Goal: Consume media (video, audio): Consume media (video, audio)

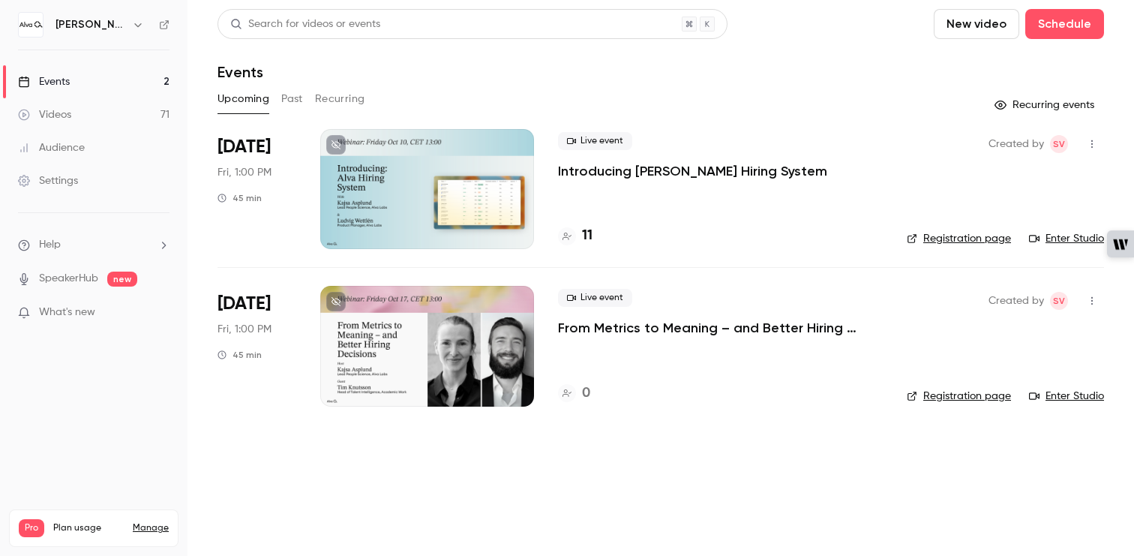
click at [97, 117] on link "Videos 71" at bounding box center [93, 114] width 187 height 33
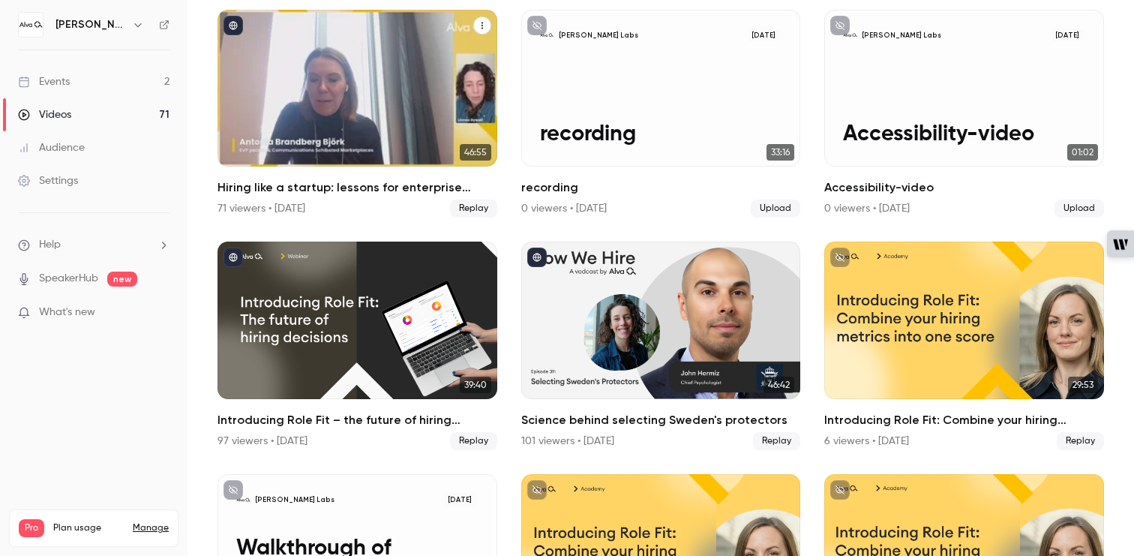
scroll to position [380, 0]
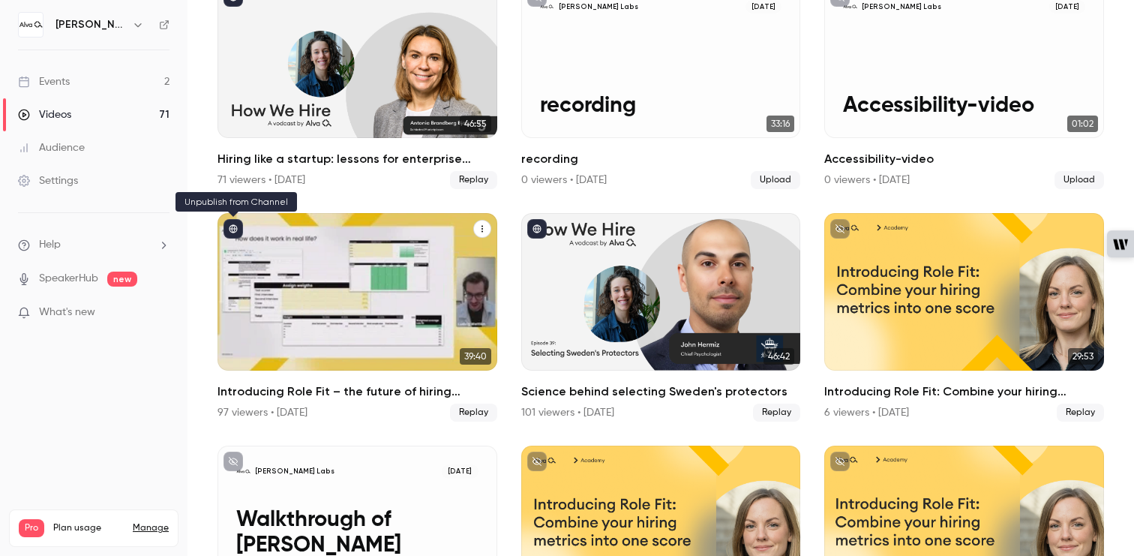
click at [232, 227] on icon "published" at bounding box center [233, 229] width 8 height 8
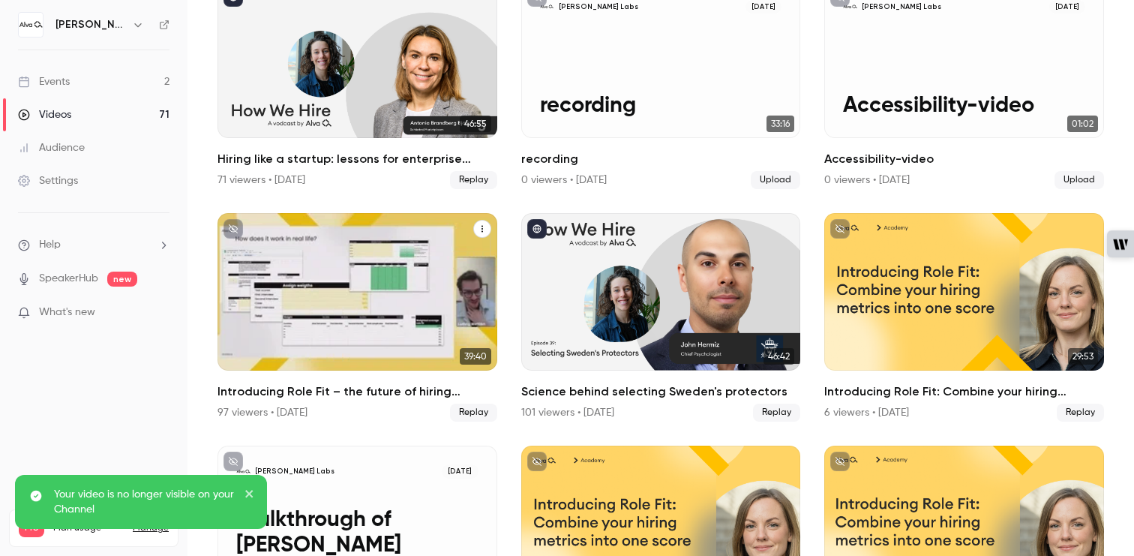
click at [238, 230] on button "unpublished" at bounding box center [232, 228] width 19 height 19
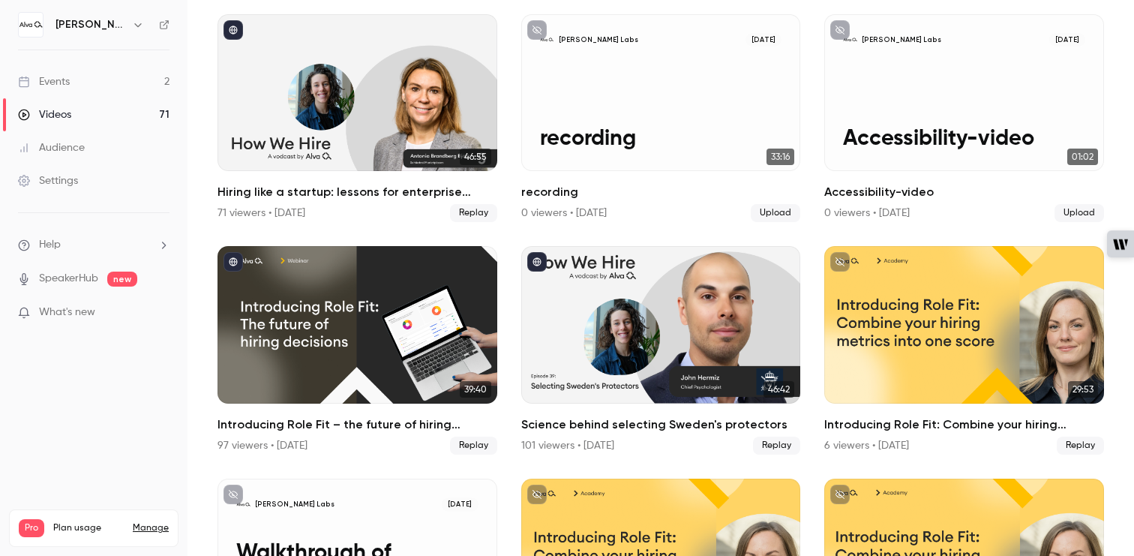
scroll to position [0, 0]
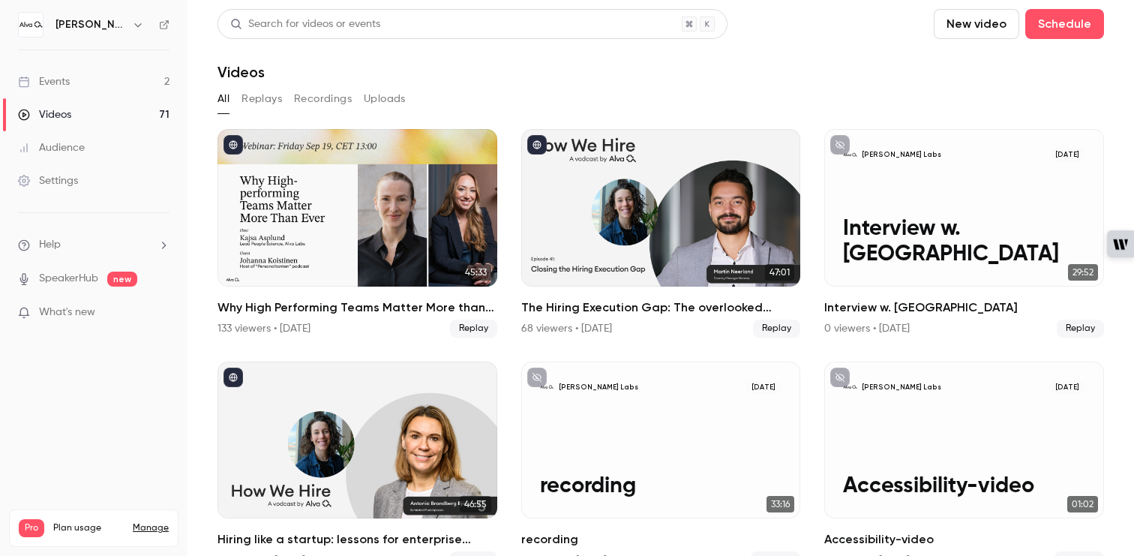
click at [74, 78] on link "Events 2" at bounding box center [93, 81] width 187 height 33
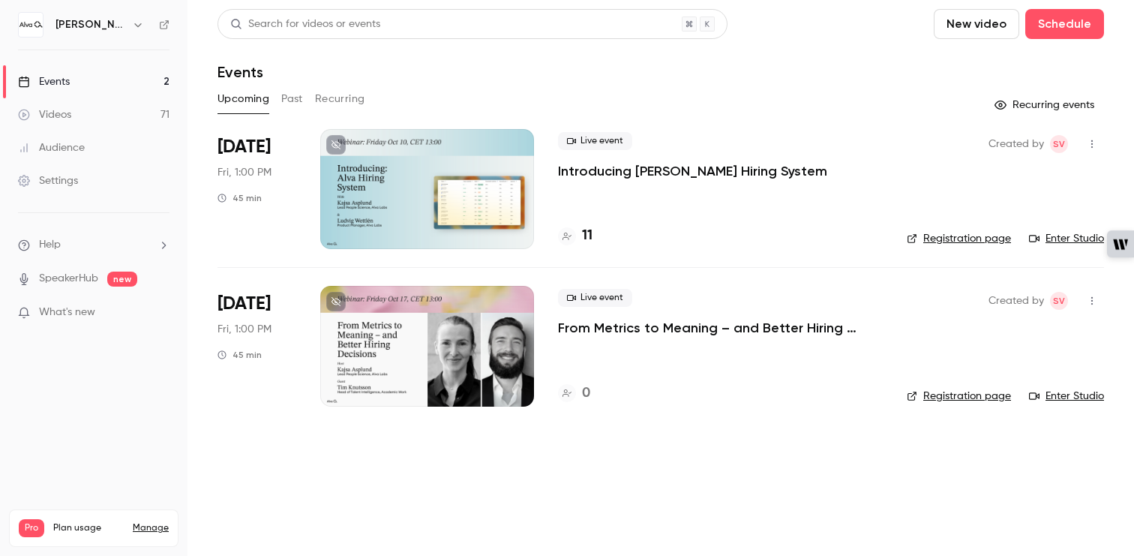
click at [976, 30] on button "New video" at bounding box center [975, 24] width 85 height 30
click at [981, 100] on div "Upload" at bounding box center [1031, 104] width 114 height 15
click at [975, 31] on button "New video" at bounding box center [975, 24] width 85 height 30
click at [975, 107] on div "Upload" at bounding box center [1031, 104] width 114 height 15
click at [1101, 481] on icon "Collapse uploads list" at bounding box center [1100, 481] width 12 height 10
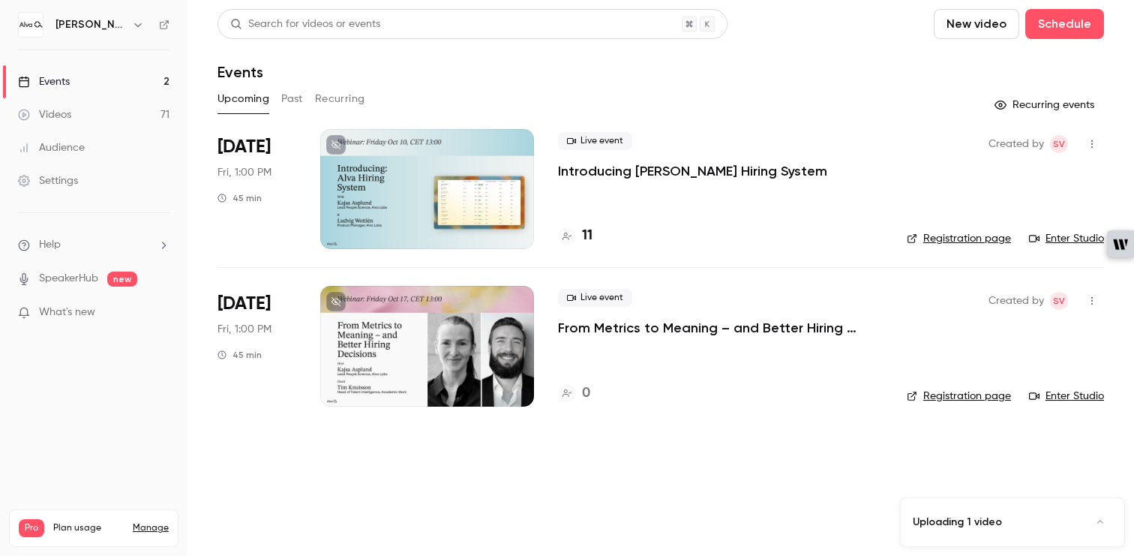
click at [1101, 529] on button "Expand uploads list" at bounding box center [1100, 522] width 24 height 24
click at [76, 271] on link "SpeakerHub" at bounding box center [68, 279] width 59 height 16
click at [984, 511] on p "IMG_6308" at bounding box center [1007, 511] width 138 height 13
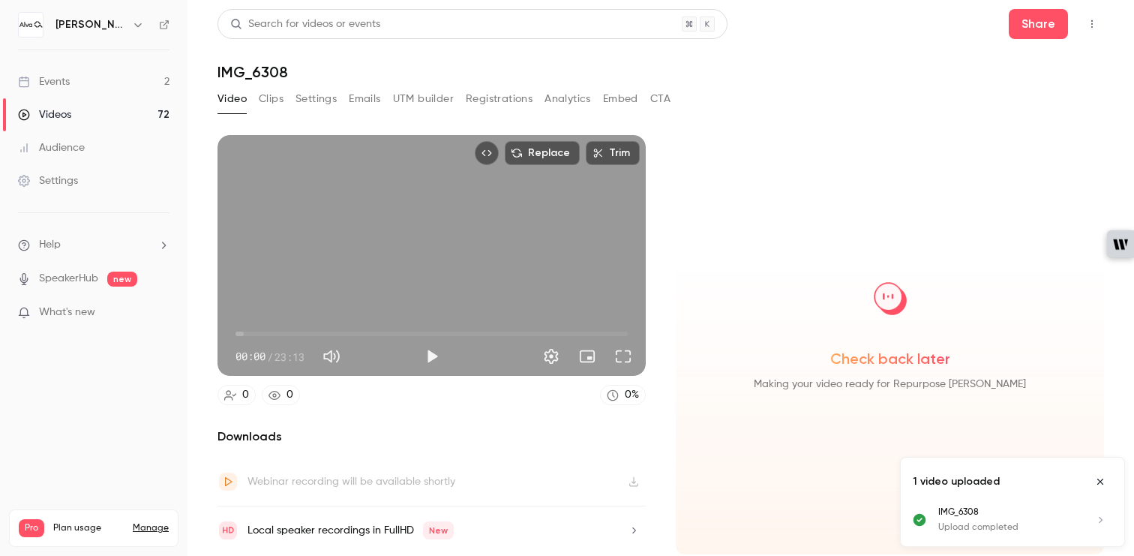
click at [265, 71] on h1 "IMG_6308" at bounding box center [660, 72] width 886 height 18
click at [255, 75] on h1 "IMG_6308" at bounding box center [660, 72] width 886 height 18
click at [281, 75] on h1 "IMG_6308" at bounding box center [660, 72] width 886 height 18
drag, startPoint x: 289, startPoint y: 73, endPoint x: 205, endPoint y: 67, distance: 84.1
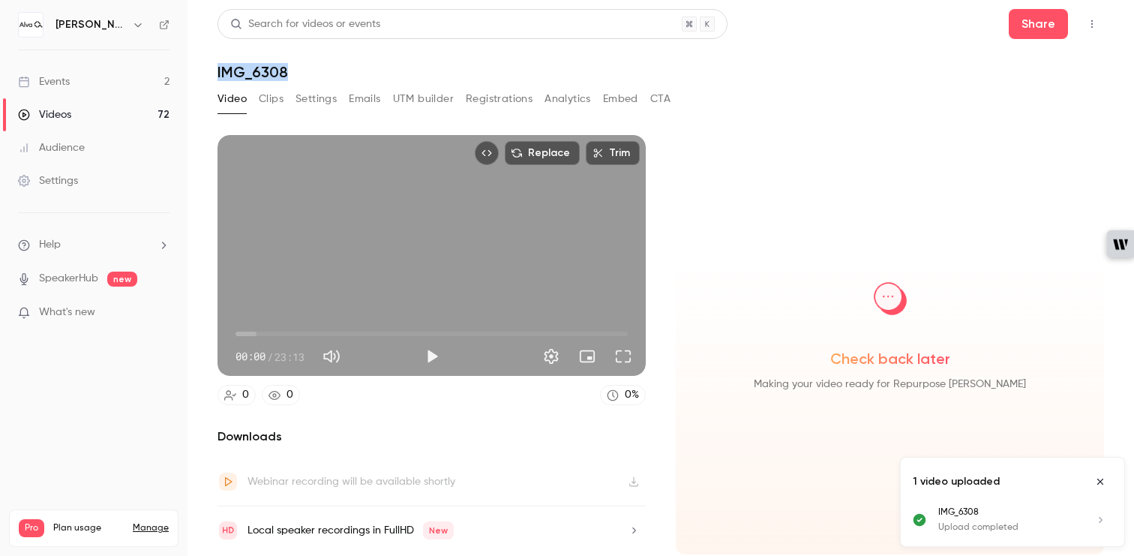
click at [205, 67] on main "Search for videos or events Share IMG_6308 Video Clips Settings Emails UTM buil…" at bounding box center [660, 278] width 946 height 556
click at [1086, 27] on icon "Top Bar Actions" at bounding box center [1092, 24] width 12 height 10
click at [771, 97] on div at bounding box center [567, 278] width 1134 height 556
click at [260, 70] on h1 "IMG_6308" at bounding box center [660, 72] width 886 height 18
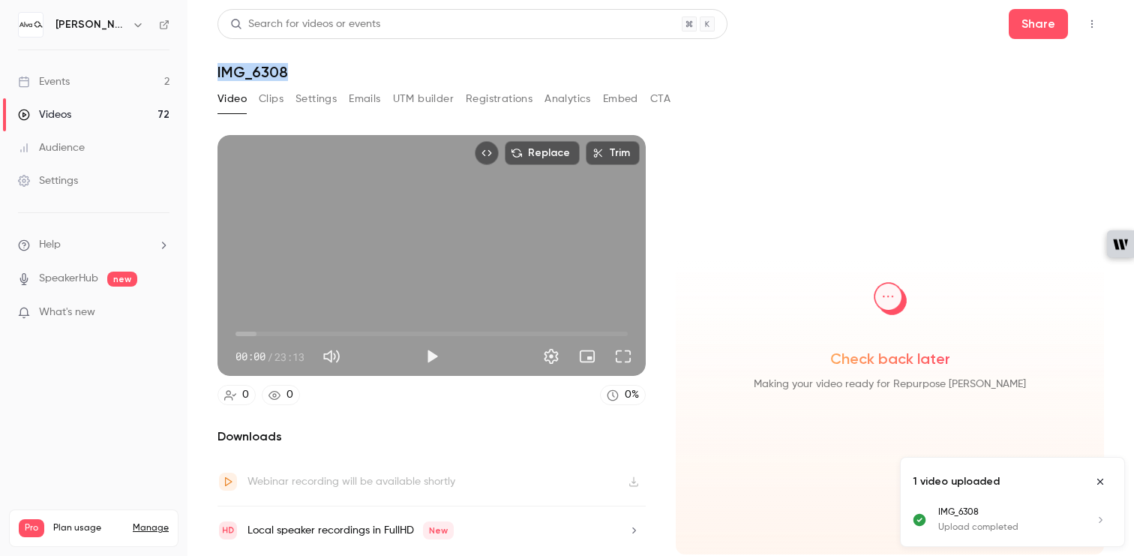
click at [1103, 482] on icon "Close uploads list" at bounding box center [1100, 481] width 12 height 10
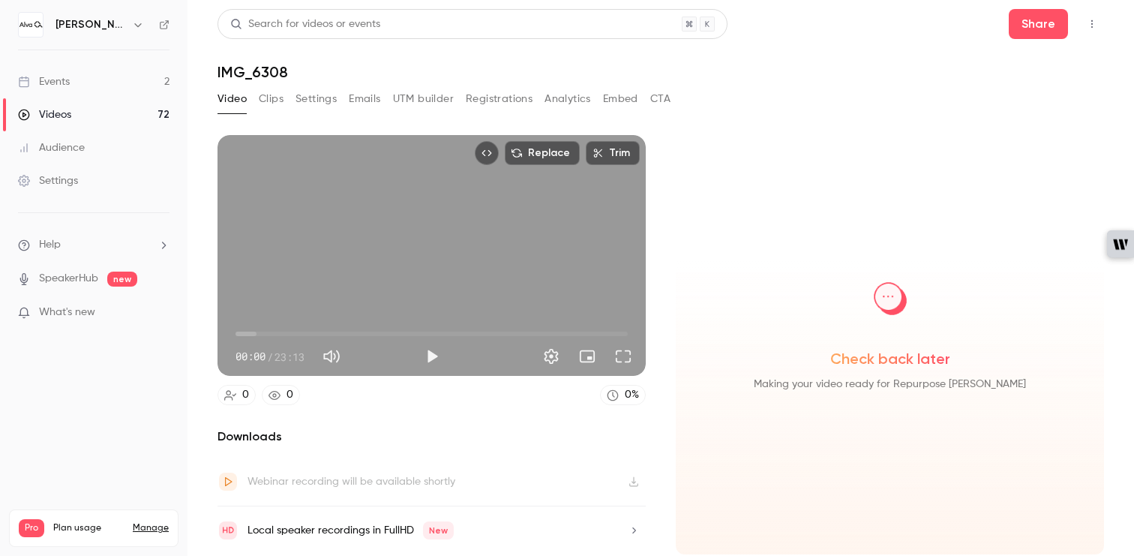
click at [378, 529] on div "Local speaker recordings in FullHD New" at bounding box center [350, 530] width 206 height 18
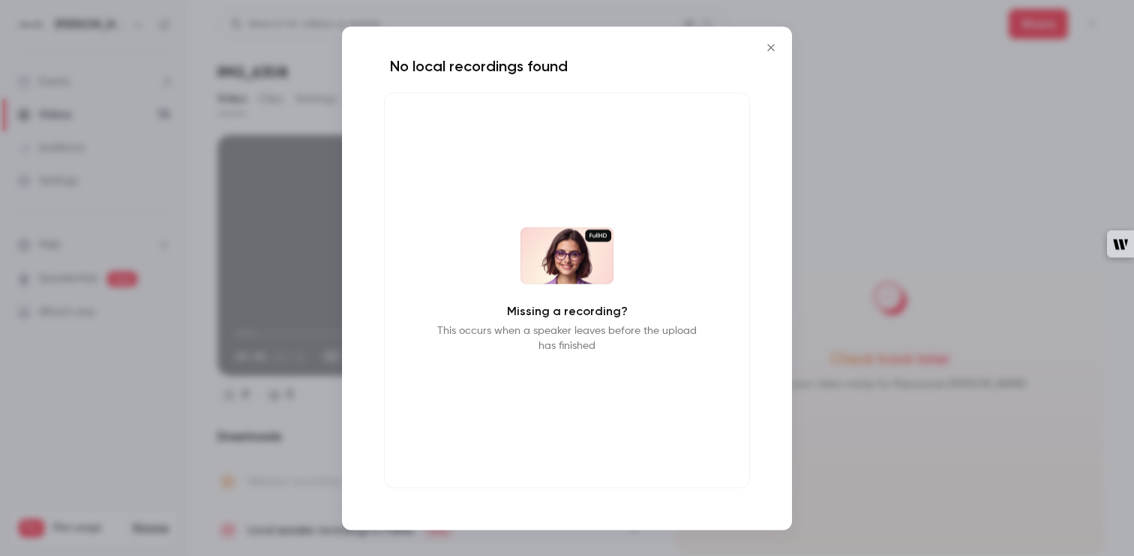
click at [772, 43] on icon "Close" at bounding box center [771, 47] width 18 height 12
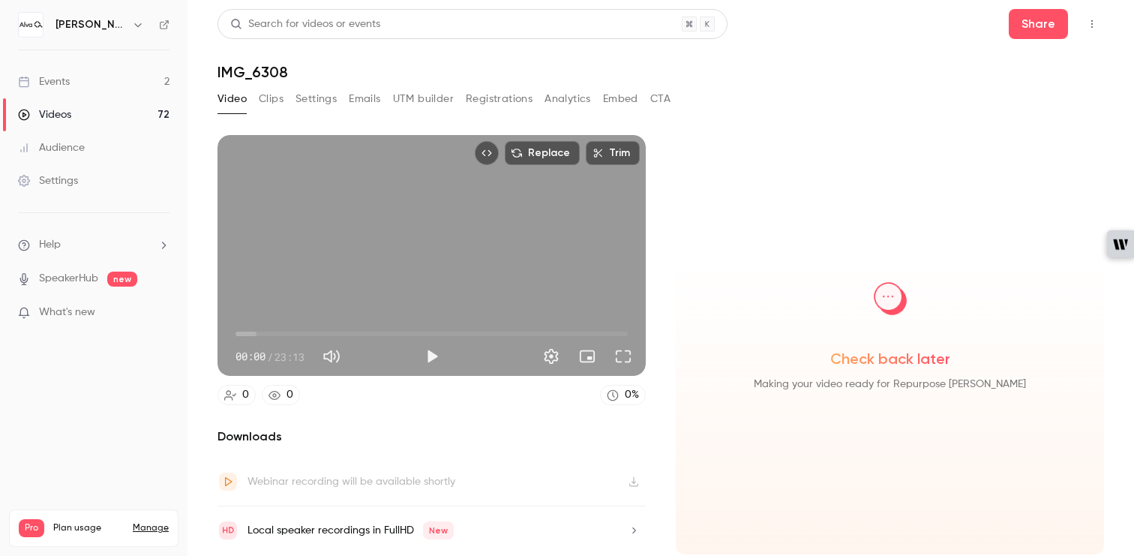
click at [67, 86] on div "Events" at bounding box center [44, 81] width 52 height 15
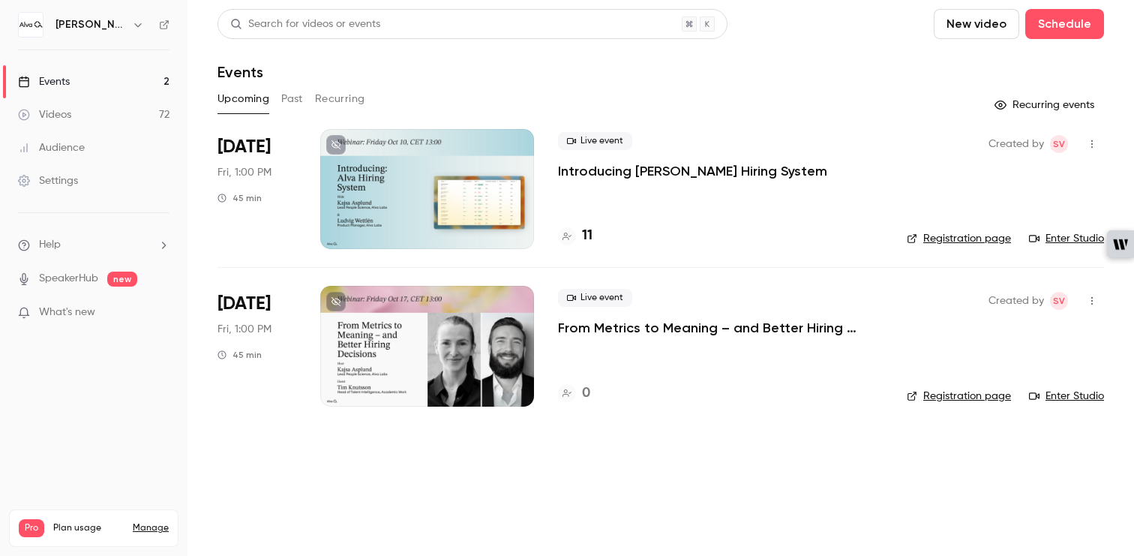
click at [290, 98] on button "Past" at bounding box center [292, 99] width 22 height 24
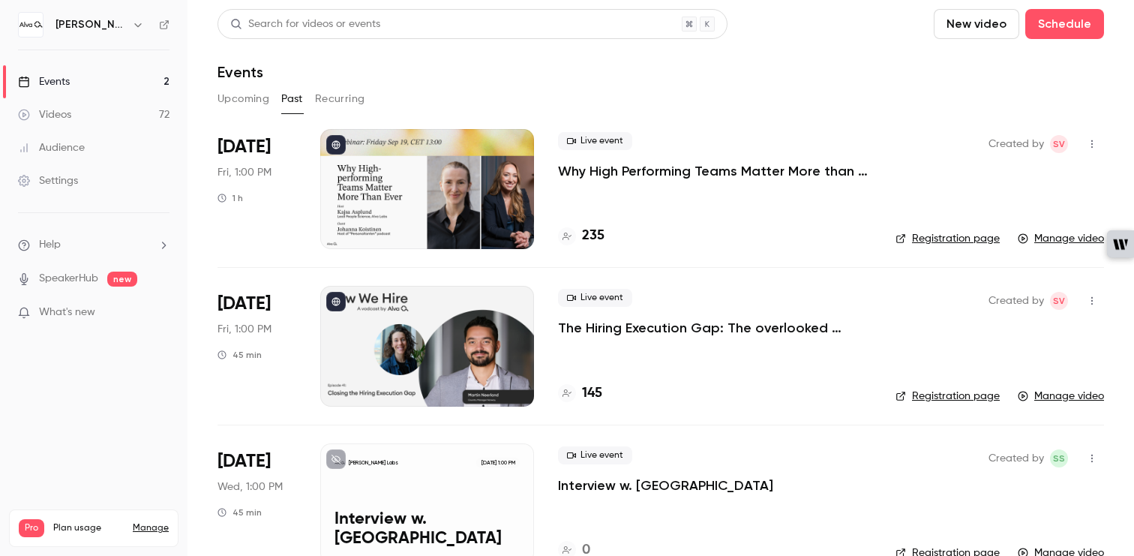
click at [582, 178] on p "Why High Performing Teams Matter More than Ever" at bounding box center [714, 171] width 313 height 18
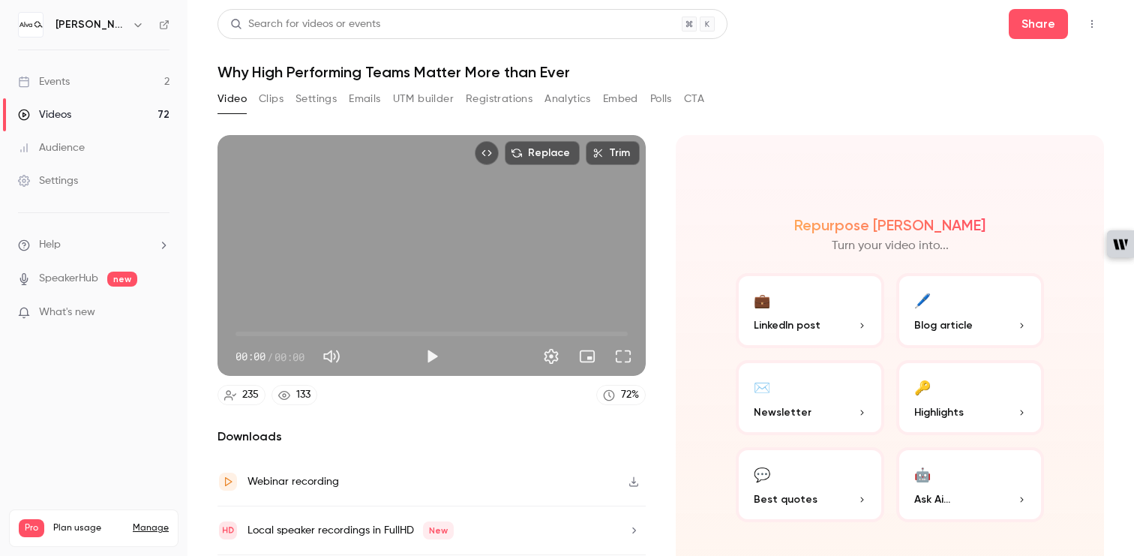
scroll to position [47, 0]
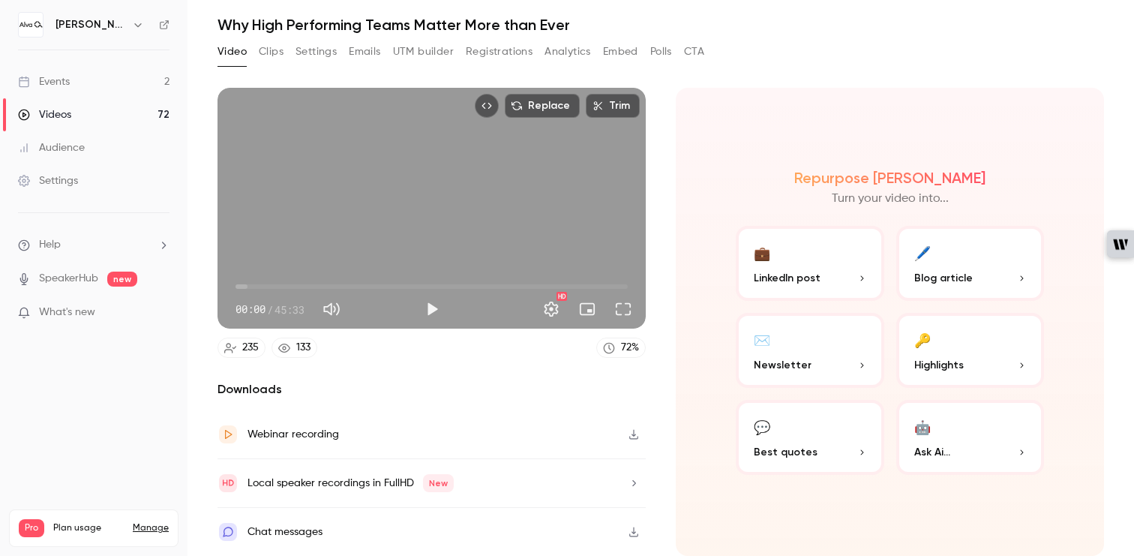
click at [357, 474] on div "Local speaker recordings in FullHD New" at bounding box center [350, 483] width 206 height 18
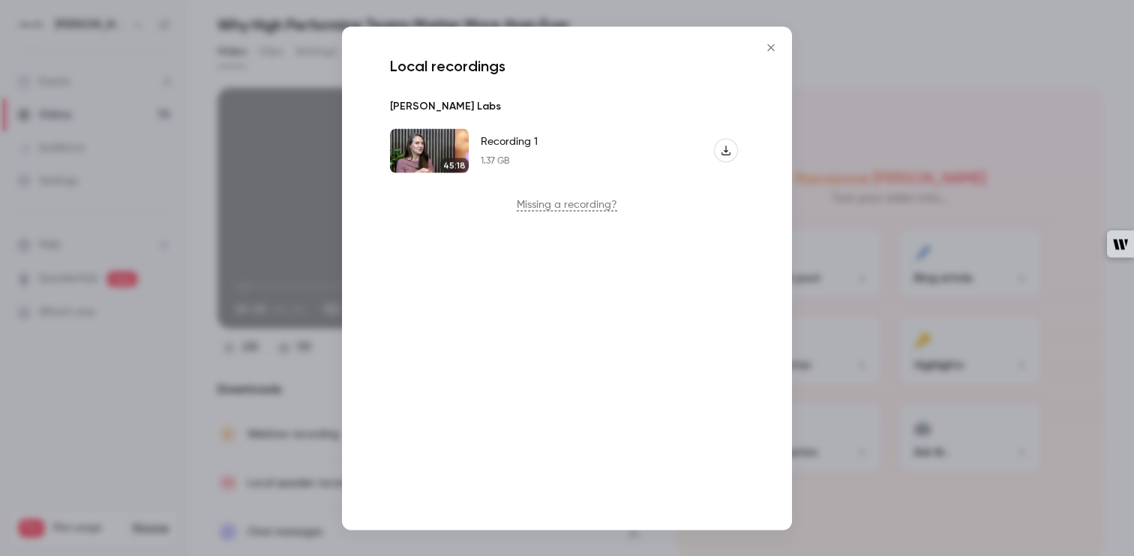
click at [585, 206] on p "Missing a recording?" at bounding box center [567, 203] width 366 height 15
click at [771, 47] on icon "Close" at bounding box center [770, 46] width 7 height 7
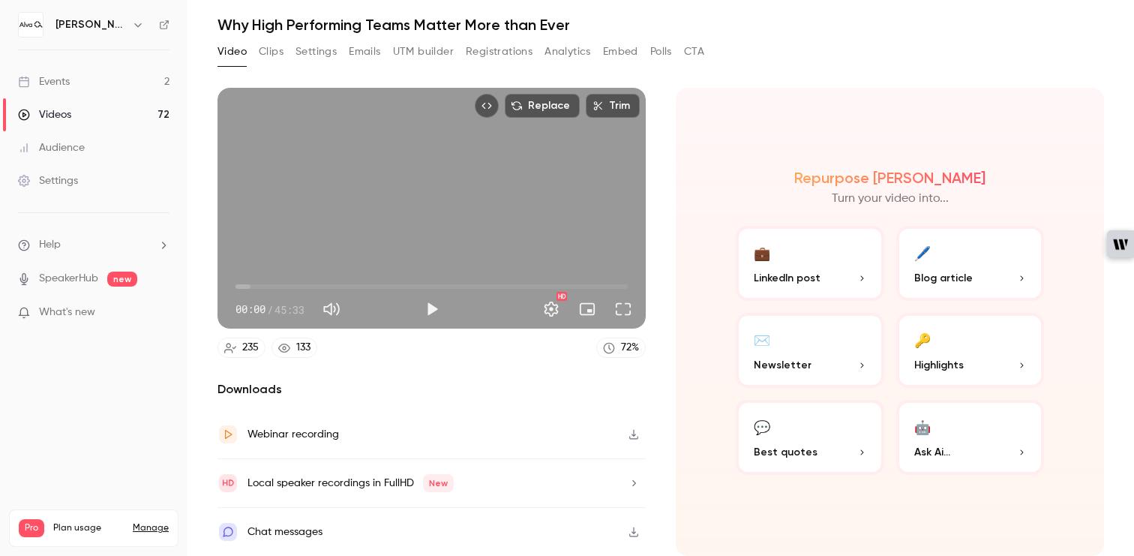
click at [985, 274] on p "Blog article" at bounding box center [970, 278] width 112 height 16
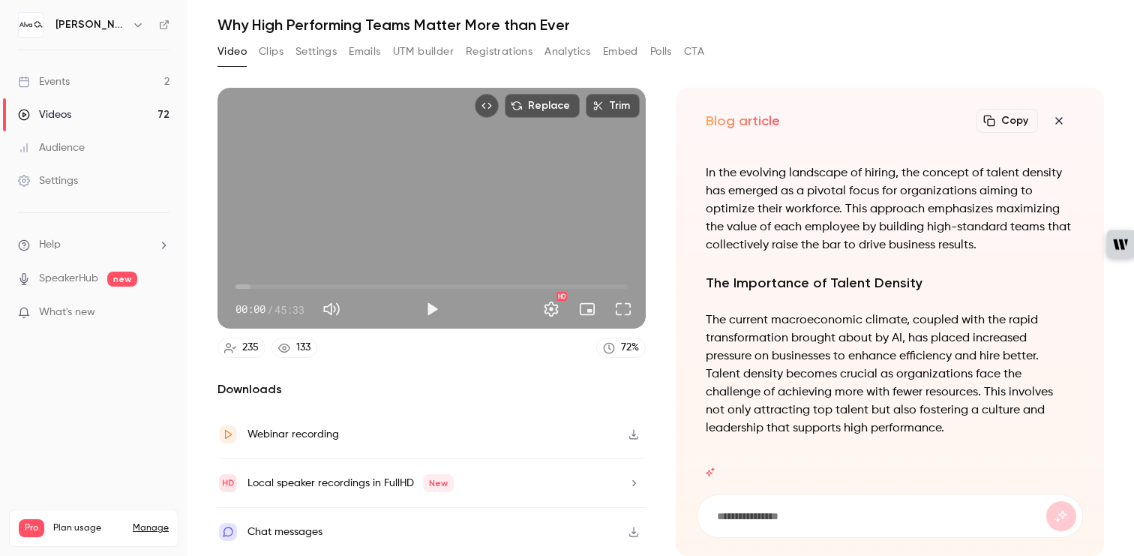
scroll to position [0, 0]
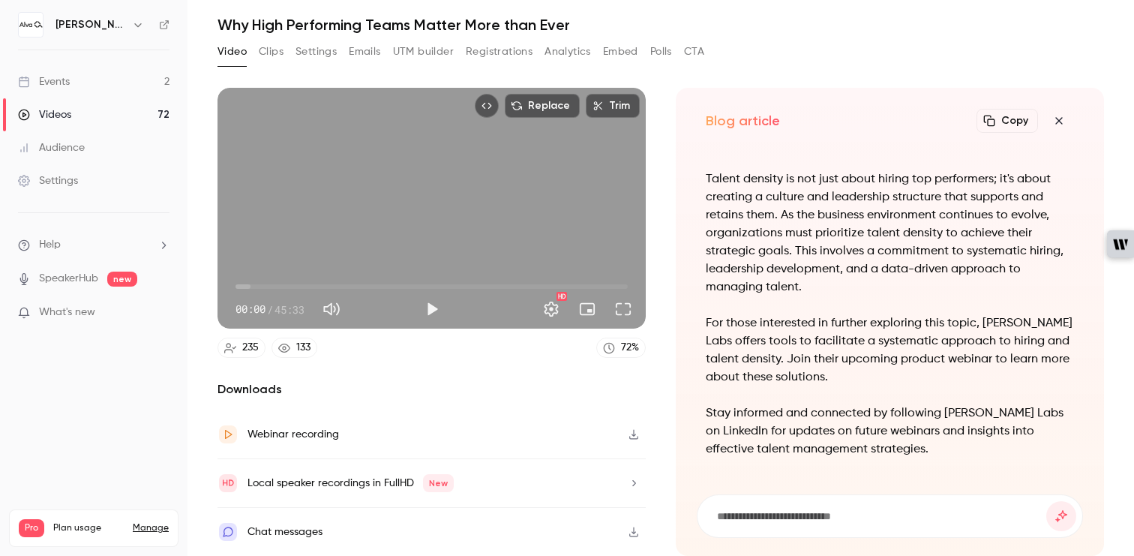
click at [660, 48] on button "Polls" at bounding box center [661, 52] width 22 height 24
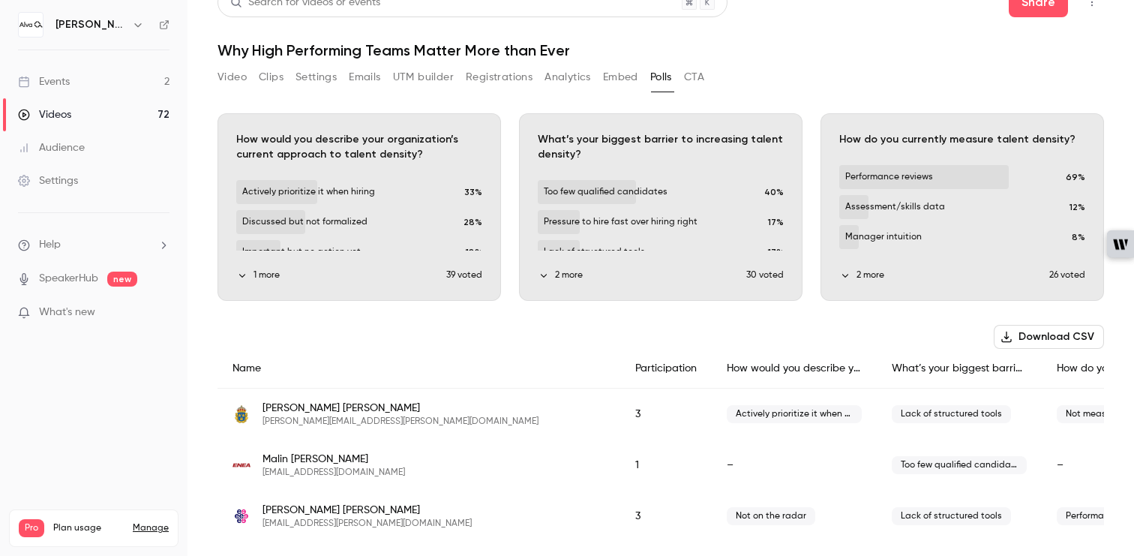
scroll to position [31, 0]
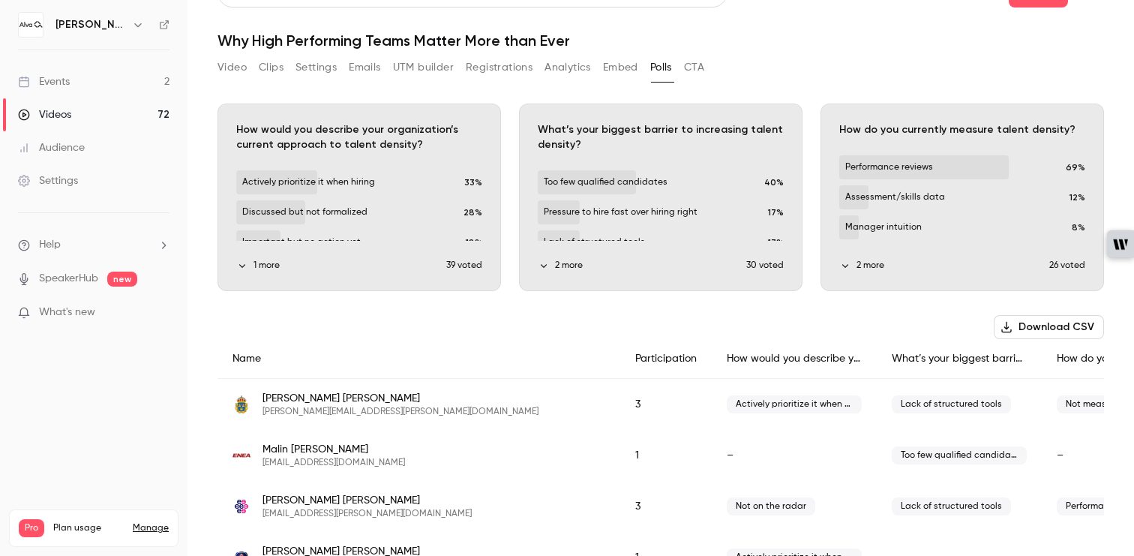
click at [271, 264] on button "1 more" at bounding box center [341, 265] width 210 height 13
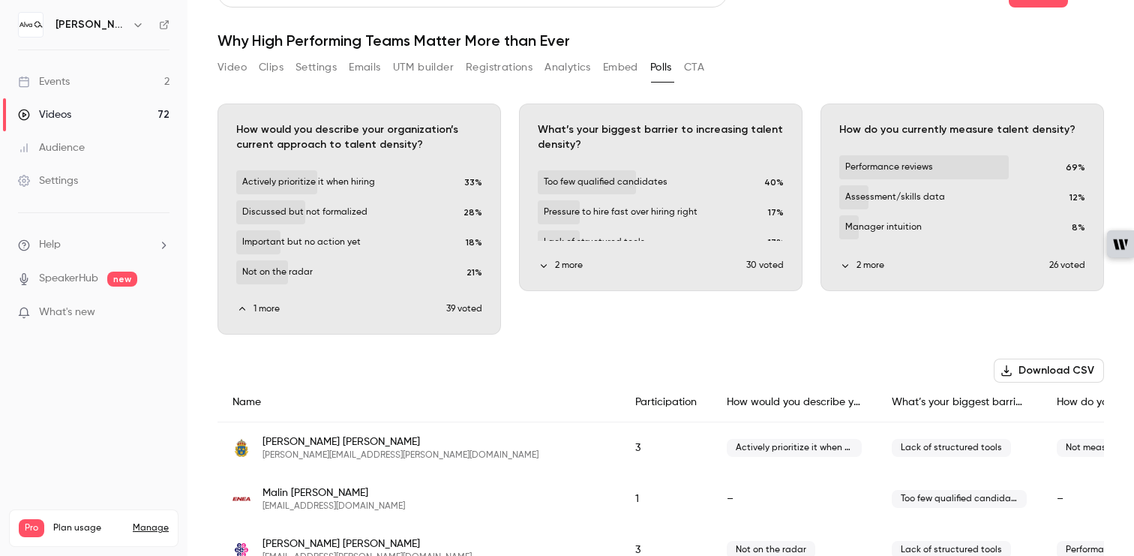
click at [573, 269] on button "2 more" at bounding box center [642, 265] width 208 height 13
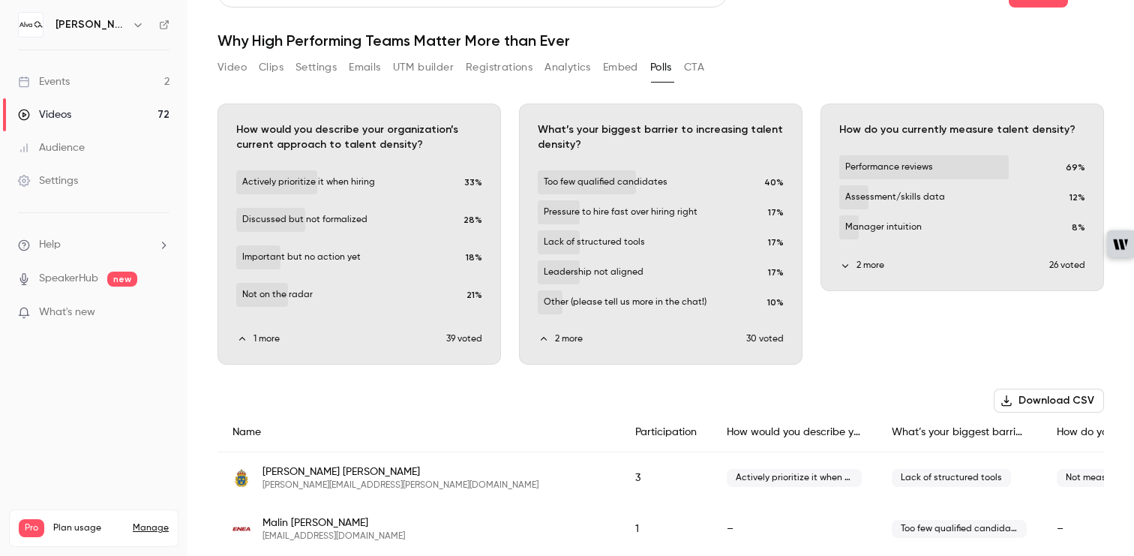
click at [874, 265] on button "2 more" at bounding box center [944, 265] width 210 height 13
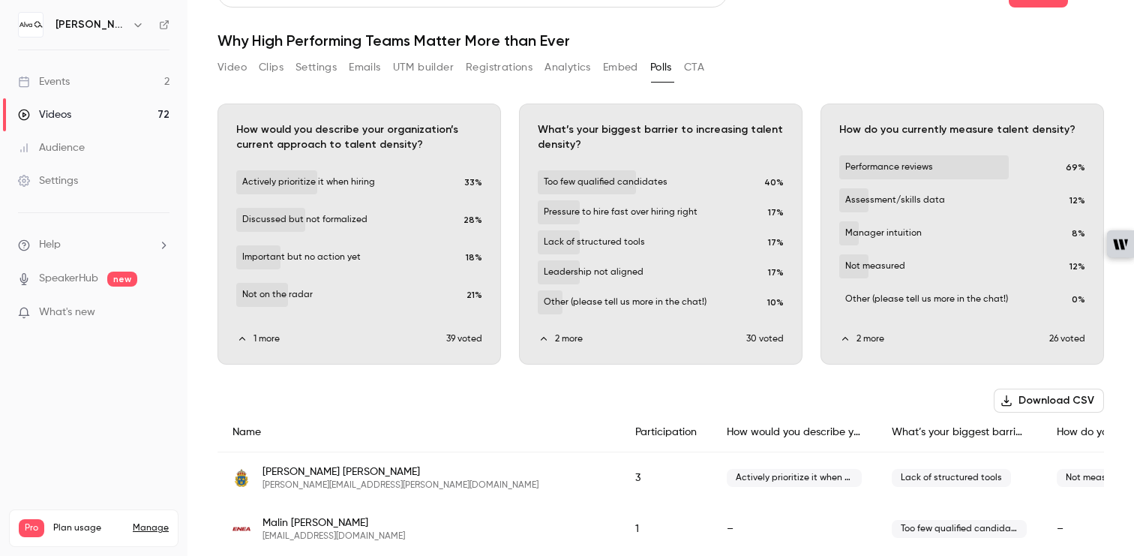
click at [71, 85] on link "Events 2" at bounding box center [93, 81] width 187 height 33
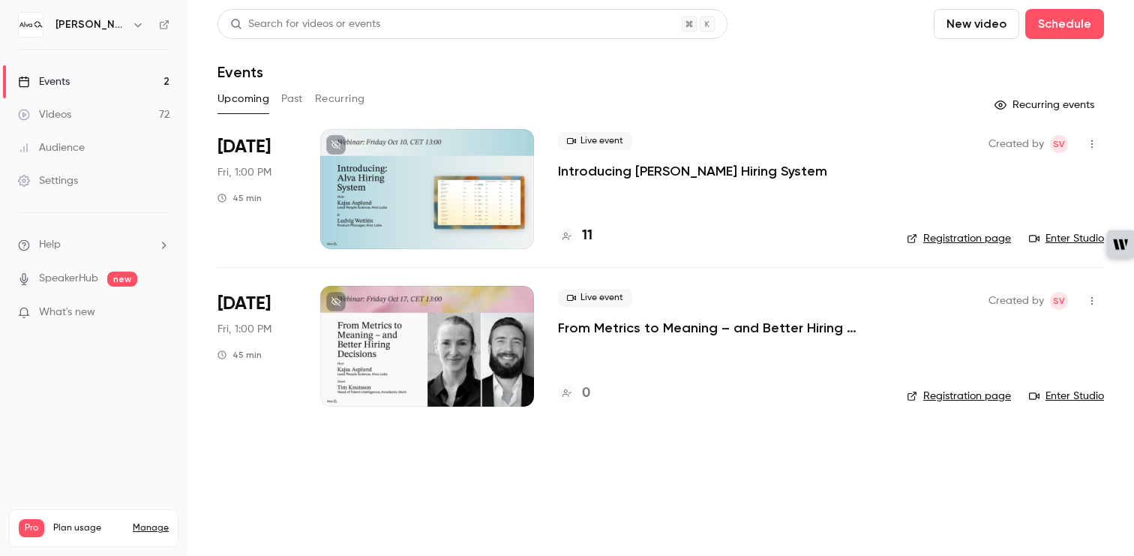
click at [86, 117] on link "Videos 72" at bounding box center [93, 114] width 187 height 33
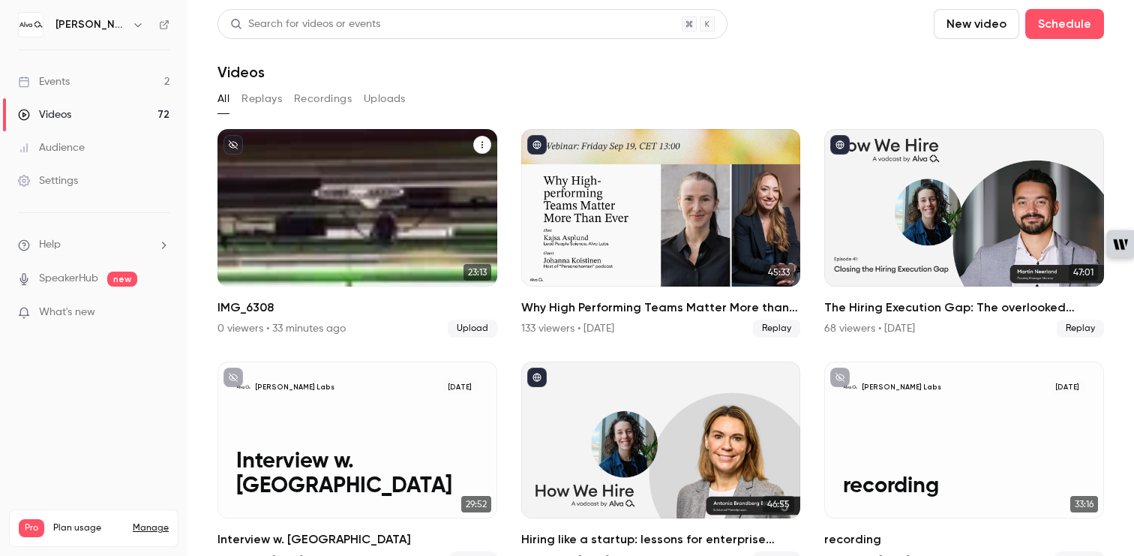
click at [364, 220] on div "[PERSON_NAME] Labs [DATE] IMG_6308" at bounding box center [357, 207] width 280 height 157
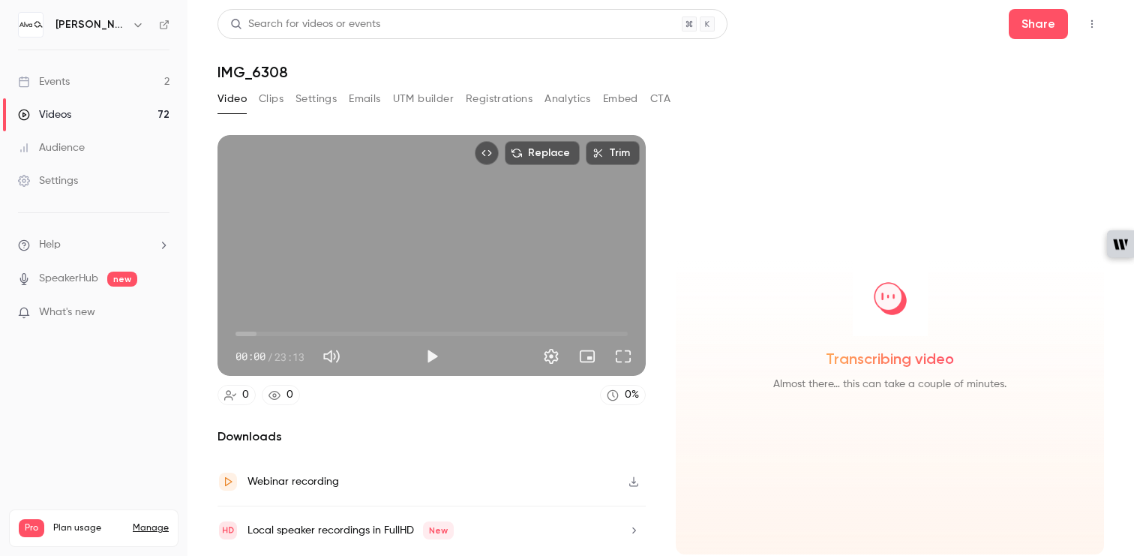
click at [265, 93] on button "Clips" at bounding box center [271, 99] width 25 height 24
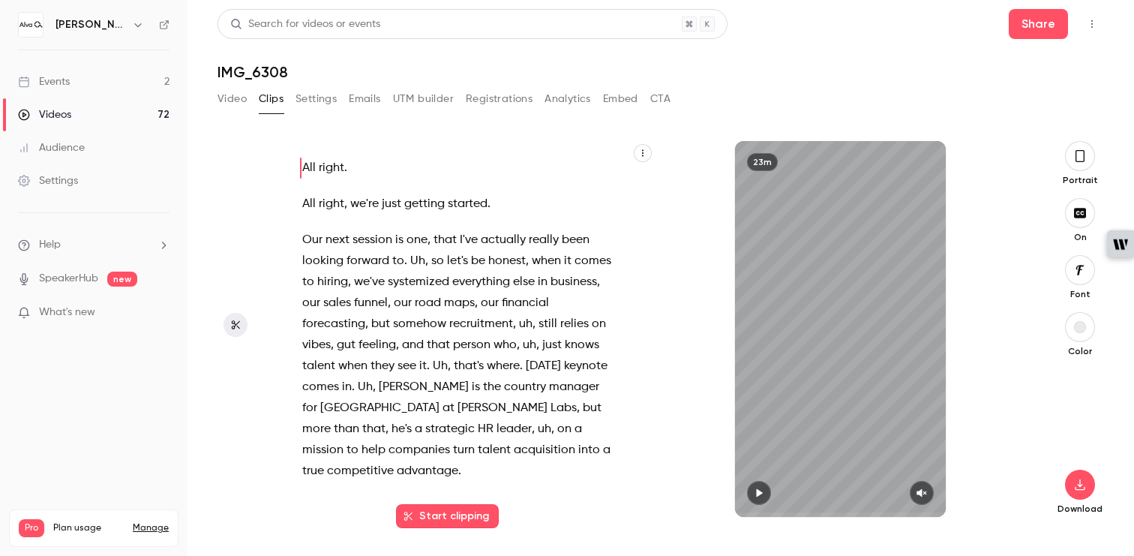
click at [1081, 157] on icon "button" at bounding box center [1080, 156] width 12 height 16
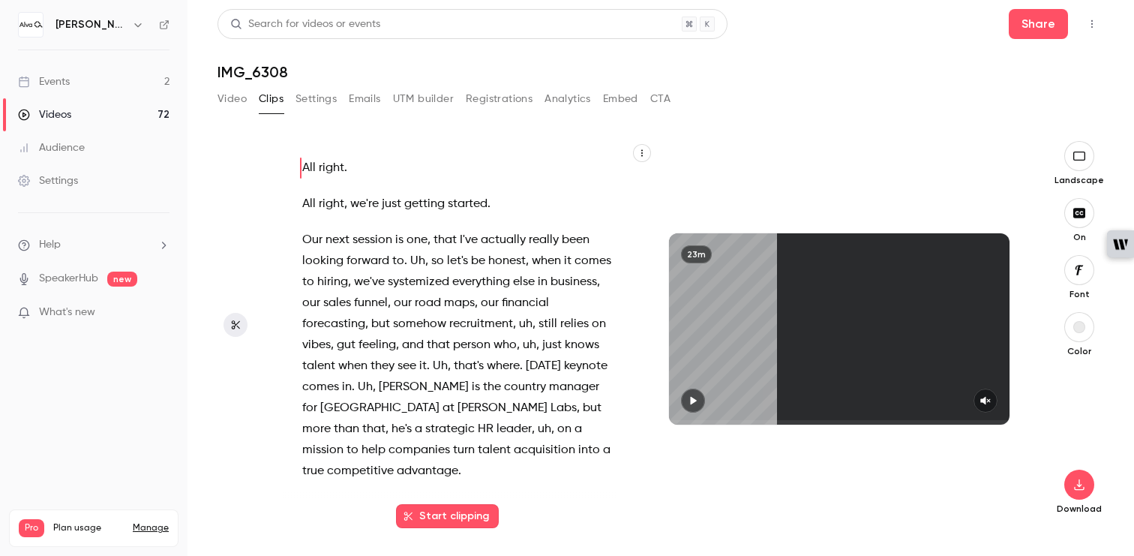
click at [1081, 157] on icon "button" at bounding box center [1079, 156] width 16 height 12
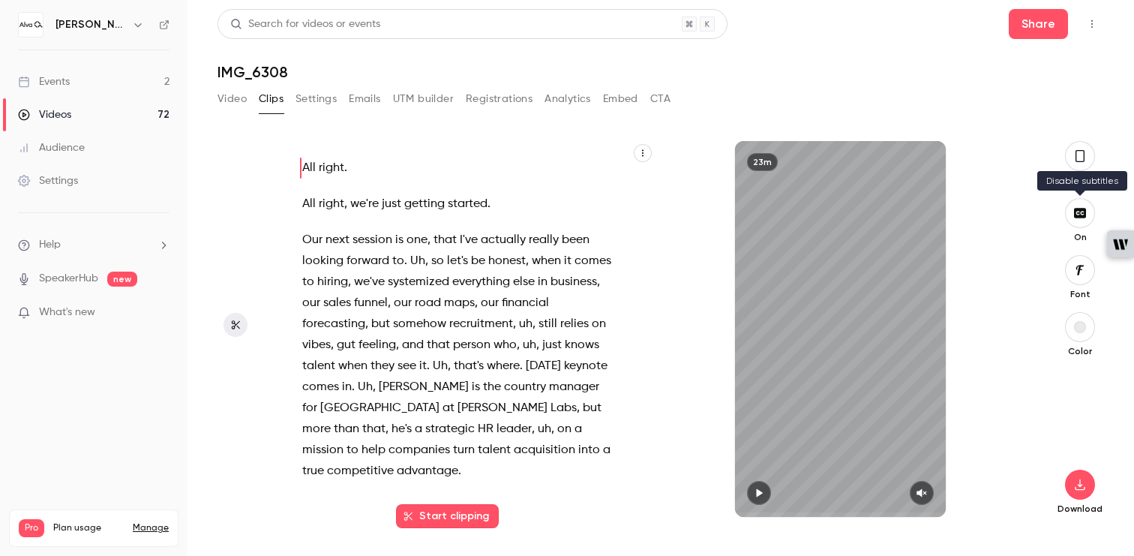
click at [1076, 208] on icon "button" at bounding box center [1080, 213] width 12 height 10
click at [1081, 271] on icon "button" at bounding box center [1079, 270] width 16 height 12
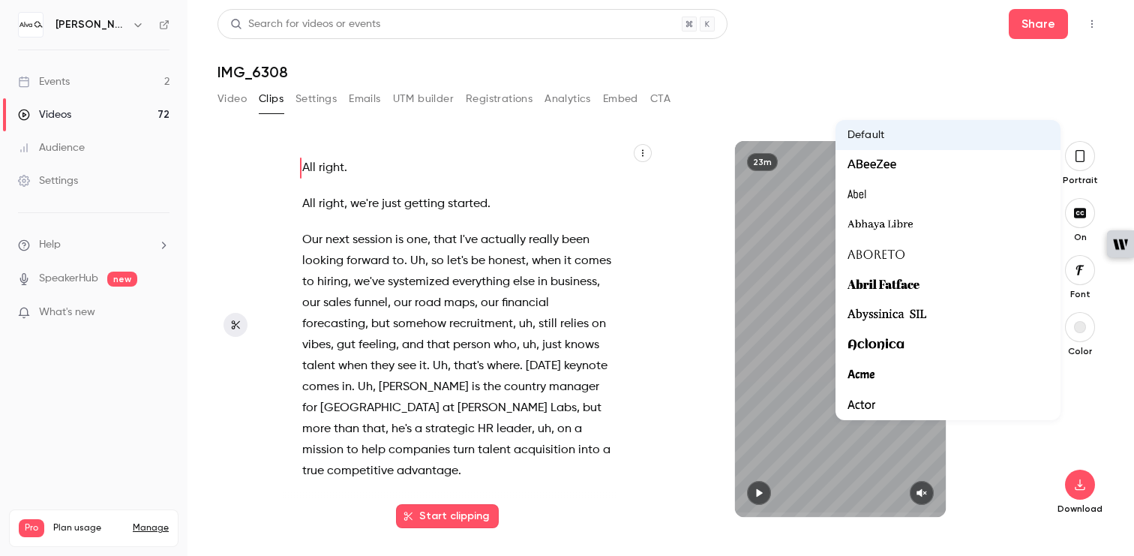
click at [1081, 271] on div at bounding box center [567, 278] width 1134 height 556
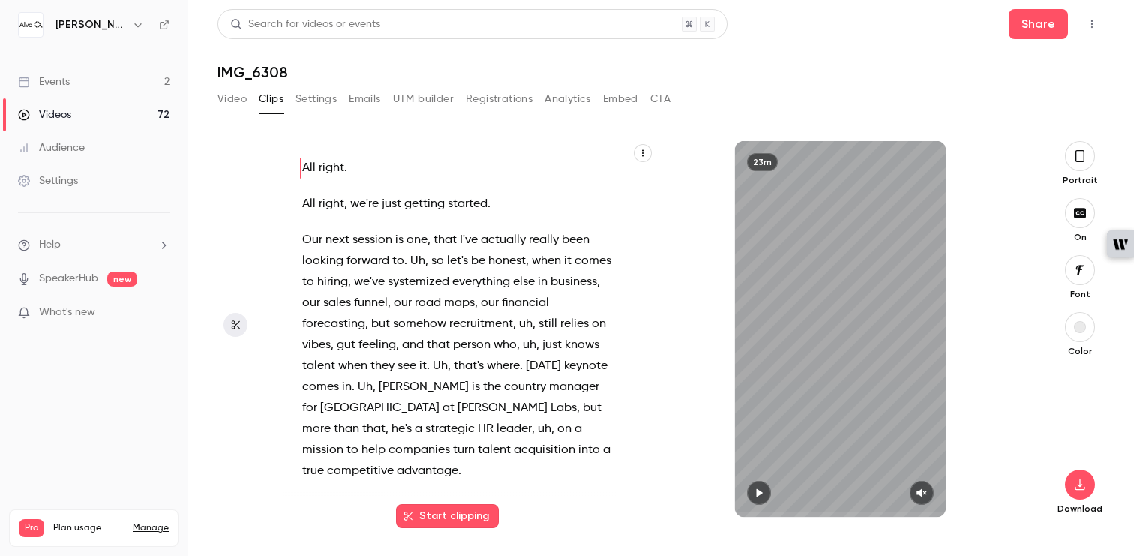
click at [1080, 328] on div "button" at bounding box center [1080, 327] width 12 height 12
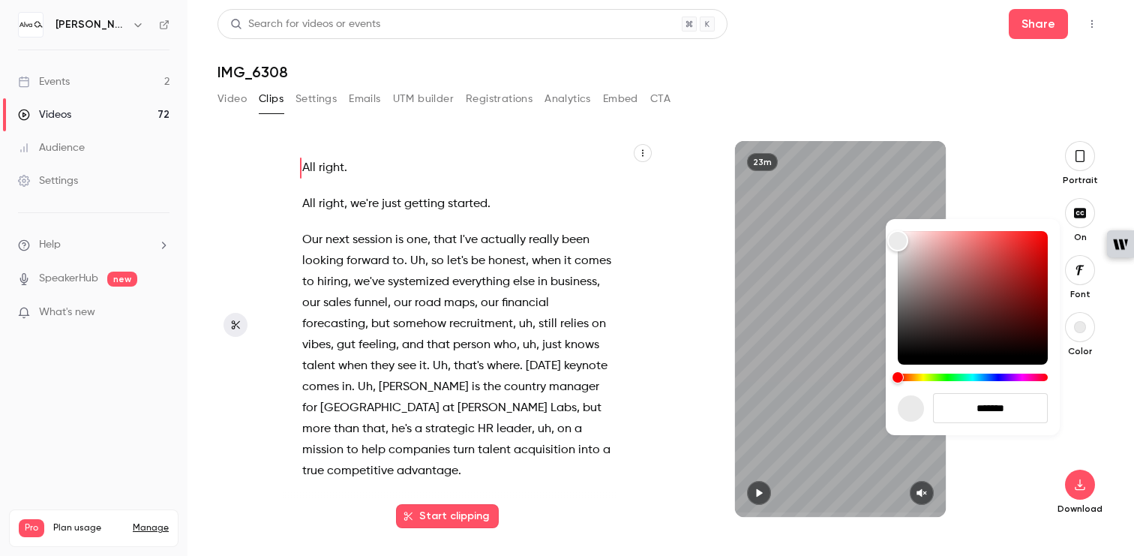
click at [1080, 328] on div at bounding box center [567, 278] width 1134 height 556
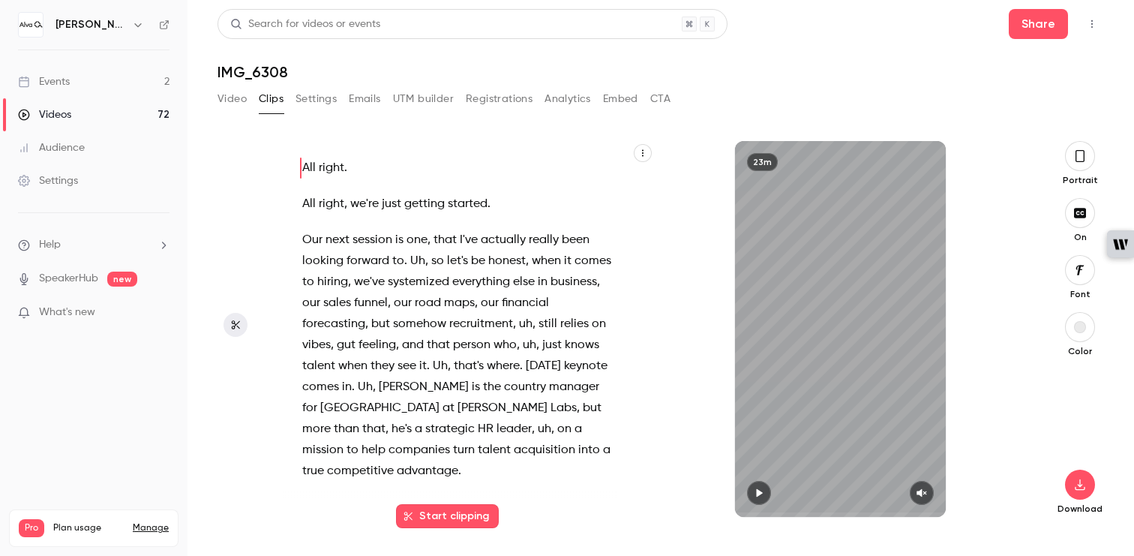
click at [1083, 273] on icon "button" at bounding box center [1079, 270] width 16 height 12
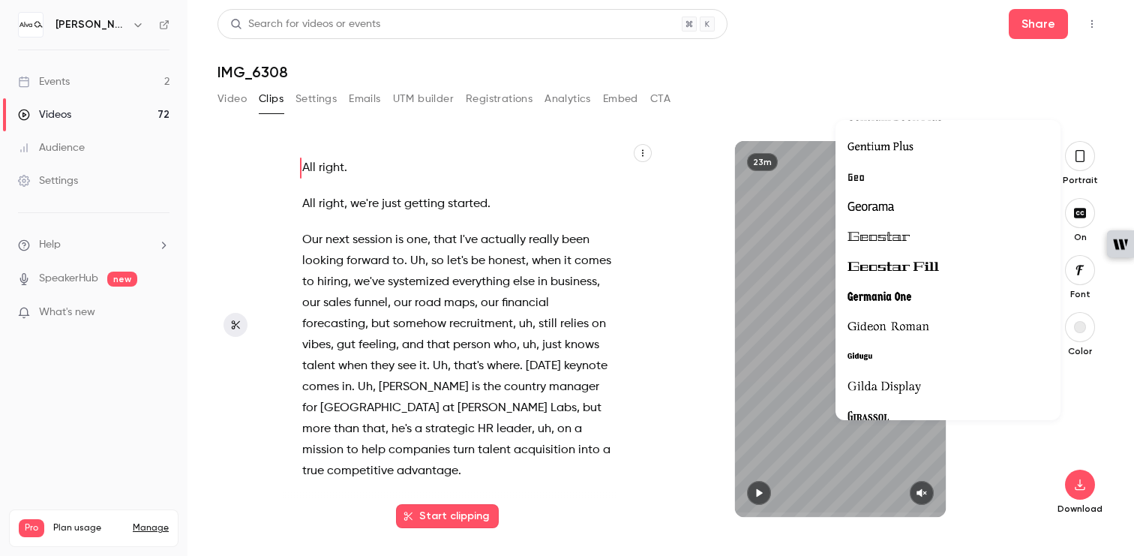
scroll to position [13522, 0]
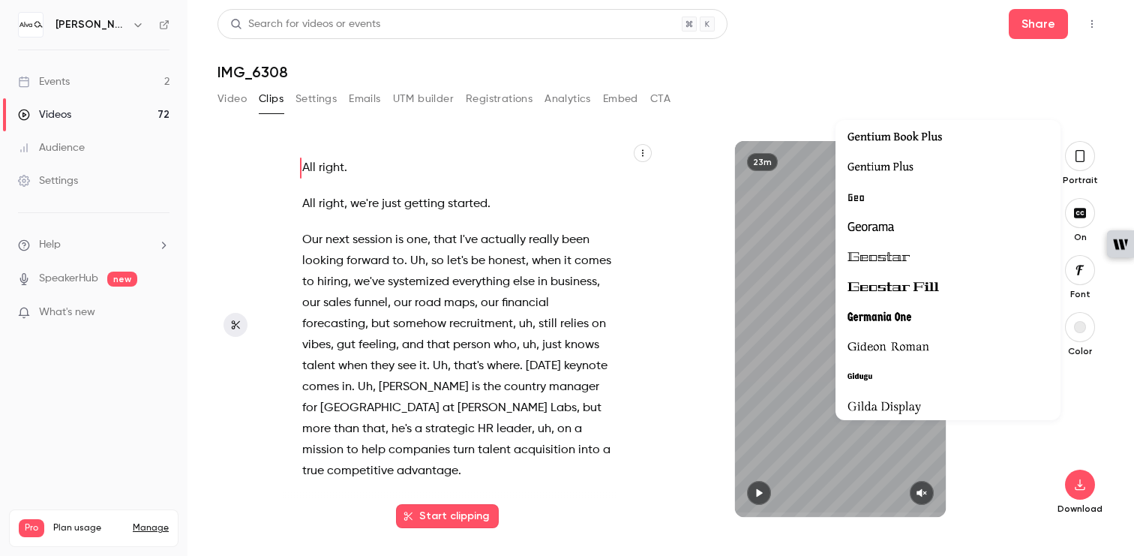
click at [960, 343] on div at bounding box center [947, 346] width 201 height 19
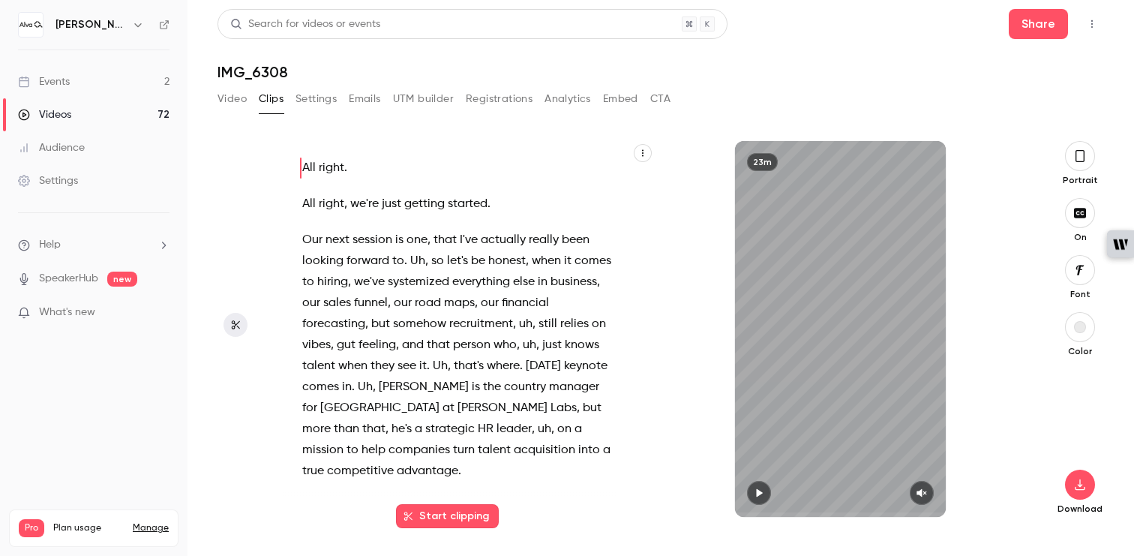
click at [1075, 265] on icon "button" at bounding box center [1079, 270] width 16 height 12
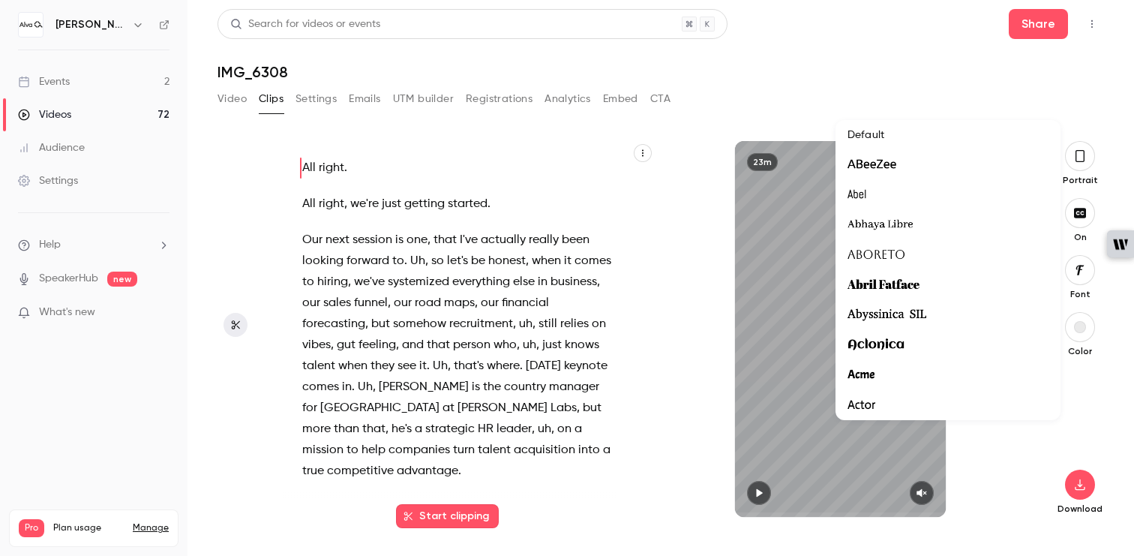
click at [921, 132] on div "Default" at bounding box center [947, 134] width 201 height 15
click at [963, 221] on div at bounding box center [947, 224] width 201 height 19
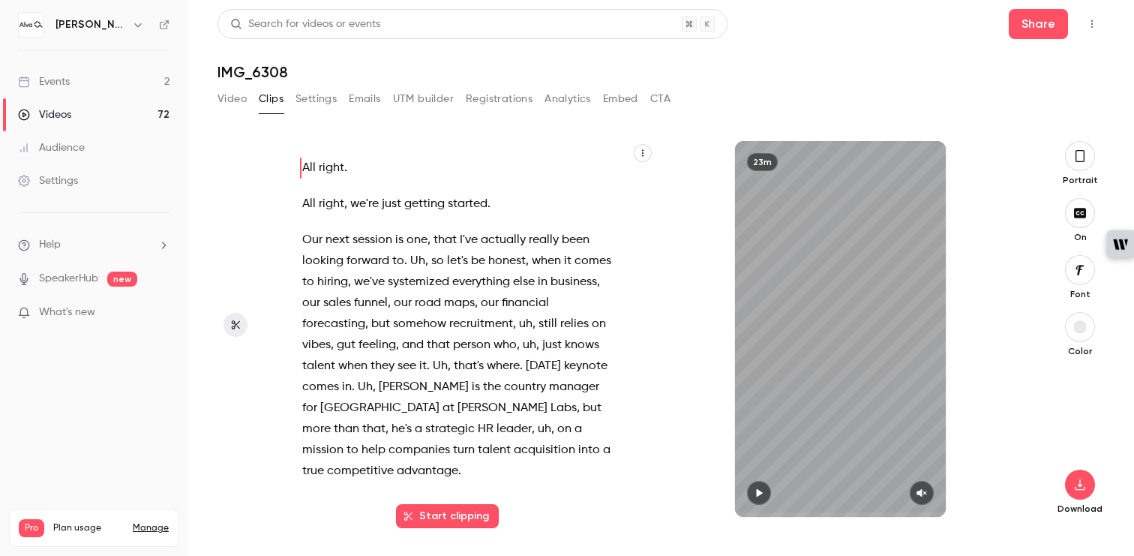
click at [1077, 266] on icon "button" at bounding box center [1080, 270] width 8 height 10
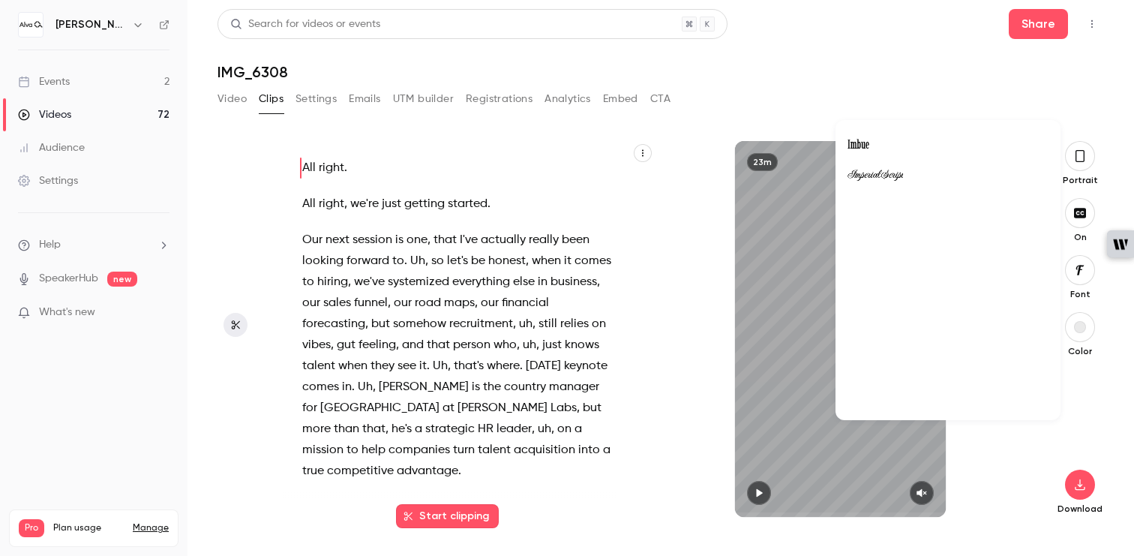
scroll to position [16703, 0]
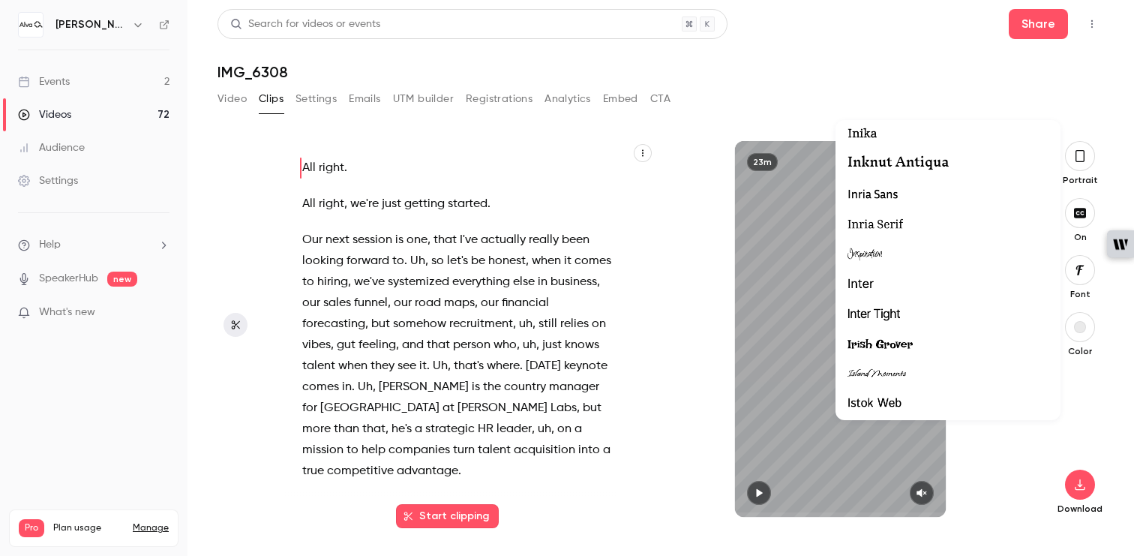
click at [886, 280] on div at bounding box center [947, 283] width 201 height 19
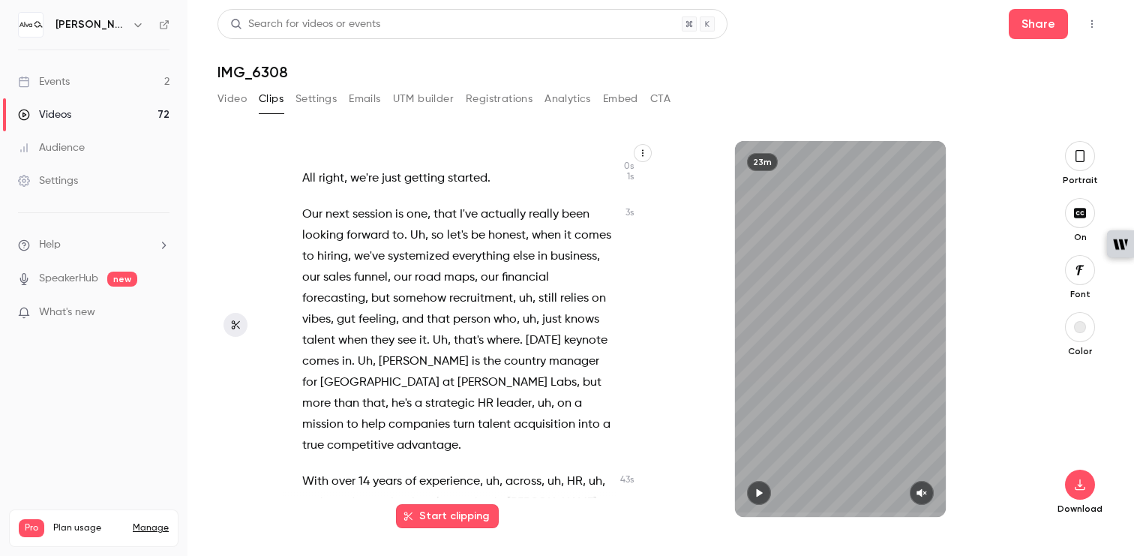
scroll to position [45, 0]
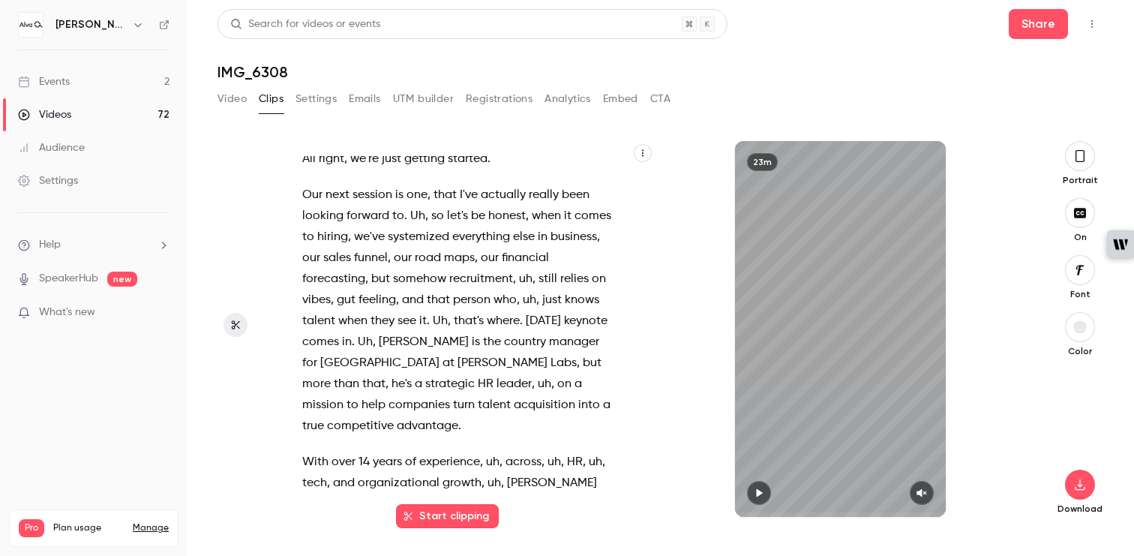
click at [645, 157] on icon "button" at bounding box center [642, 152] width 9 height 9
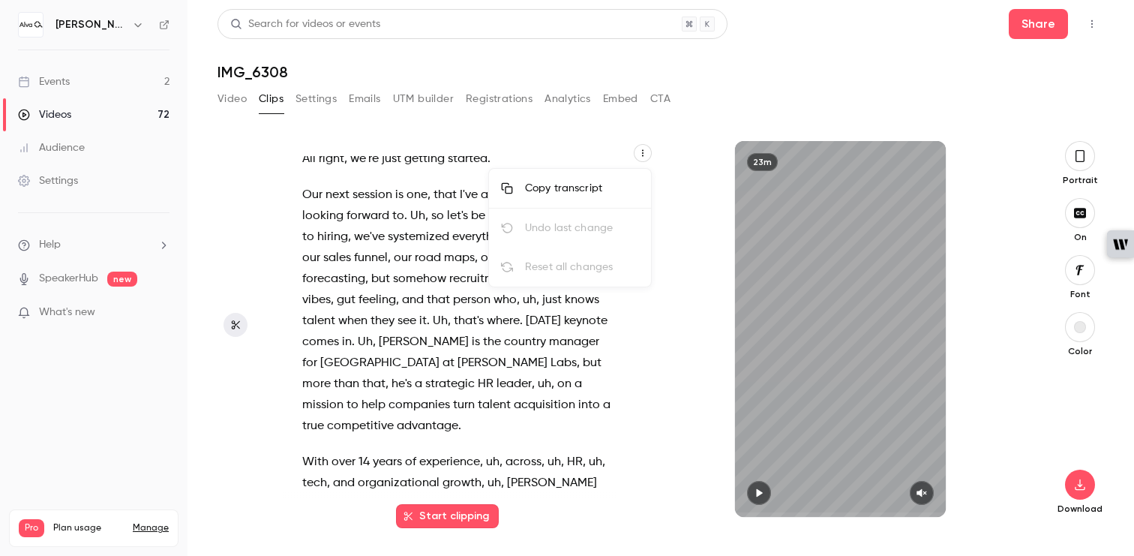
click at [645, 157] on div at bounding box center [567, 278] width 1134 height 556
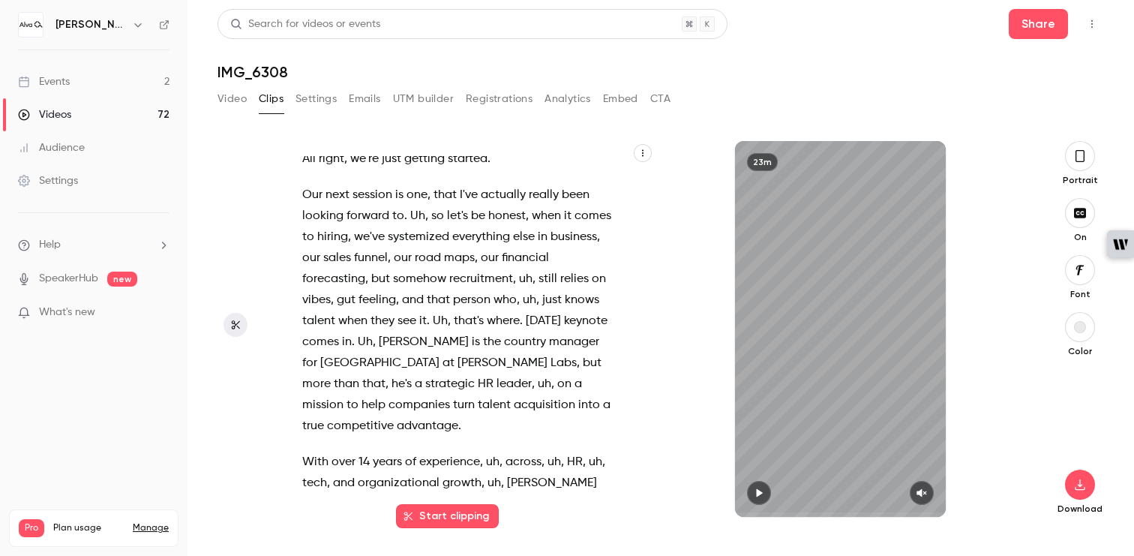
click at [645, 157] on icon "button" at bounding box center [642, 152] width 9 height 9
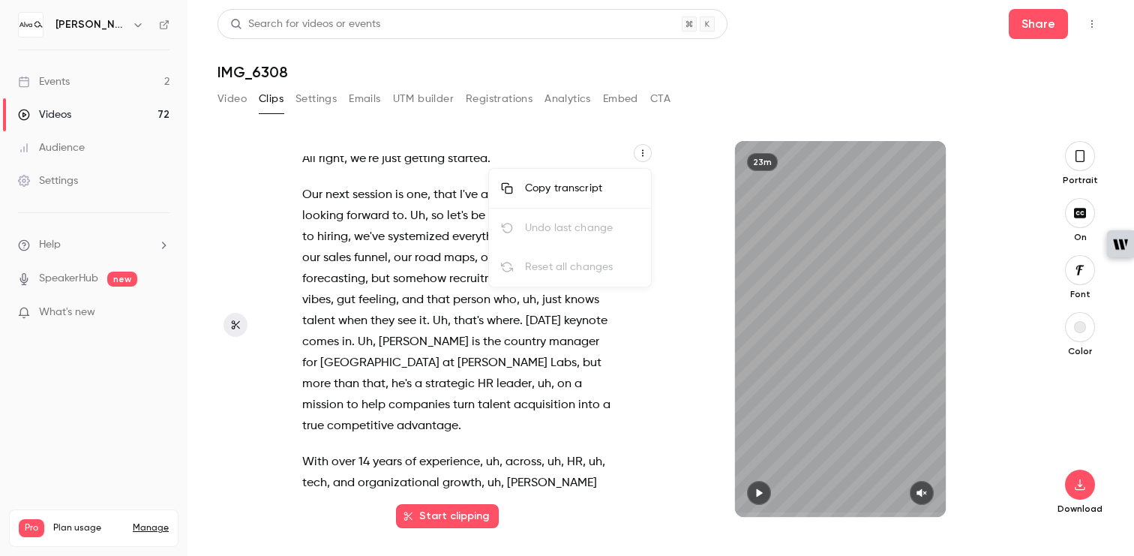
click at [627, 181] on div "Copy transcript" at bounding box center [582, 188] width 114 height 15
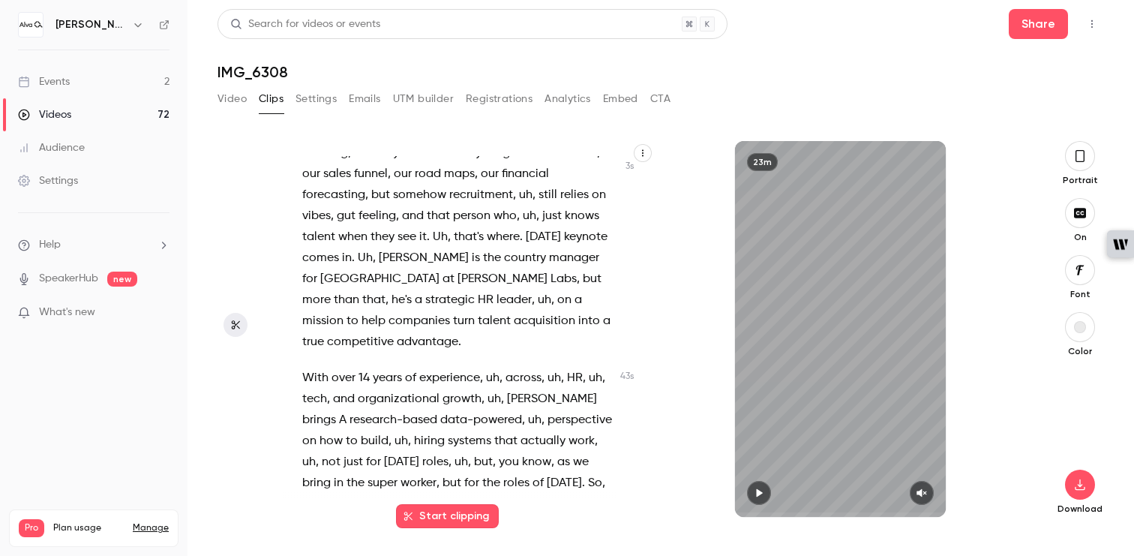
scroll to position [208, 0]
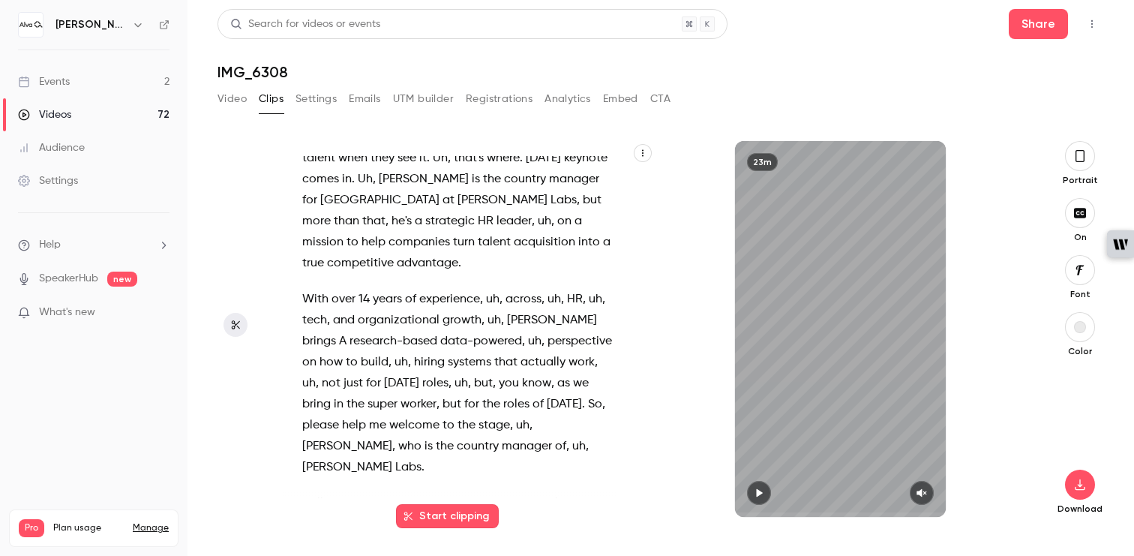
click at [444, 515] on button "Start clipping" at bounding box center [447, 516] width 103 height 24
click at [452, 305] on span "experience" at bounding box center [449, 299] width 61 height 21
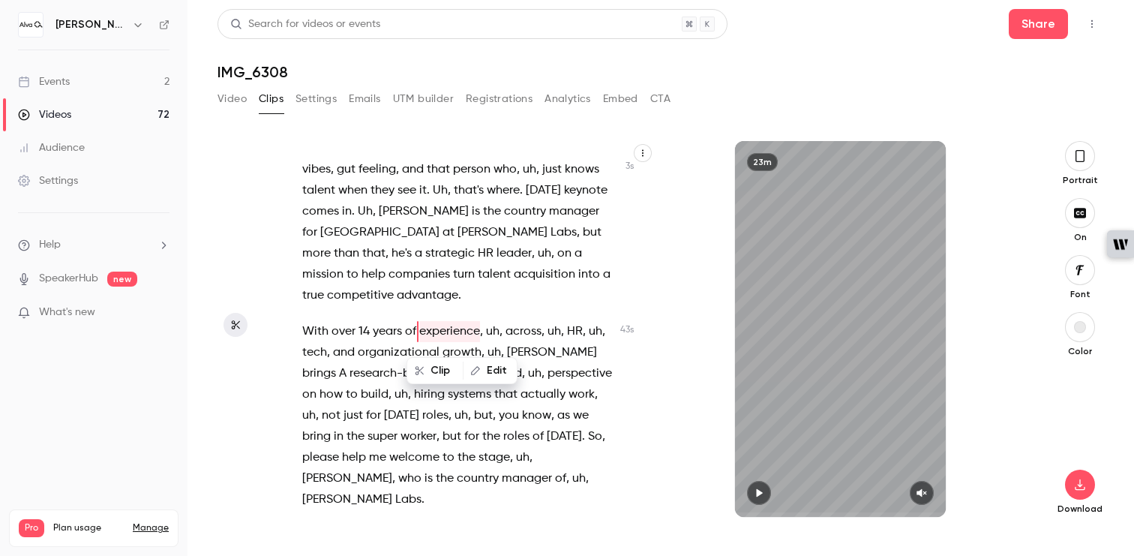
scroll to position [170, 0]
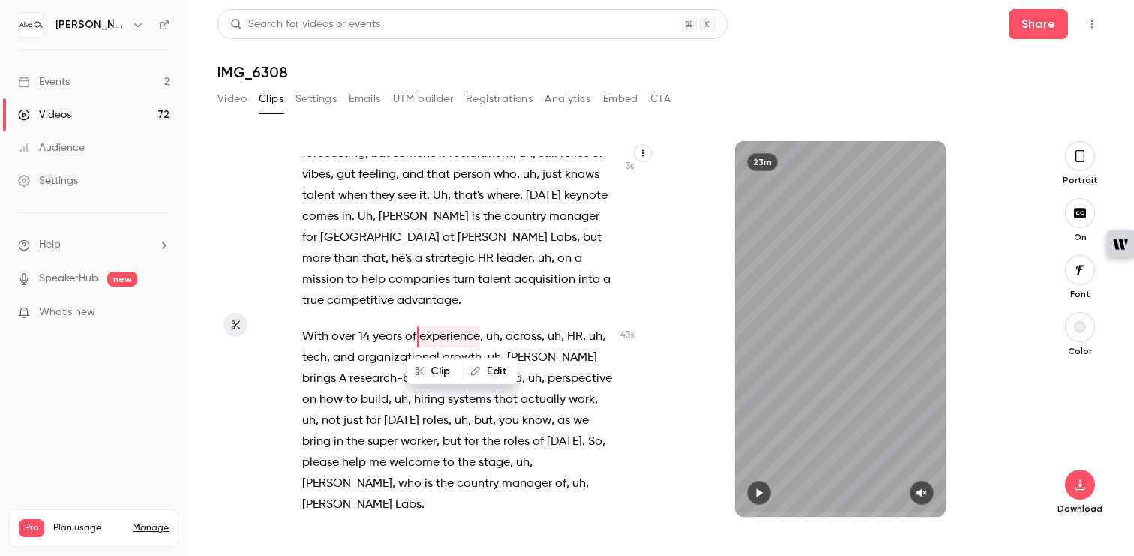
click at [477, 298] on p "Our next session is one , that I've actually really been looking forward to . U…" at bounding box center [457, 185] width 311 height 252
type input "****"
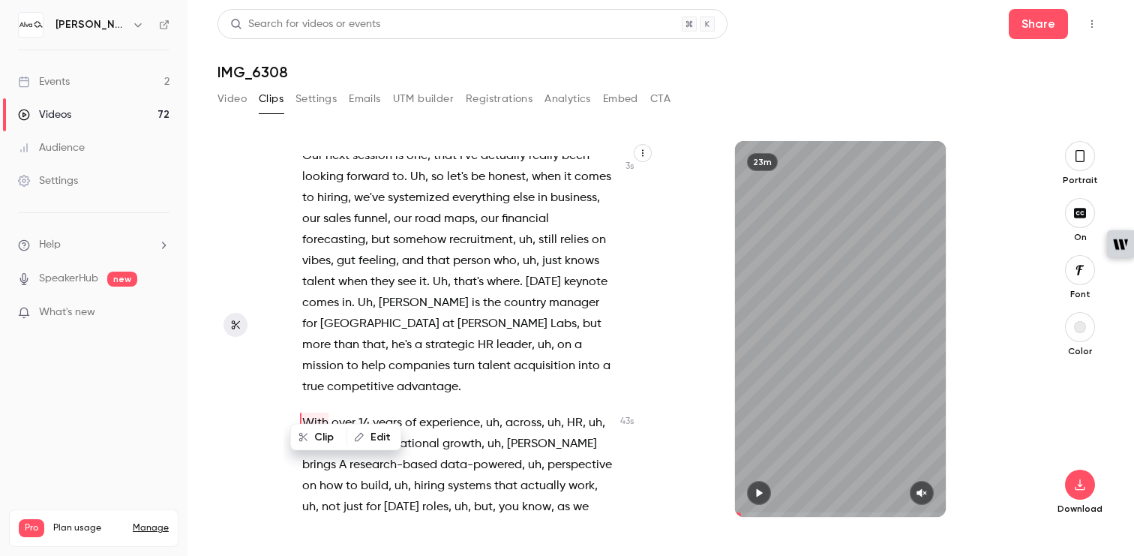
scroll to position [0, 0]
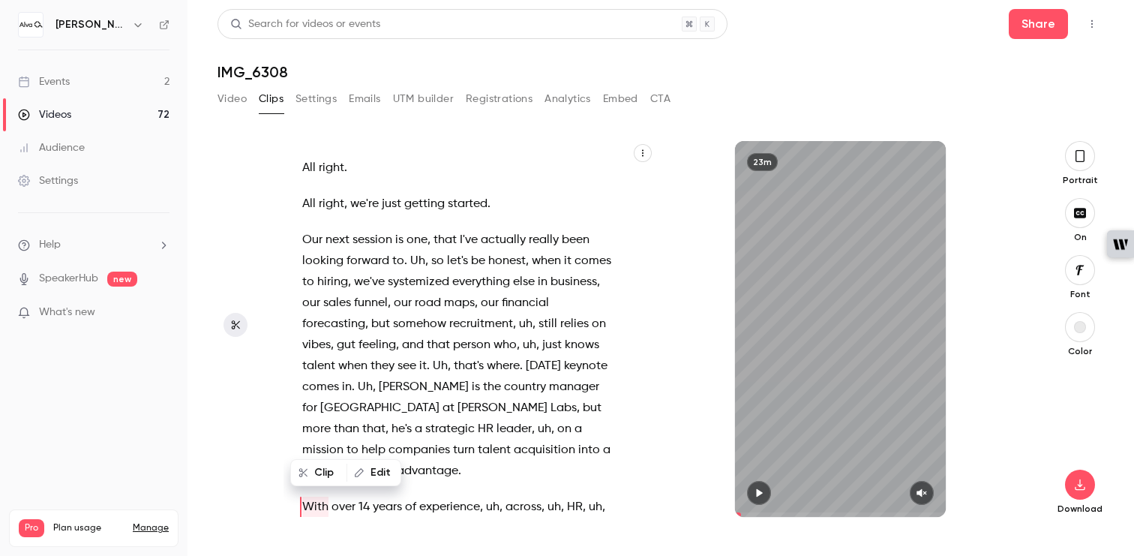
click at [300, 99] on button "Settings" at bounding box center [315, 99] width 41 height 24
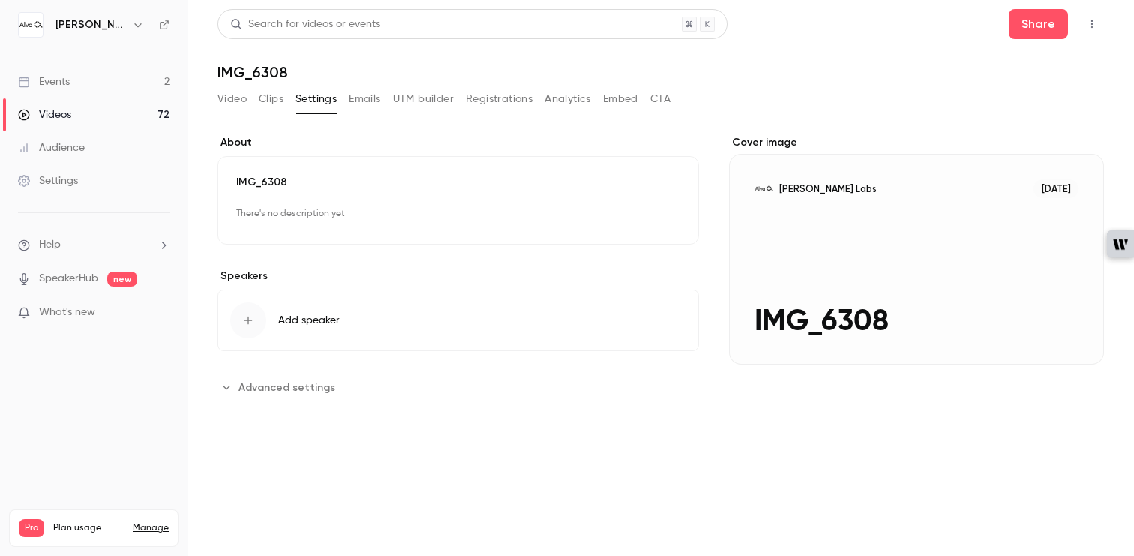
click at [271, 102] on button "Clips" at bounding box center [271, 99] width 25 height 24
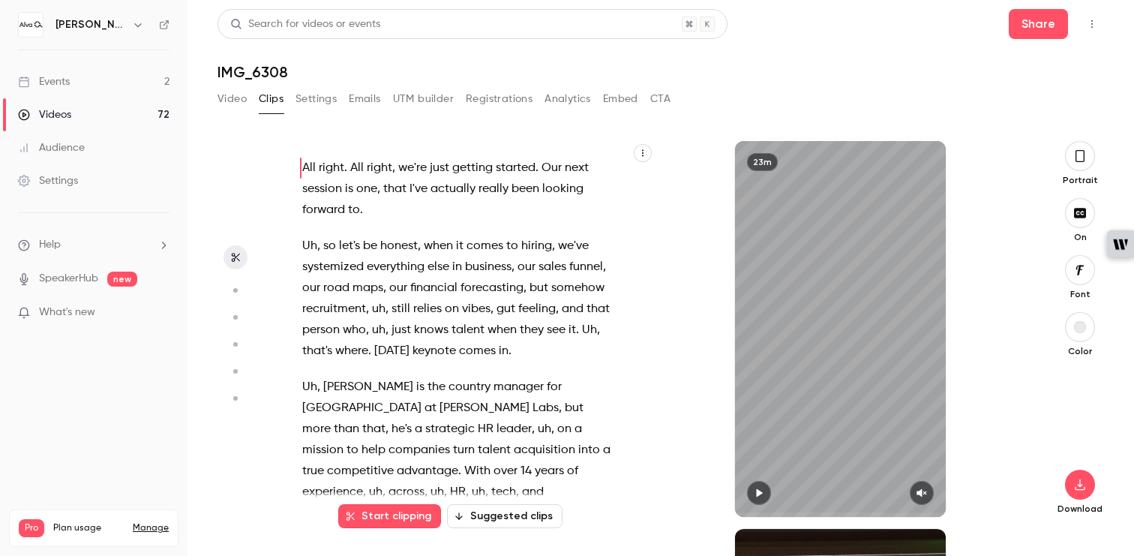
click at [235, 292] on icon "button" at bounding box center [234, 290] width 13 height 10
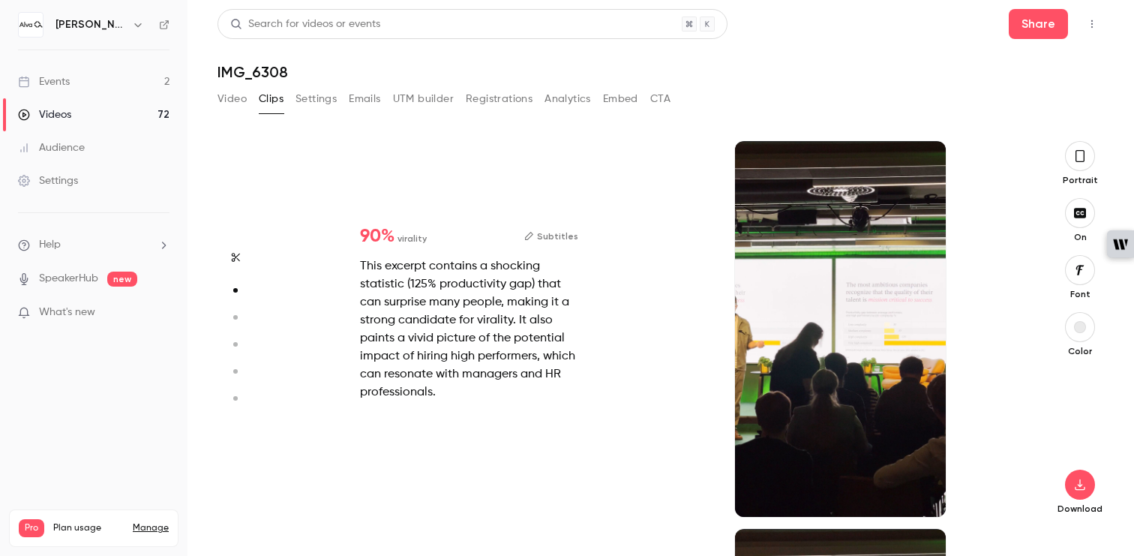
scroll to position [388, 0]
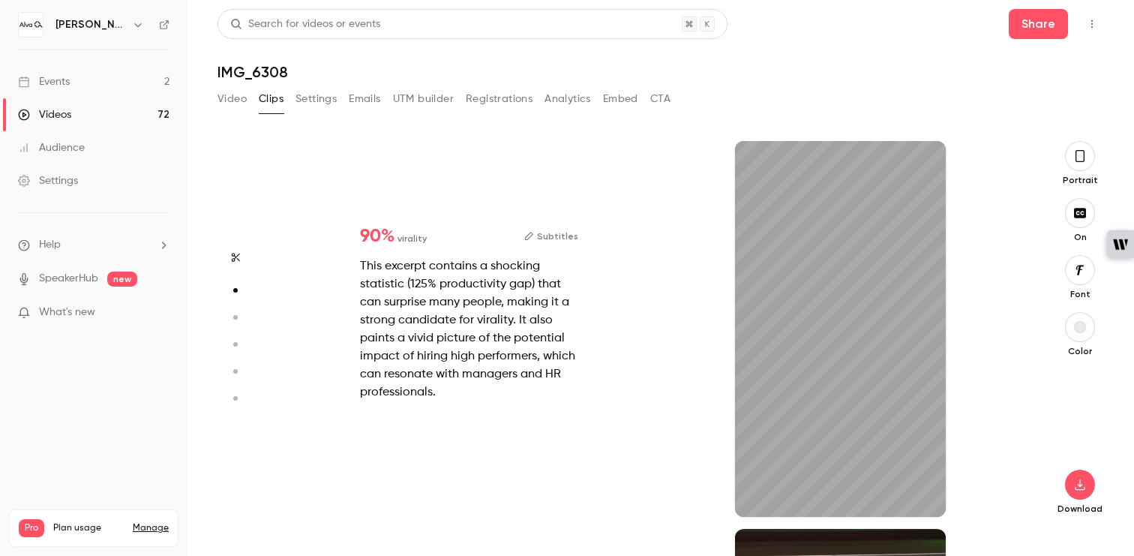
type input "*"
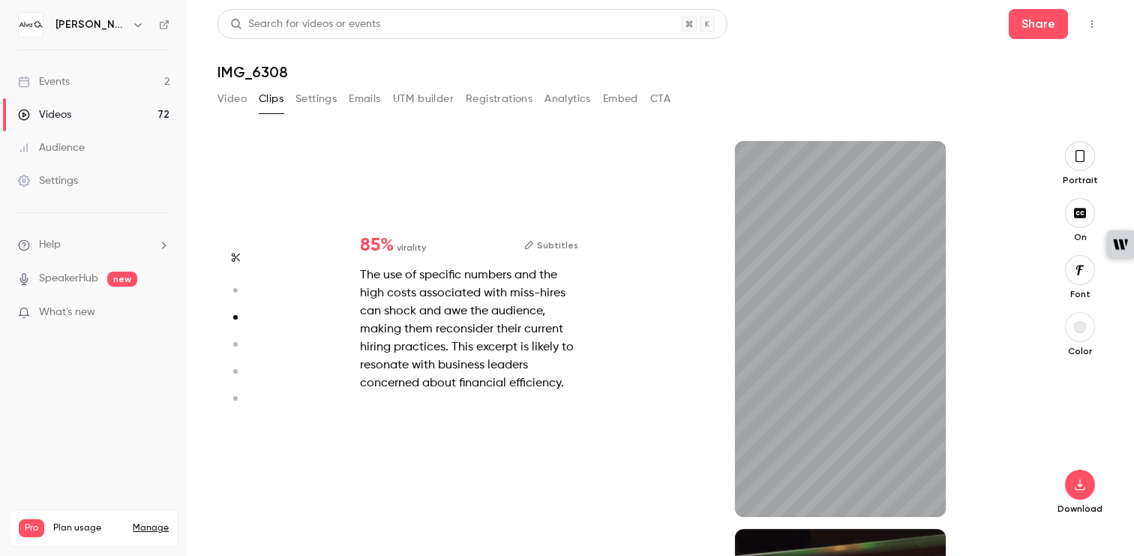
scroll to position [775, 0]
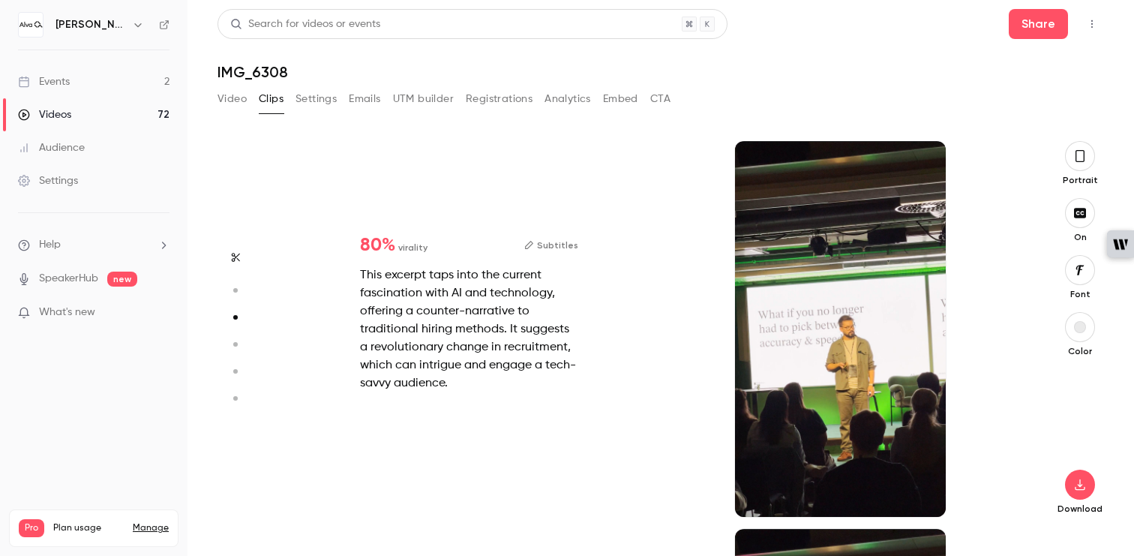
type input "*"
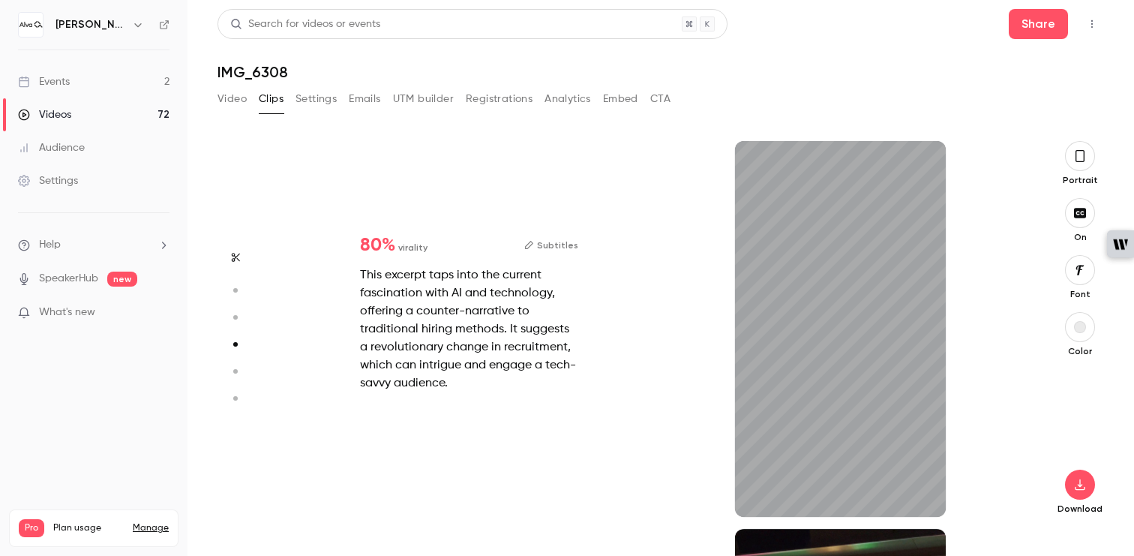
scroll to position [1163, 0]
type input "*"
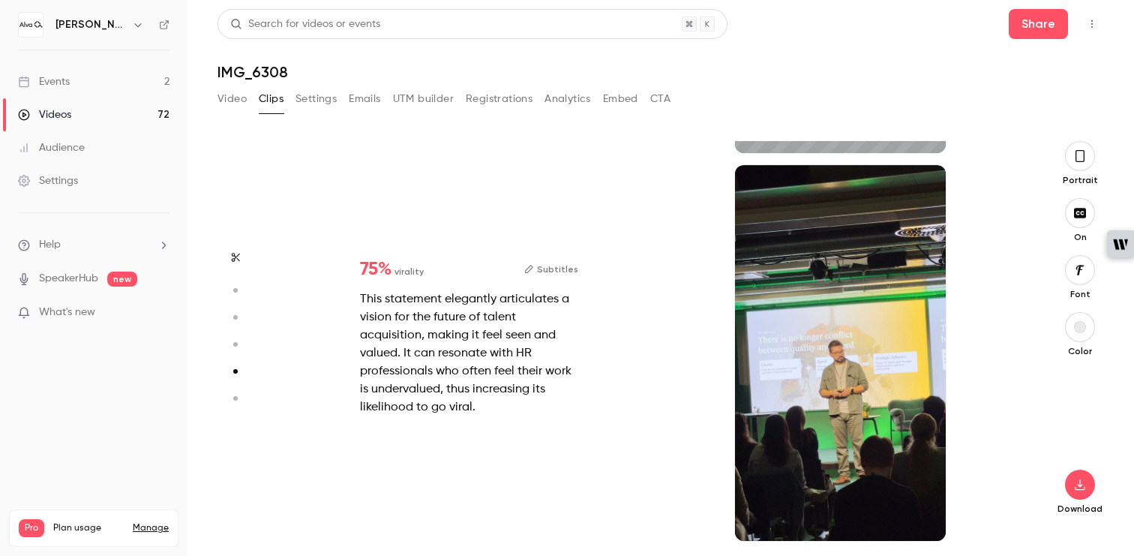
type input "*"
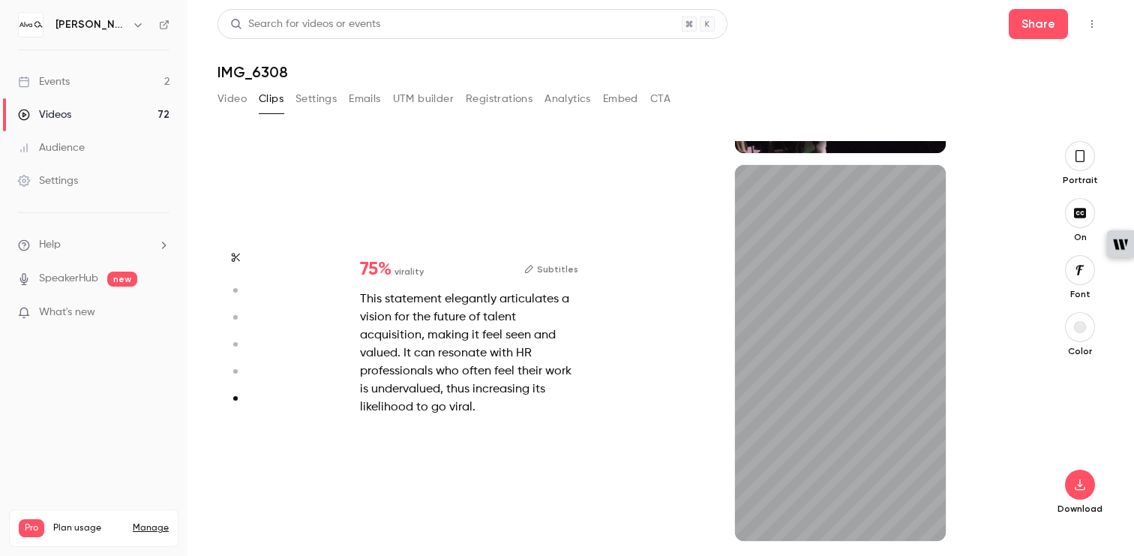
scroll to position [1914, 0]
type input "*"
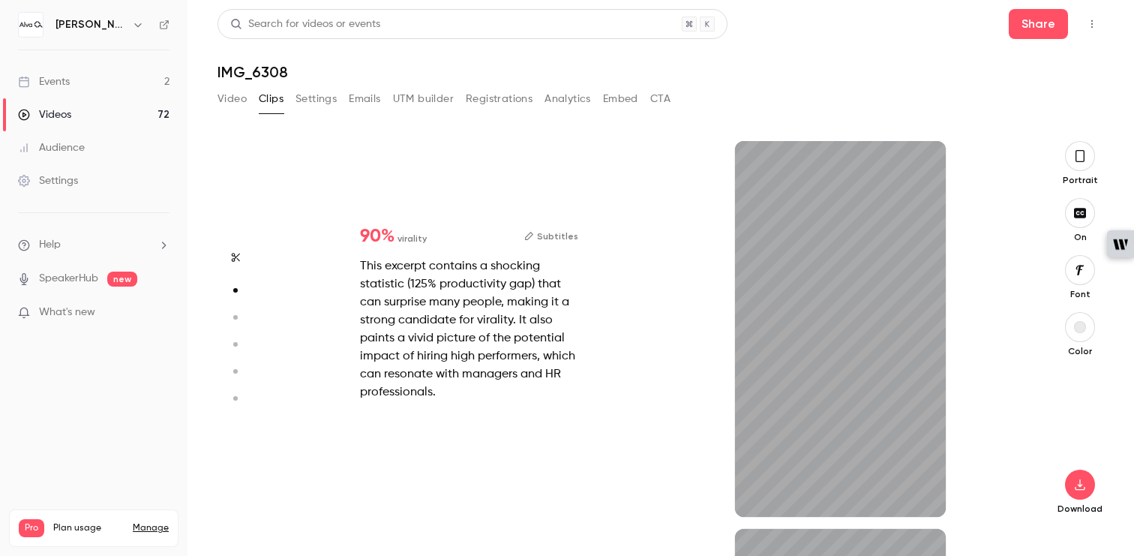
scroll to position [388, 0]
click at [562, 235] on button "Subtitles" at bounding box center [551, 236] width 54 height 18
click at [555, 232] on button "Subtitles" at bounding box center [551, 236] width 54 height 18
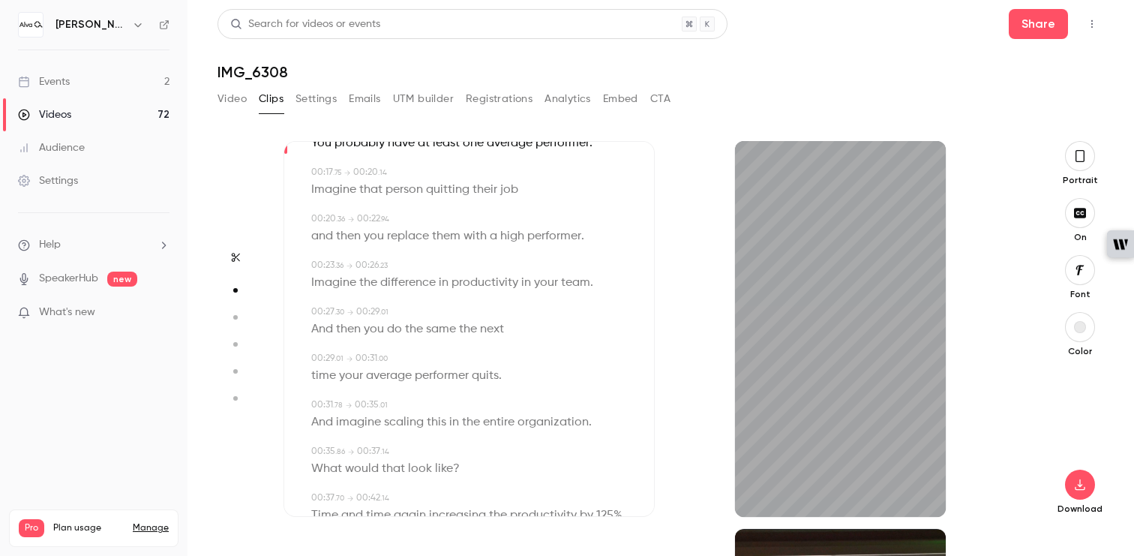
scroll to position [329, 0]
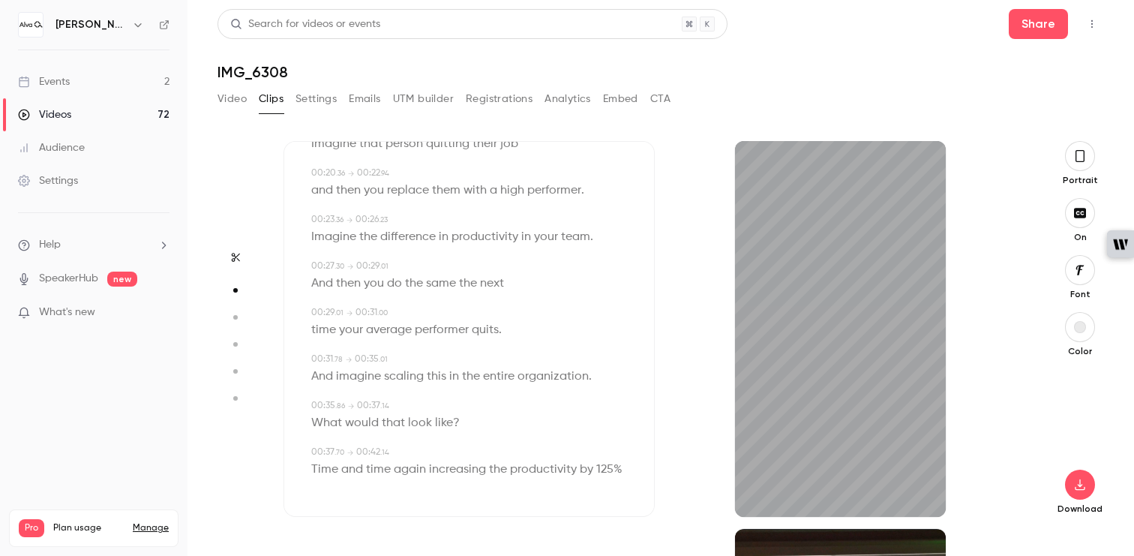
click at [669, 370] on div "42s" at bounding box center [839, 329] width 371 height 376
click at [687, 193] on div "42s" at bounding box center [839, 329] width 371 height 376
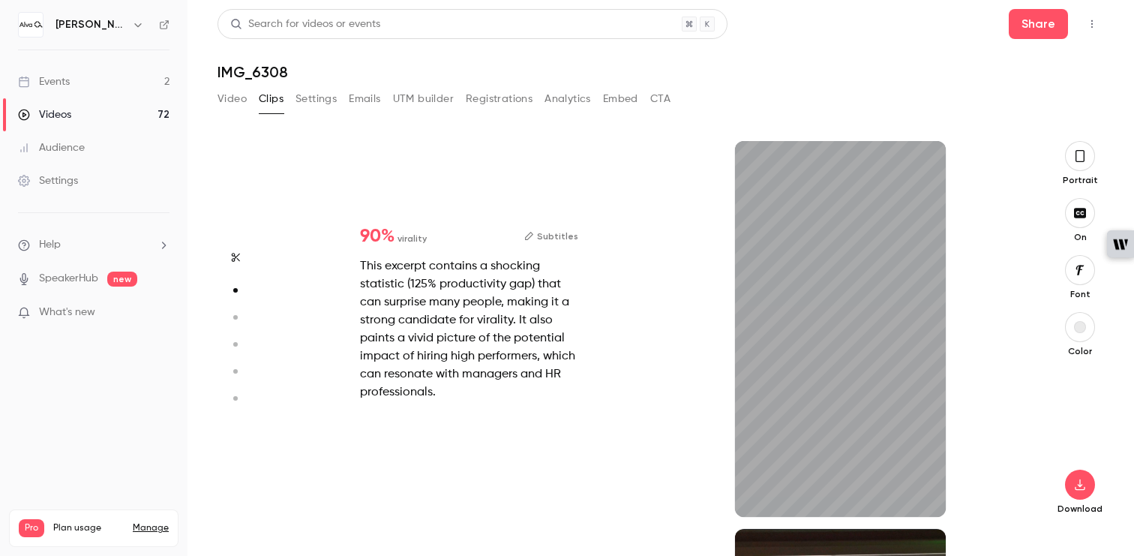
scroll to position [0, 0]
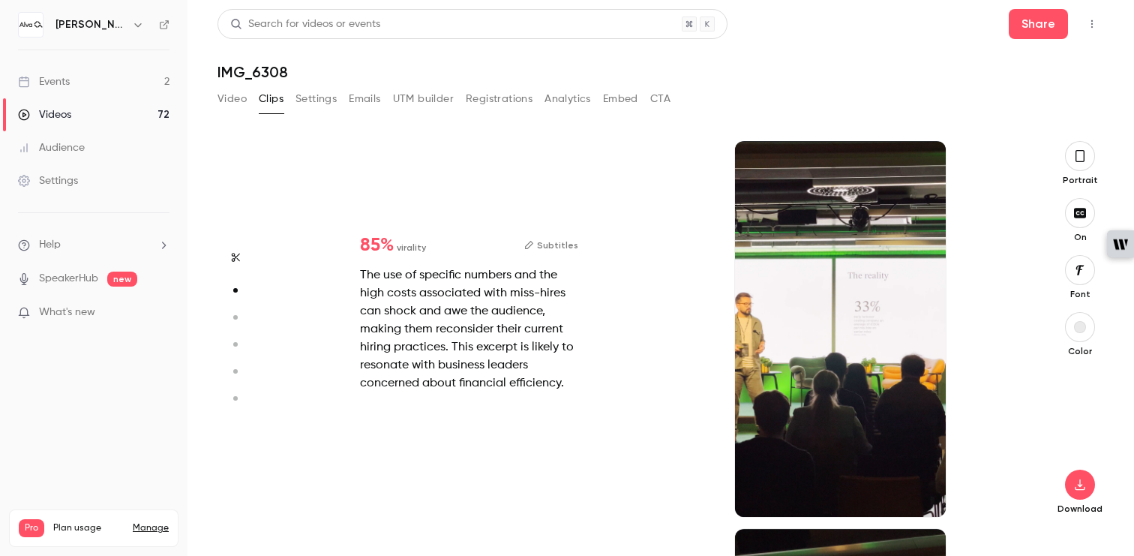
type input "*"
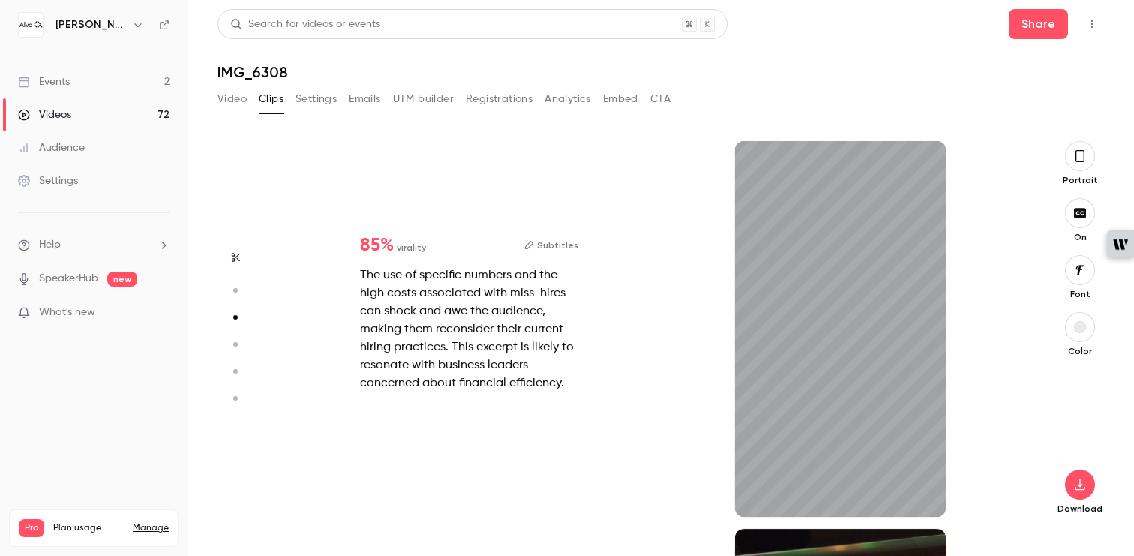
scroll to position [775, 0]
click at [545, 241] on button "Subtitles" at bounding box center [551, 245] width 54 height 18
type input "*"
click at [563, 241] on button "Subtitles" at bounding box center [551, 245] width 54 height 18
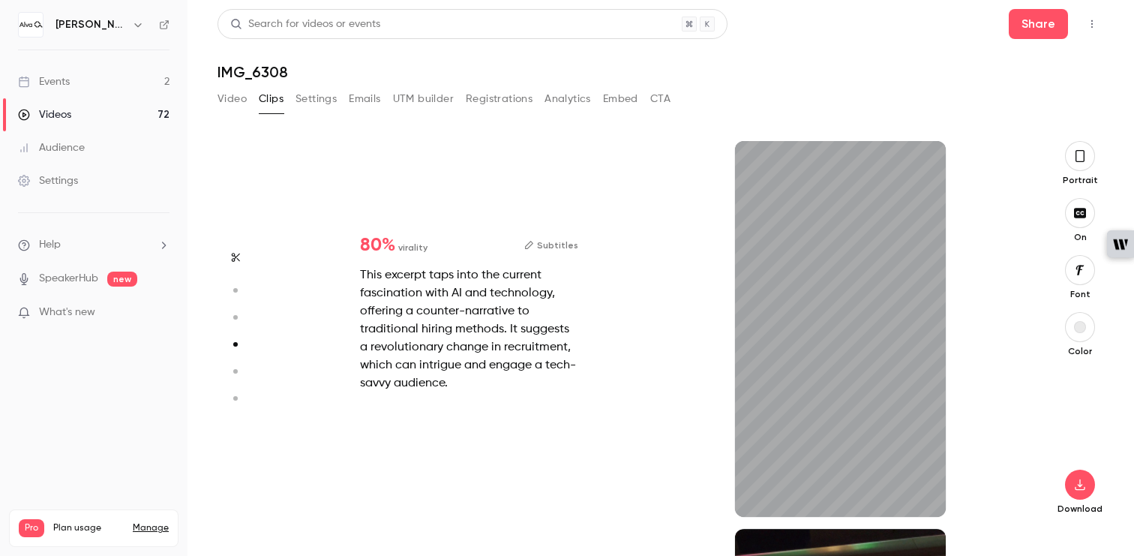
scroll to position [1360, 0]
type input "*"
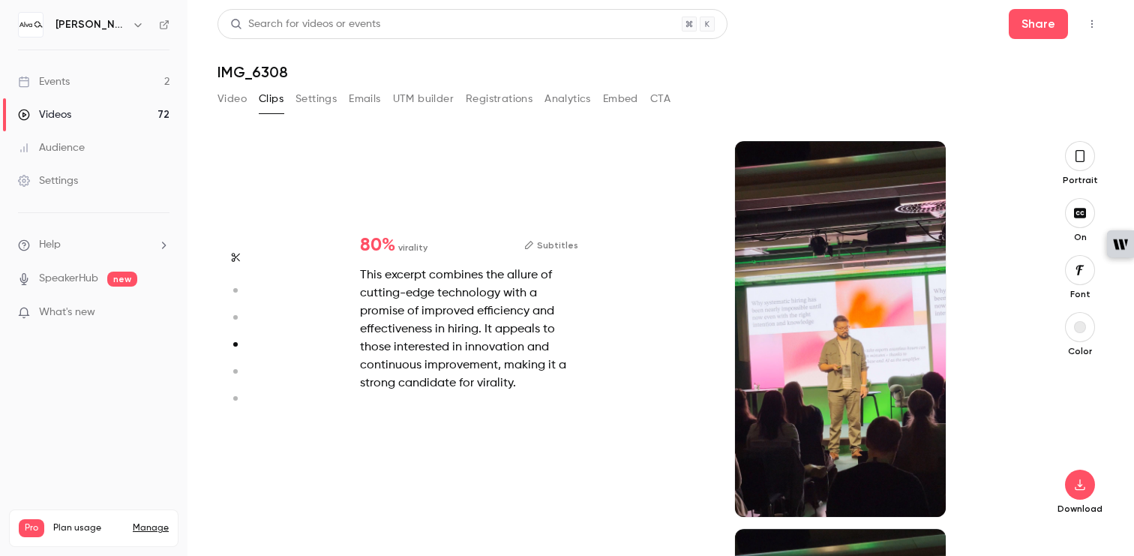
scroll to position [0, 0]
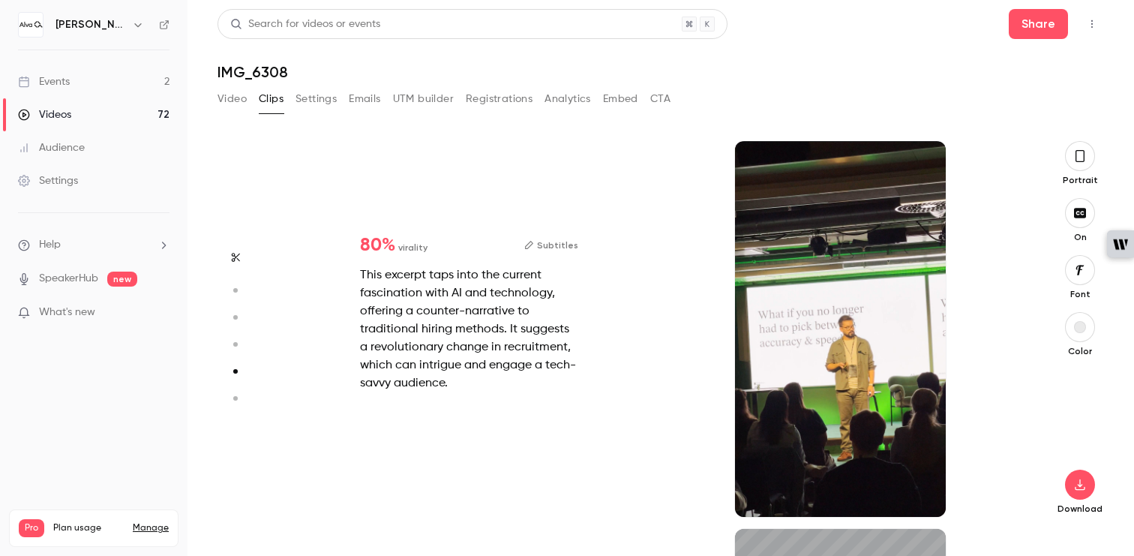
type input "*"
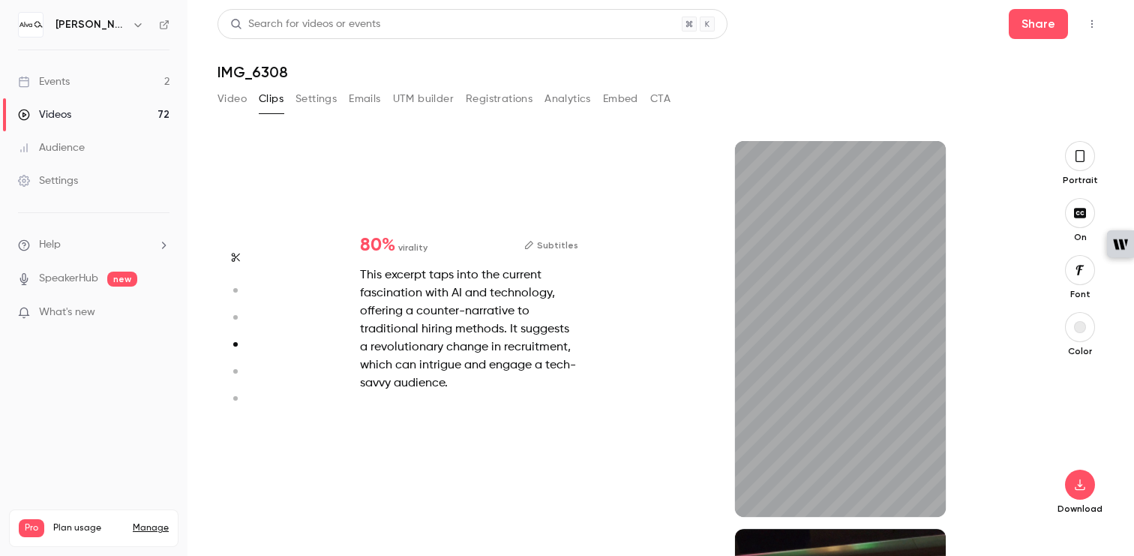
click at [564, 245] on button "Subtitles" at bounding box center [551, 245] width 54 height 18
click at [565, 251] on button "Subtitles" at bounding box center [551, 245] width 54 height 18
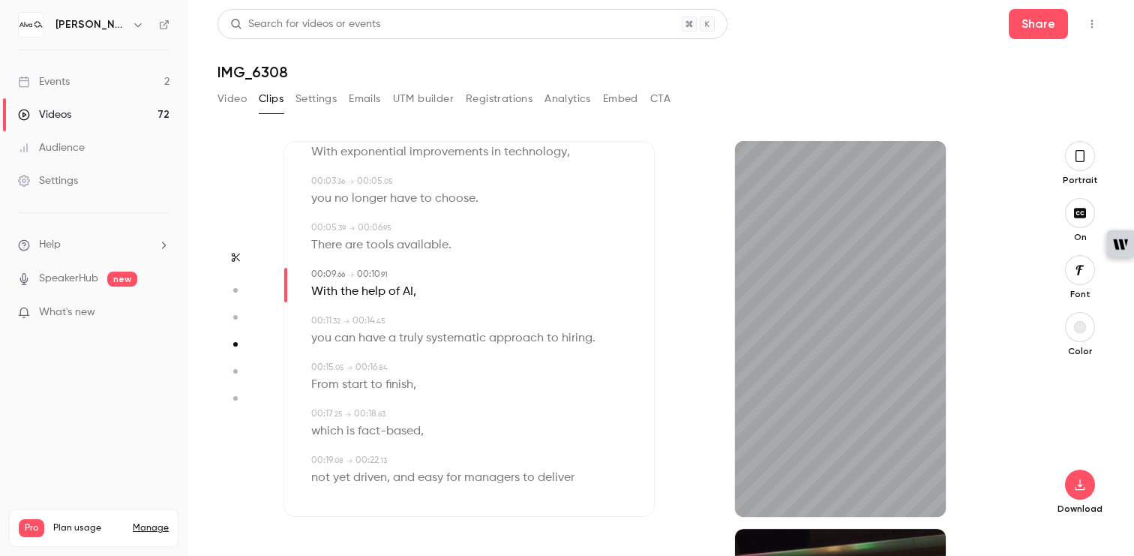
scroll to position [76, 0]
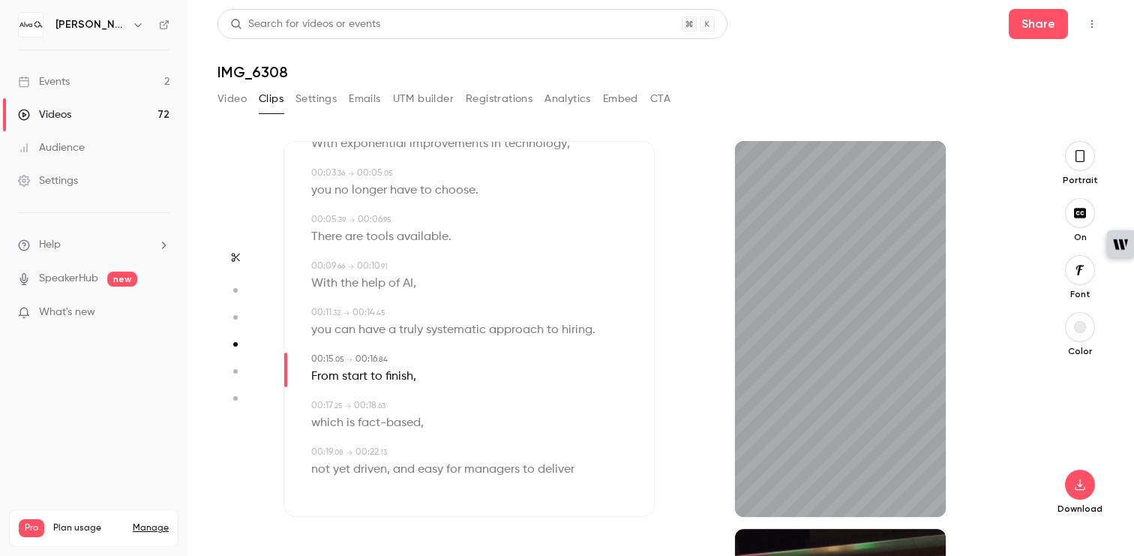
click at [666, 184] on div "22s" at bounding box center [839, 329] width 371 height 376
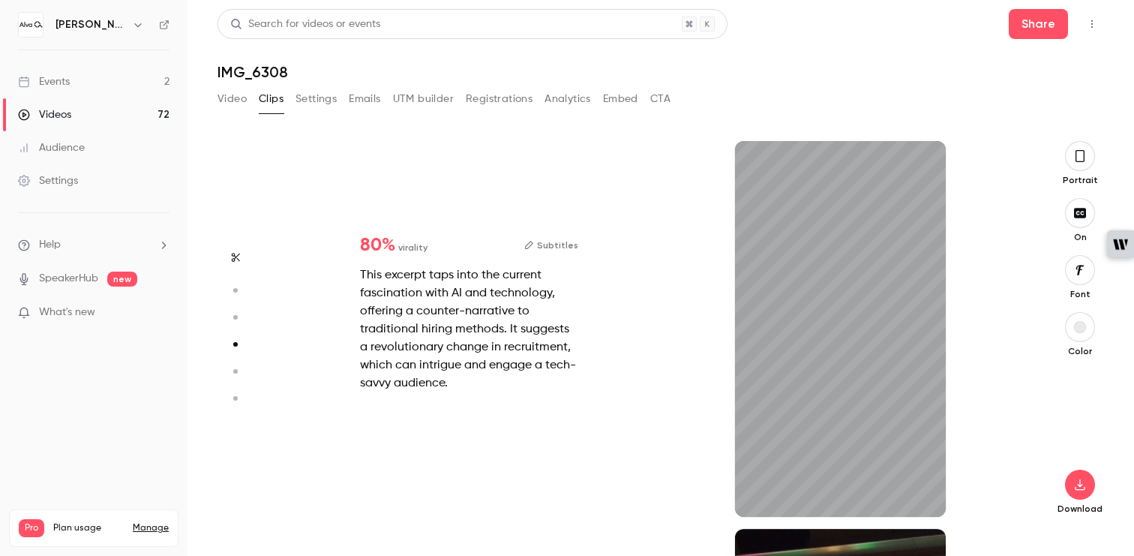
type input "*"
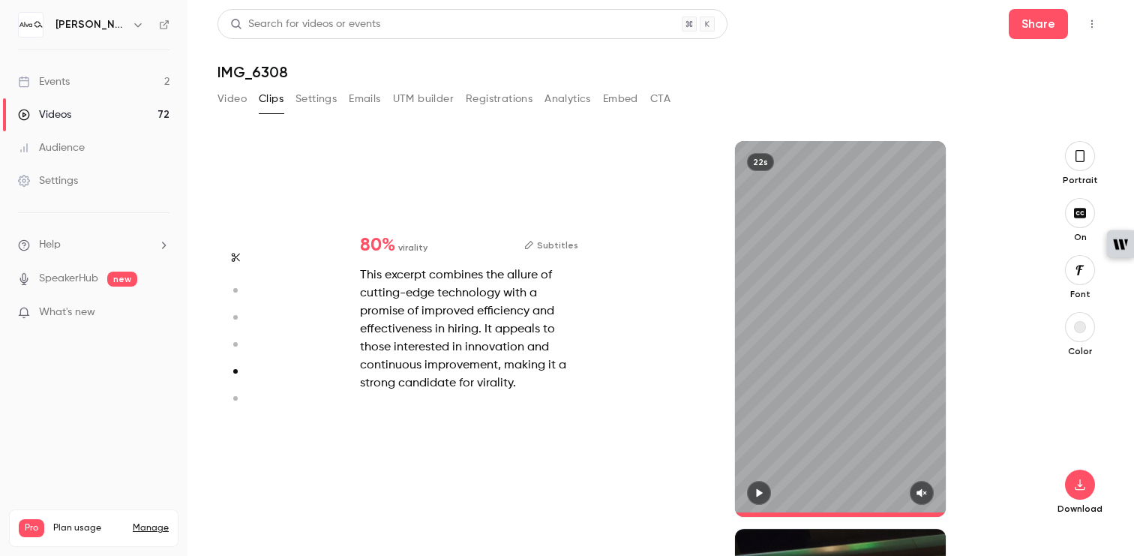
click at [271, 100] on button "Clips" at bounding box center [271, 99] width 25 height 24
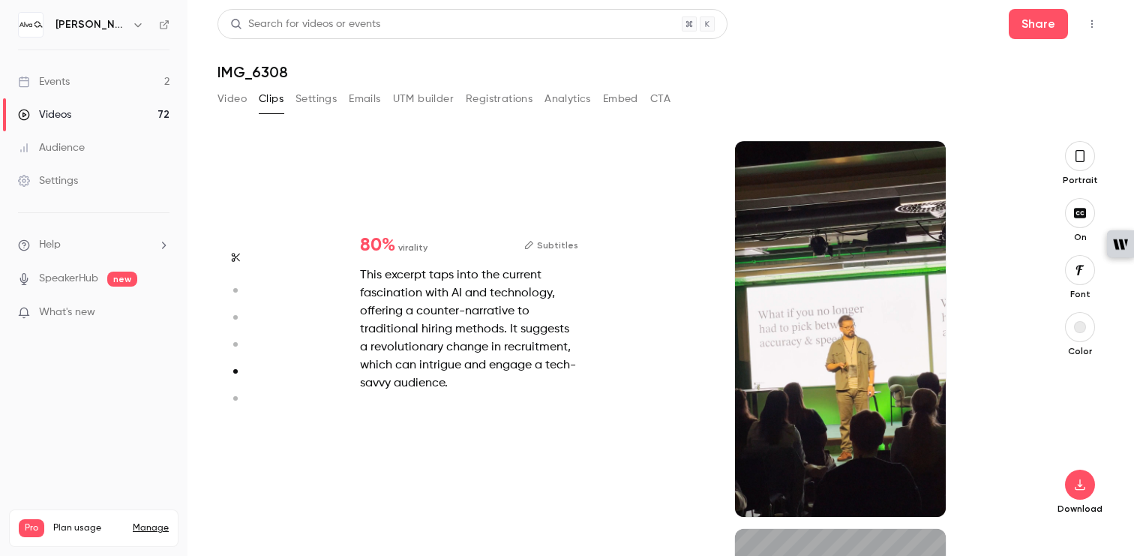
type input "*"
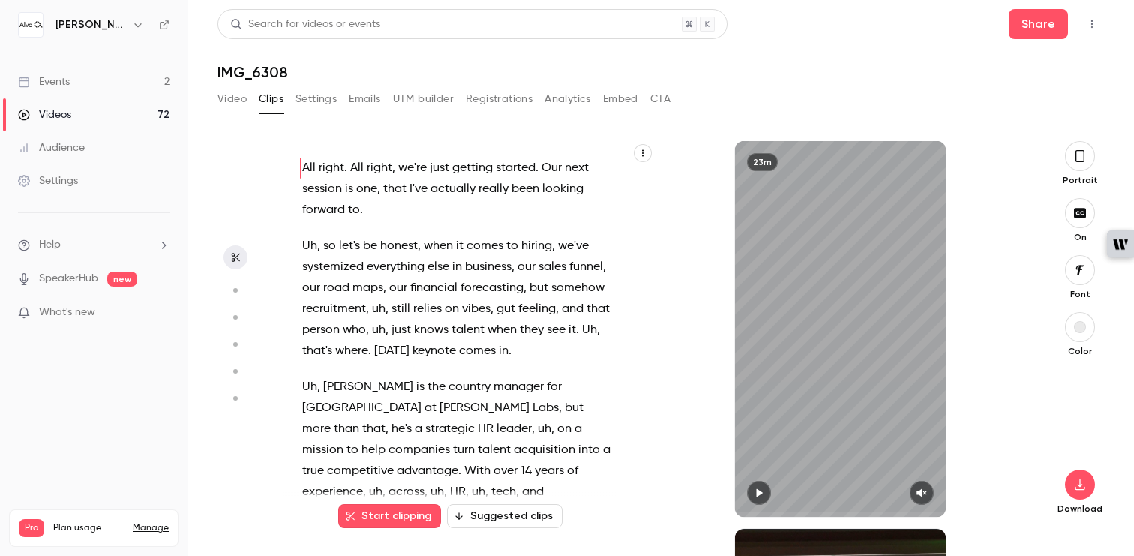
scroll to position [0, 0]
click at [231, 253] on icon "button" at bounding box center [235, 257] width 12 height 10
click at [640, 152] on icon "button" at bounding box center [642, 152] width 9 height 9
click at [425, 342] on div at bounding box center [567, 278] width 1134 height 556
click at [518, 515] on button "Suggested clips" at bounding box center [504, 516] width 115 height 24
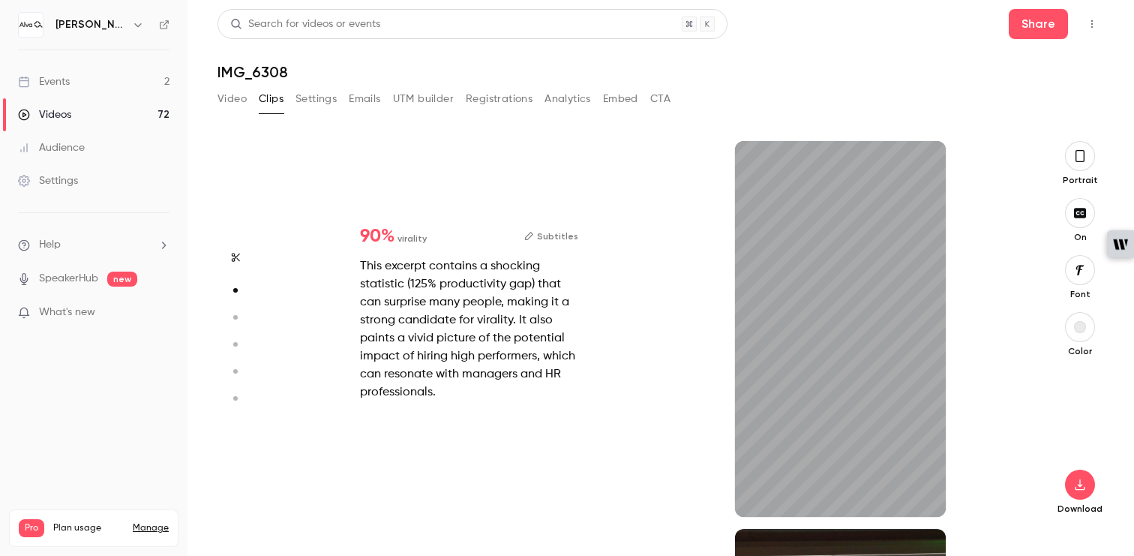
type input "*"
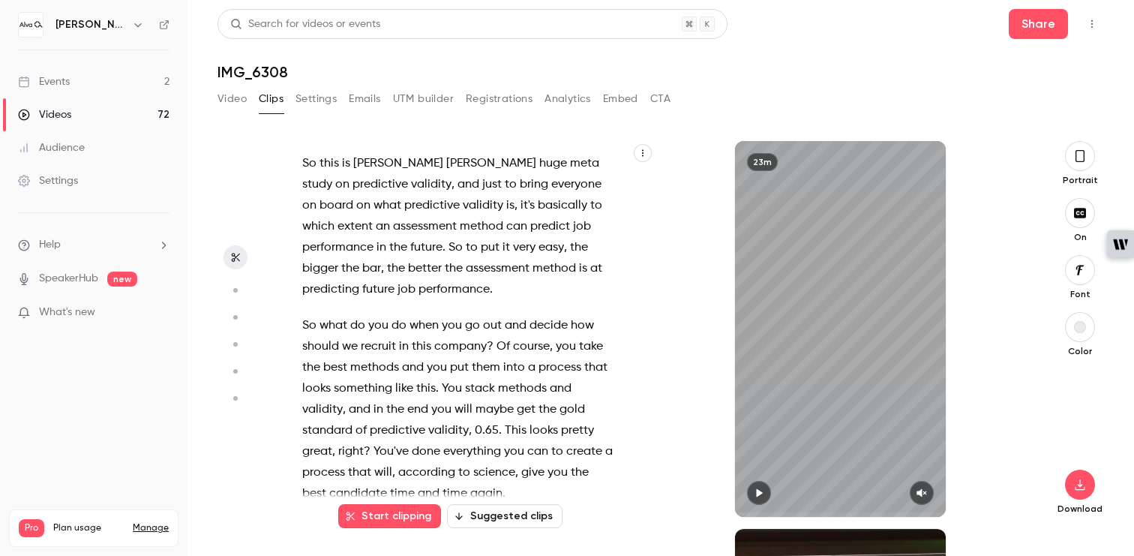
scroll to position [2358, 0]
click at [312, 313] on span "So" at bounding box center [309, 323] width 14 height 21
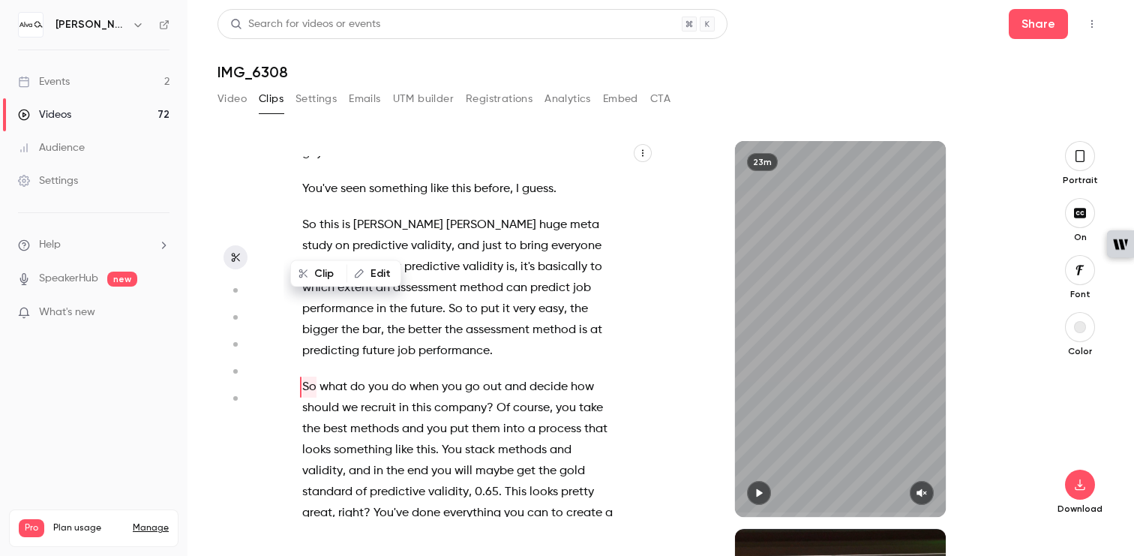
click at [312, 241] on div "All right . All right , we're just getting started . Our next session is one , …" at bounding box center [465, 336] width 364 height 361
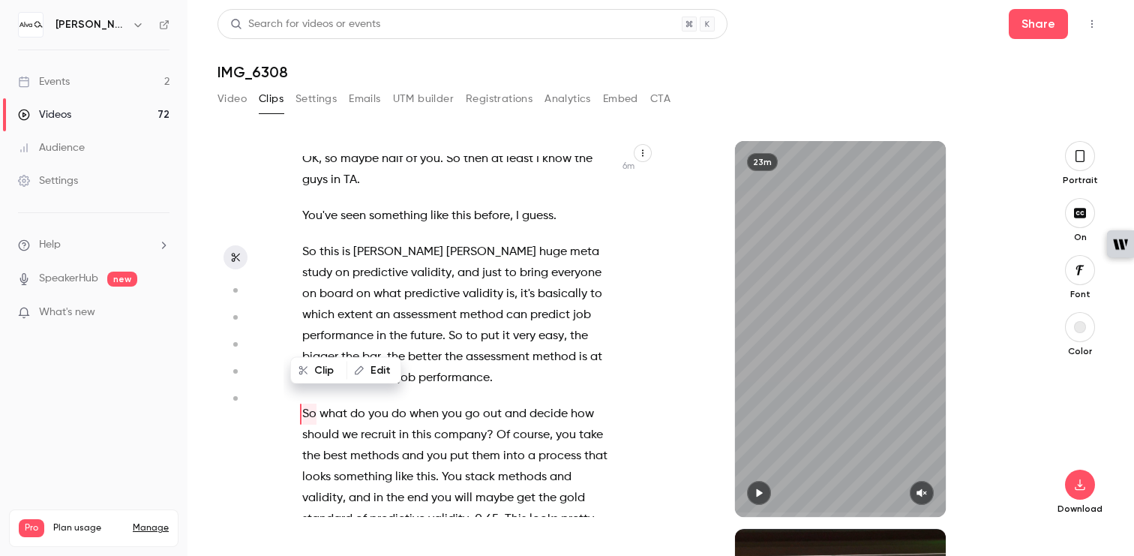
scroll to position [2260, 0]
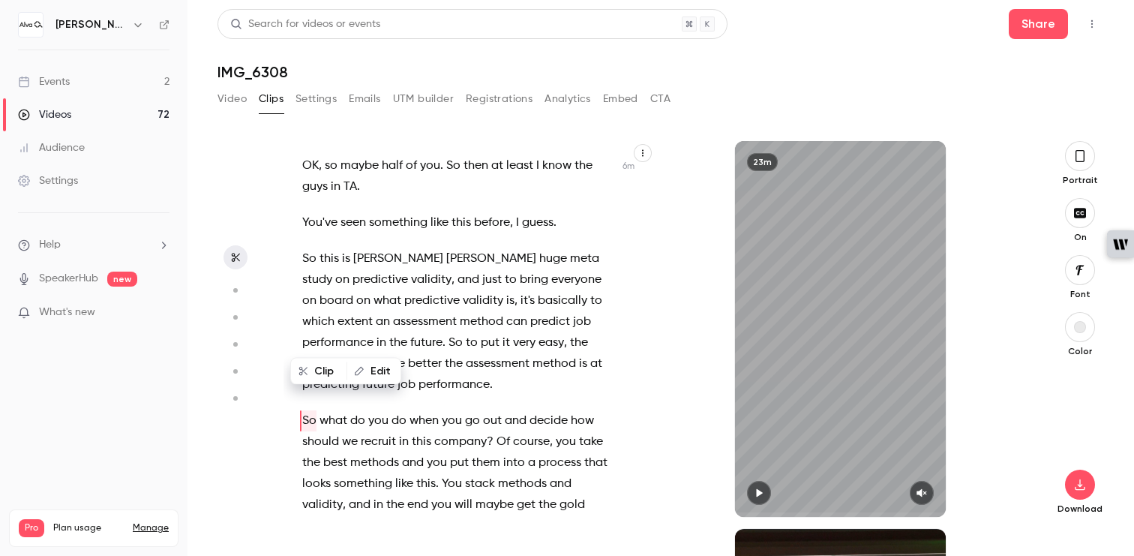
click at [372, 316] on div "All right . All right , we're just getting started . Our next session is one , …" at bounding box center [465, 336] width 364 height 361
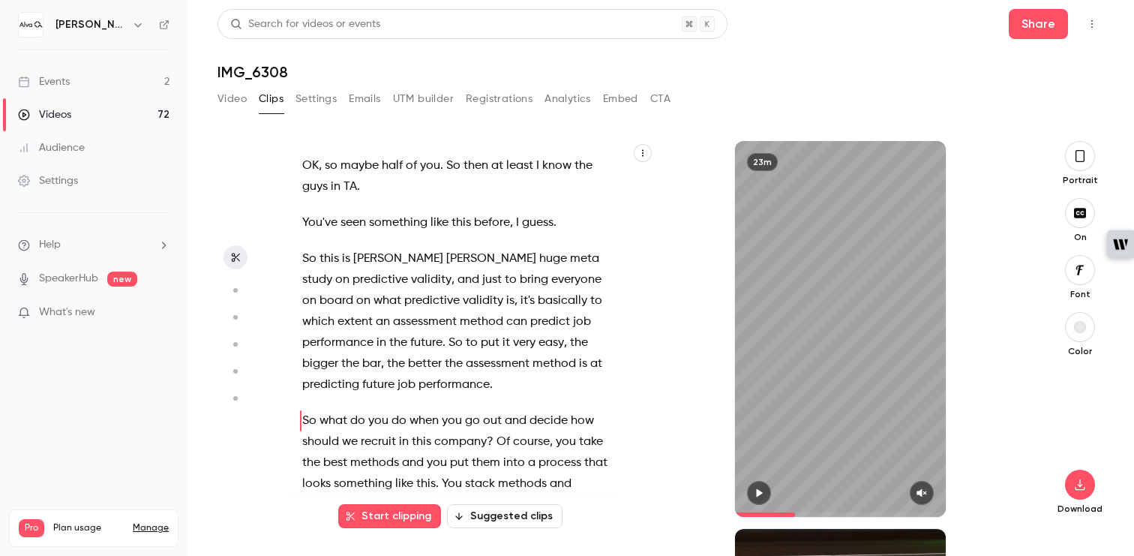
click at [759, 495] on icon "button" at bounding box center [759, 492] width 12 height 10
click at [759, 495] on icon "button" at bounding box center [759, 493] width 6 height 8
click at [759, 496] on icon "button" at bounding box center [759, 492] width 12 height 10
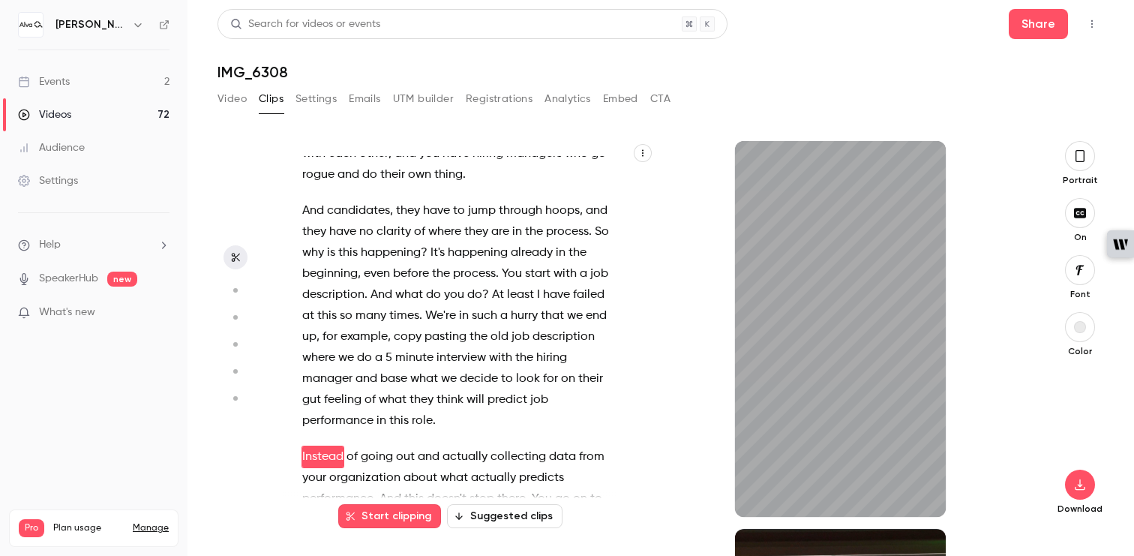
scroll to position [2950, 0]
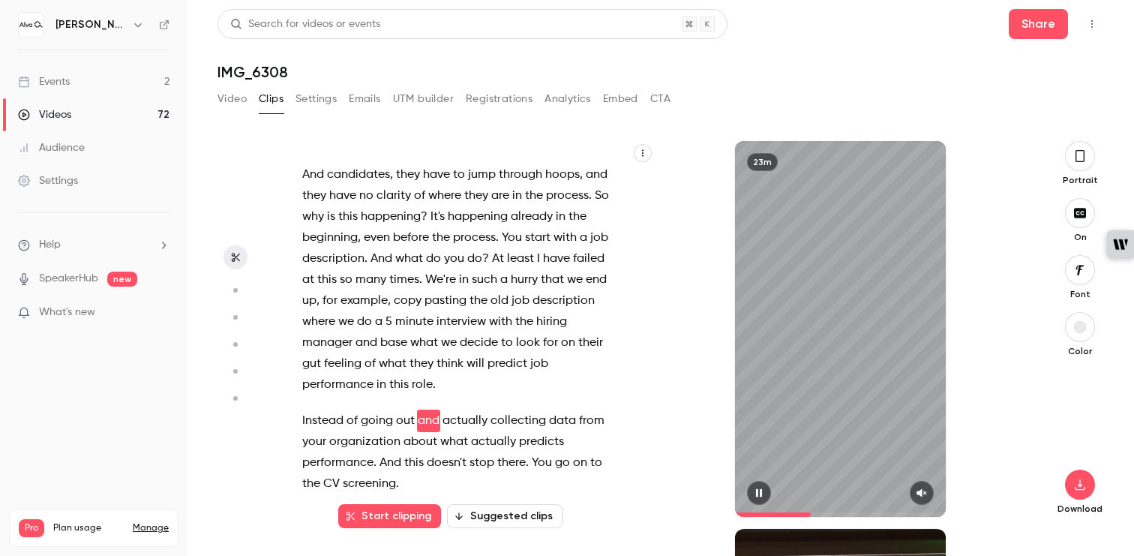
click at [758, 492] on icon "button" at bounding box center [759, 492] width 12 height 10
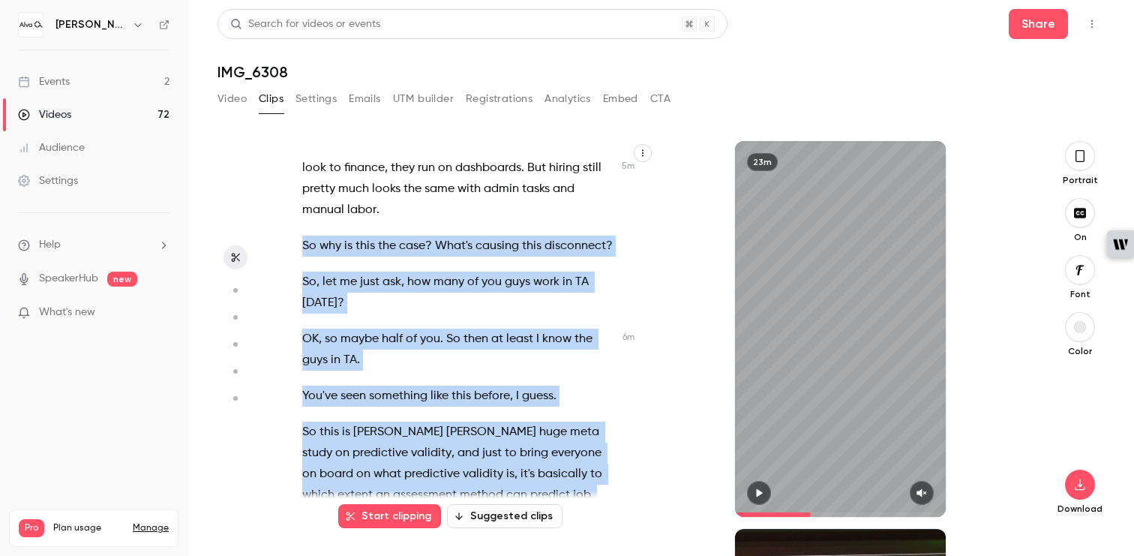
scroll to position [2080, 0]
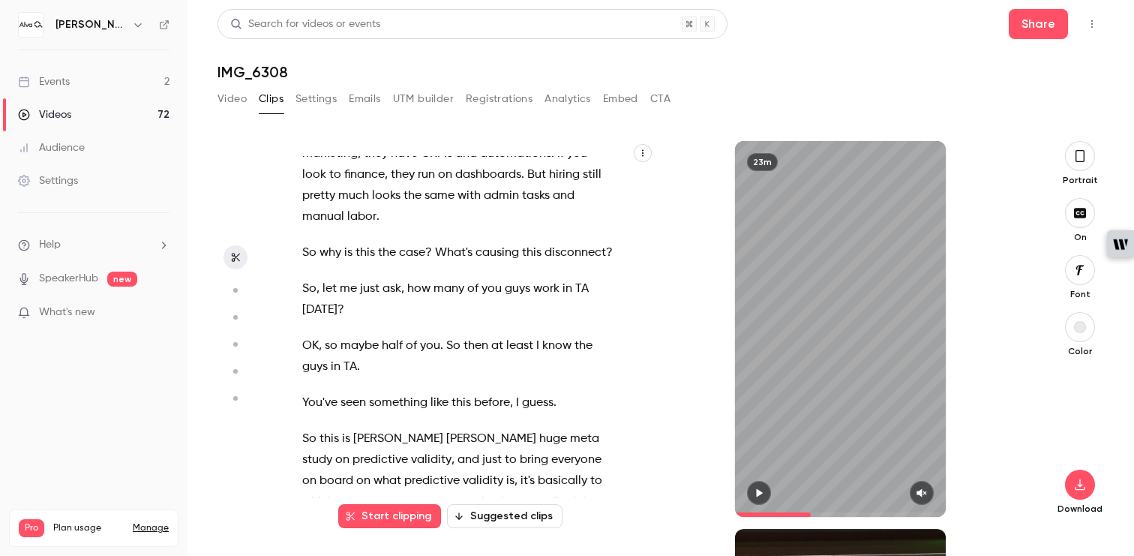
drag, startPoint x: 379, startPoint y: 275, endPoint x: 314, endPoint y: 469, distance: 204.6
click at [314, 469] on div "All right . All right , we're just getting started . Our next session is one , …" at bounding box center [465, 336] width 364 height 361
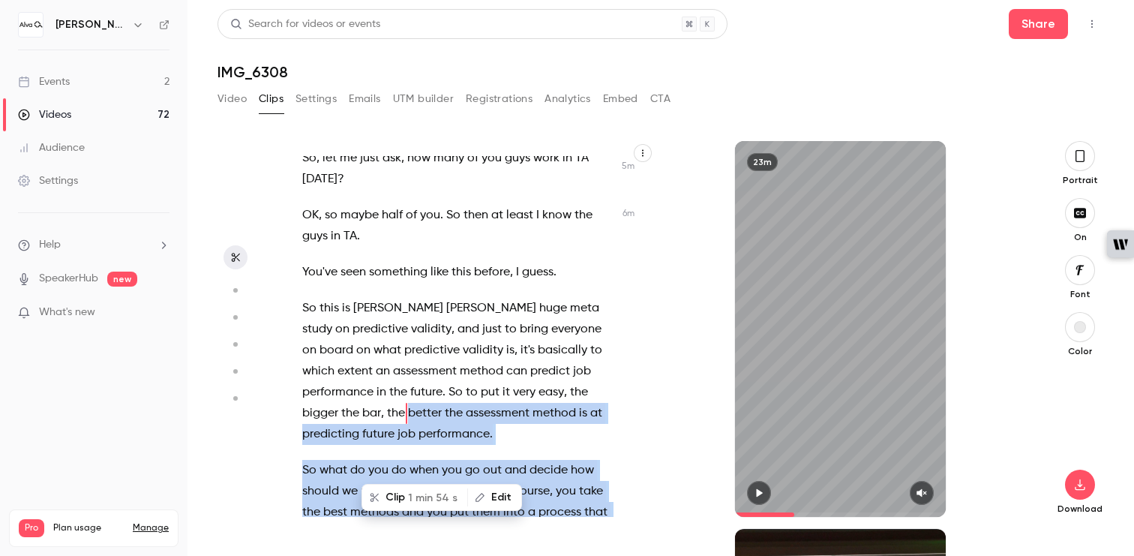
scroll to position [2214, 0]
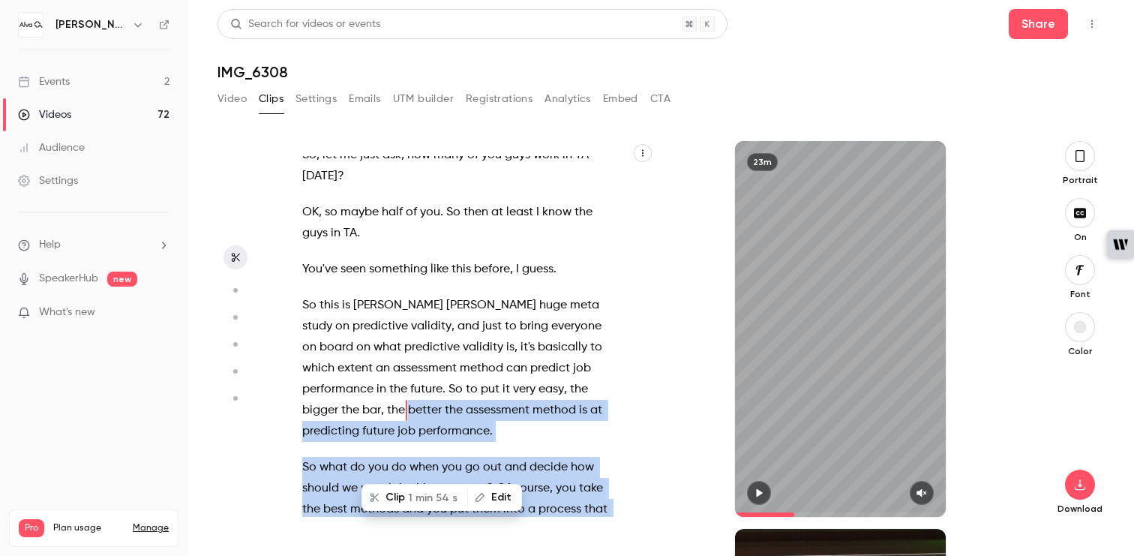
click at [315, 457] on span "So" at bounding box center [309, 467] width 14 height 21
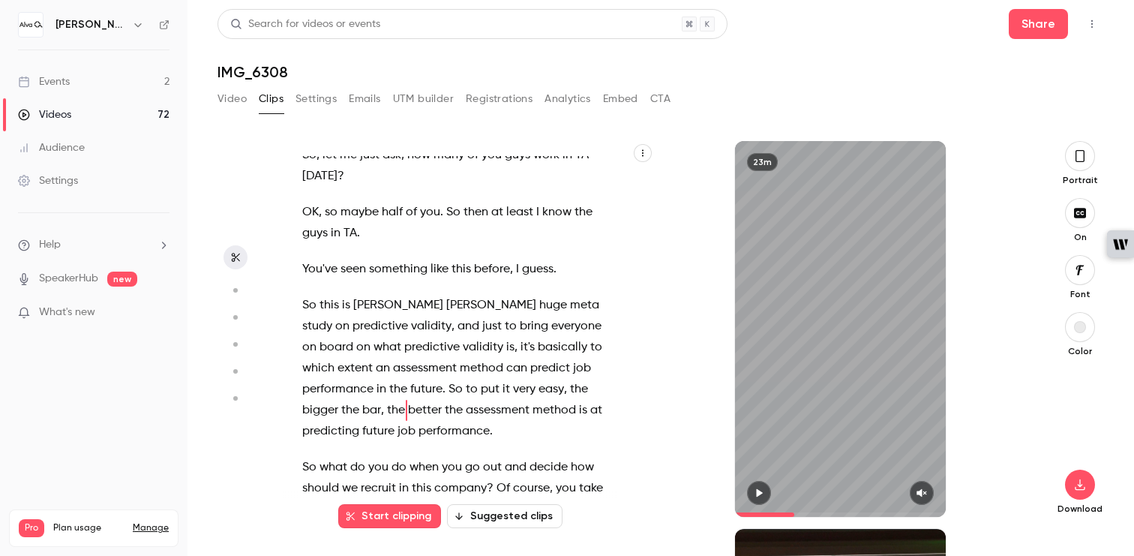
click at [304, 457] on span "So" at bounding box center [309, 467] width 14 height 21
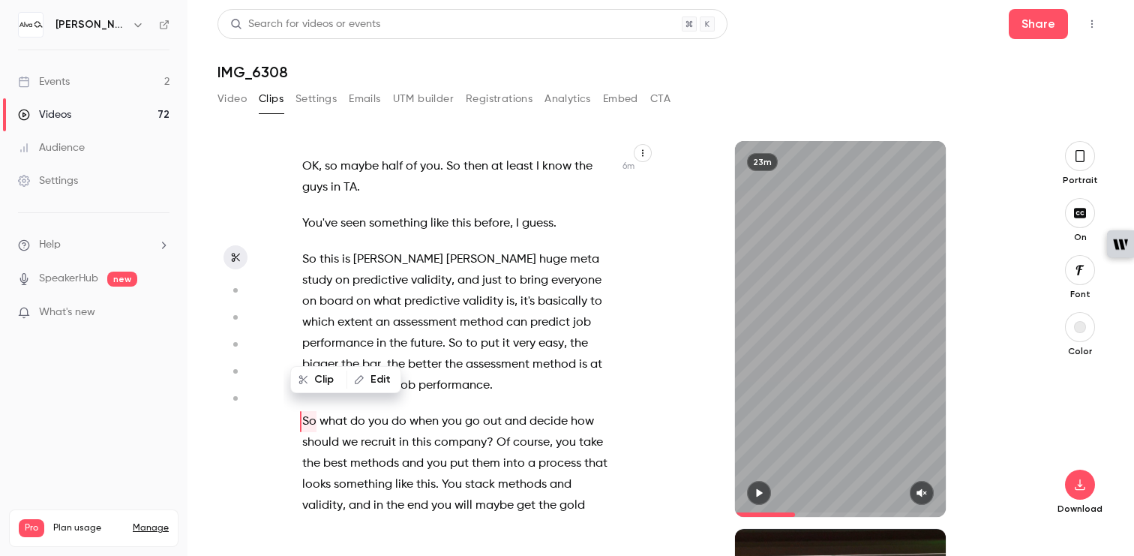
scroll to position [2260, 0]
click at [376, 410] on span "you" at bounding box center [378, 420] width 20 height 21
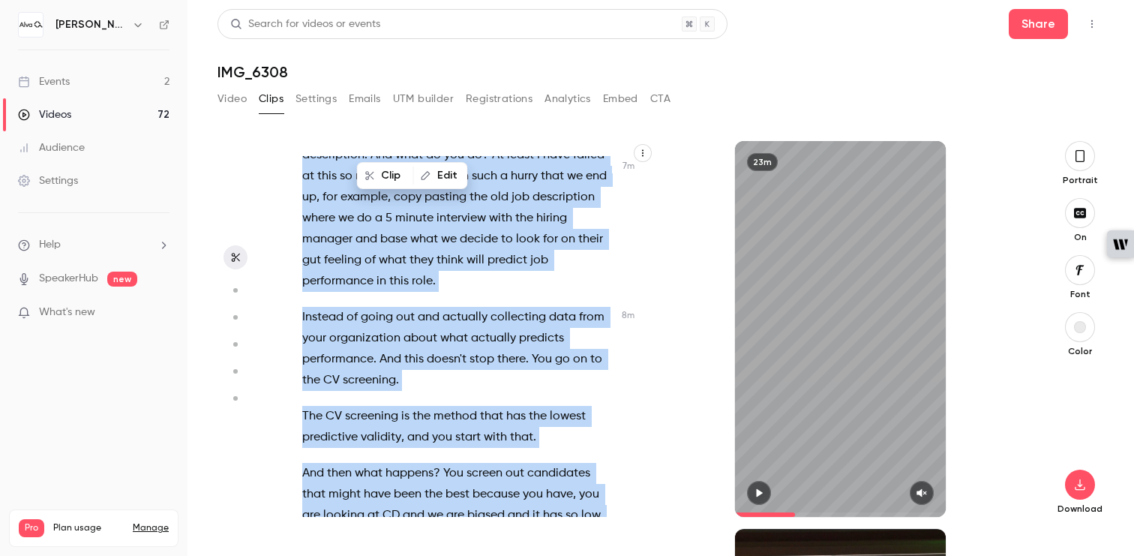
scroll to position [3068, 0]
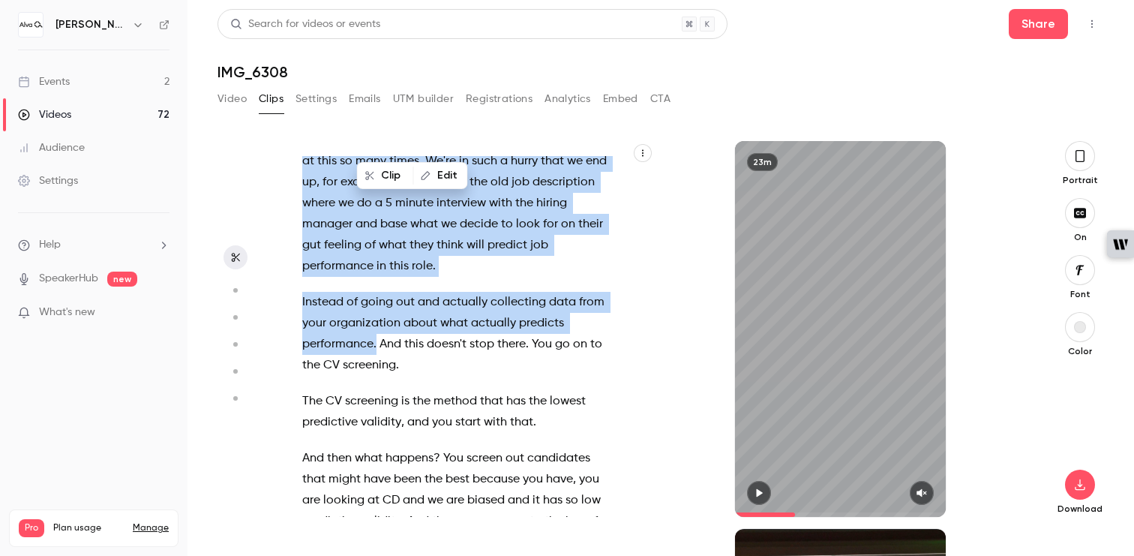
drag, startPoint x: 304, startPoint y: 334, endPoint x: 377, endPoint y: 264, distance: 101.3
click at [377, 264] on div "All right . All right , we're just getting started . Our next session is one , …" at bounding box center [465, 336] width 364 height 361
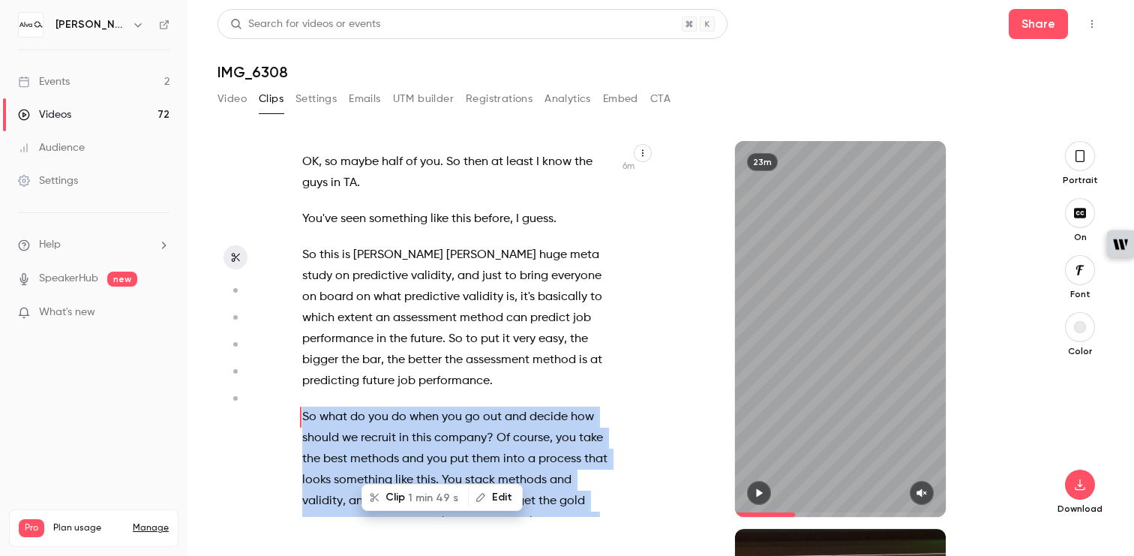
scroll to position [2260, 0]
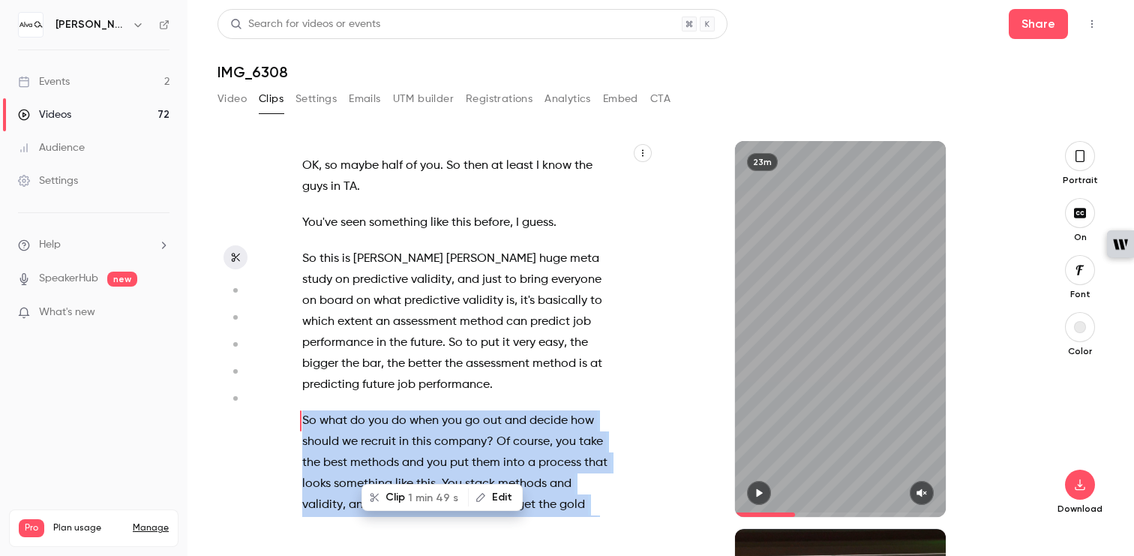
click at [427, 499] on span "1 min 49 s" at bounding box center [433, 498] width 50 height 16
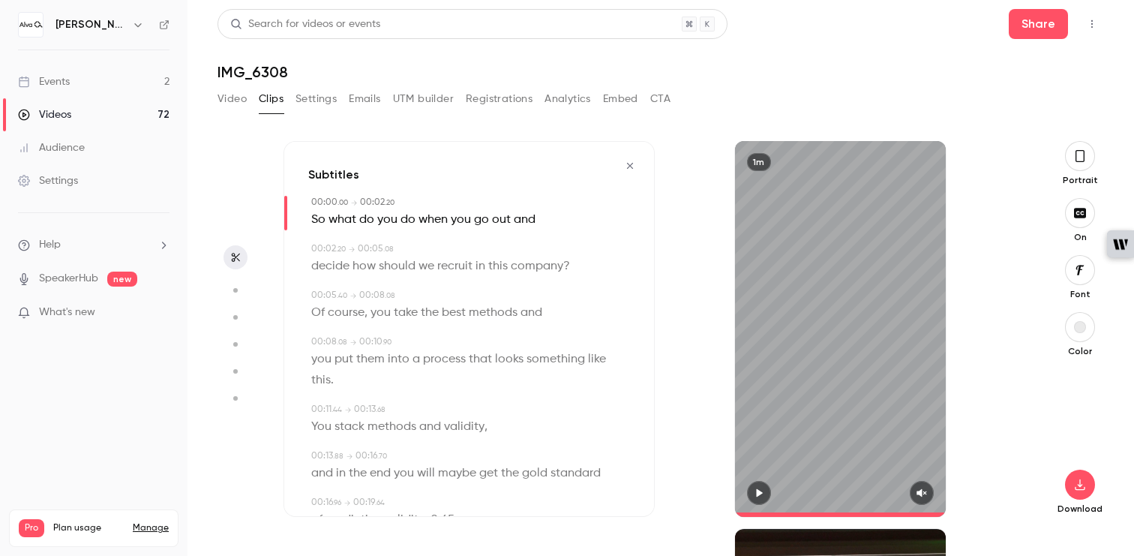
type input "*"
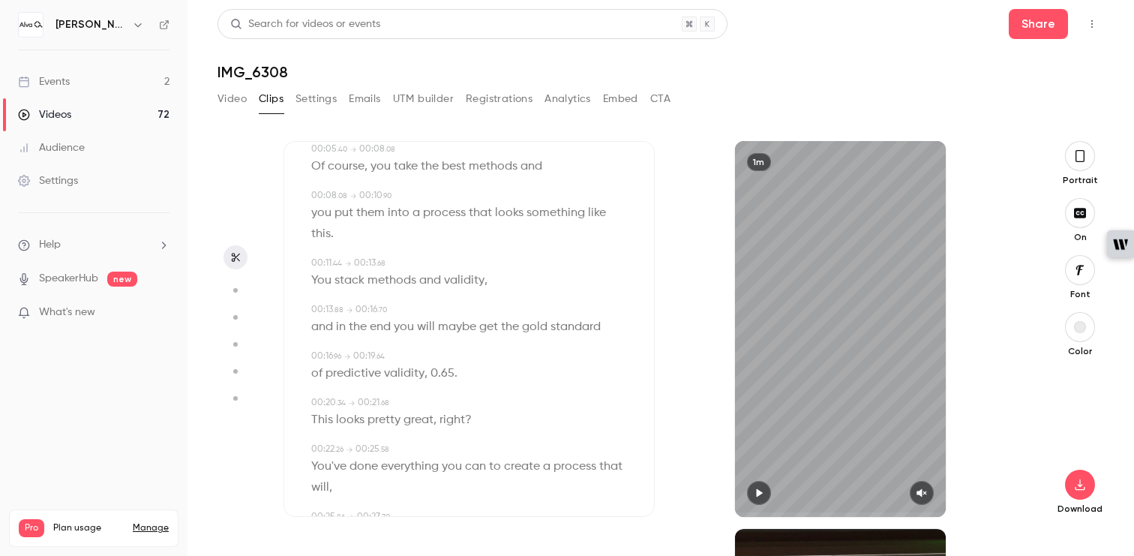
scroll to position [144, 0]
click at [233, 258] on icon "button" at bounding box center [236, 257] width 8 height 9
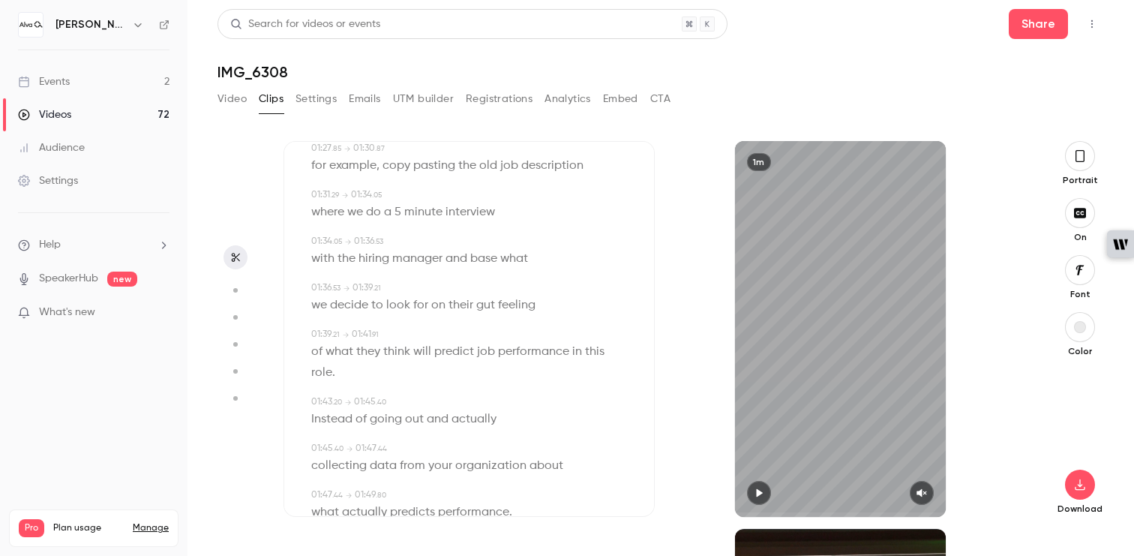
scroll to position [1631, 0]
click at [1074, 483] on icon "button" at bounding box center [1080, 484] width 18 height 12
click at [921, 496] on icon "button" at bounding box center [922, 493] width 10 height 8
click at [1076, 487] on icon "button" at bounding box center [1080, 484] width 18 height 12
click at [866, 99] on div "Video Clips Settings Emails UTM builder Registrations Analytics Embed CTA" at bounding box center [660, 102] width 886 height 30
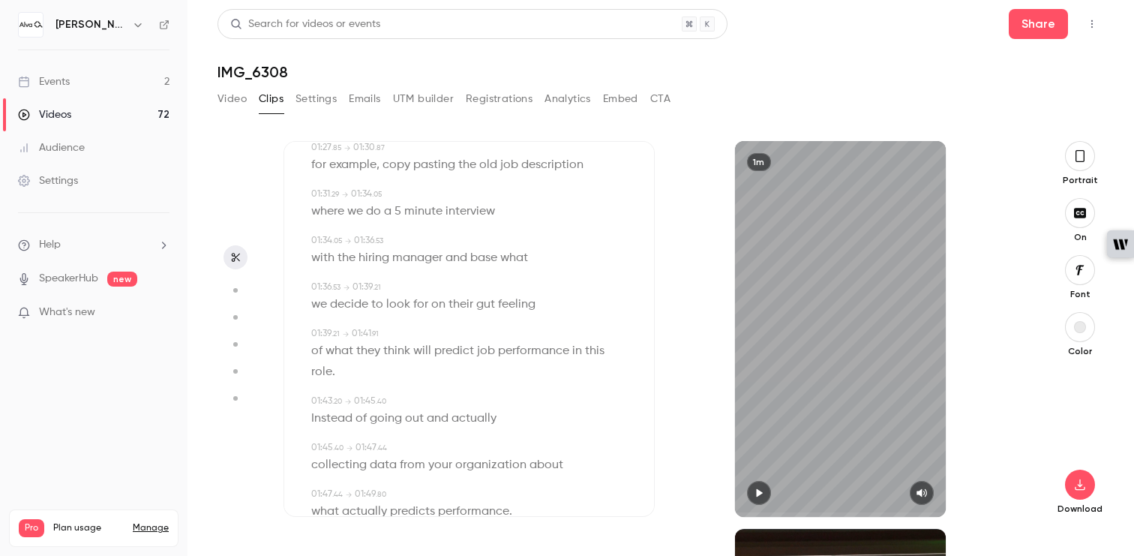
click at [1086, 22] on icon "Top Bar Actions" at bounding box center [1092, 24] width 12 height 10
click at [957, 31] on div at bounding box center [567, 278] width 1134 height 556
click at [1032, 31] on button "Share" at bounding box center [1037, 24] width 59 height 30
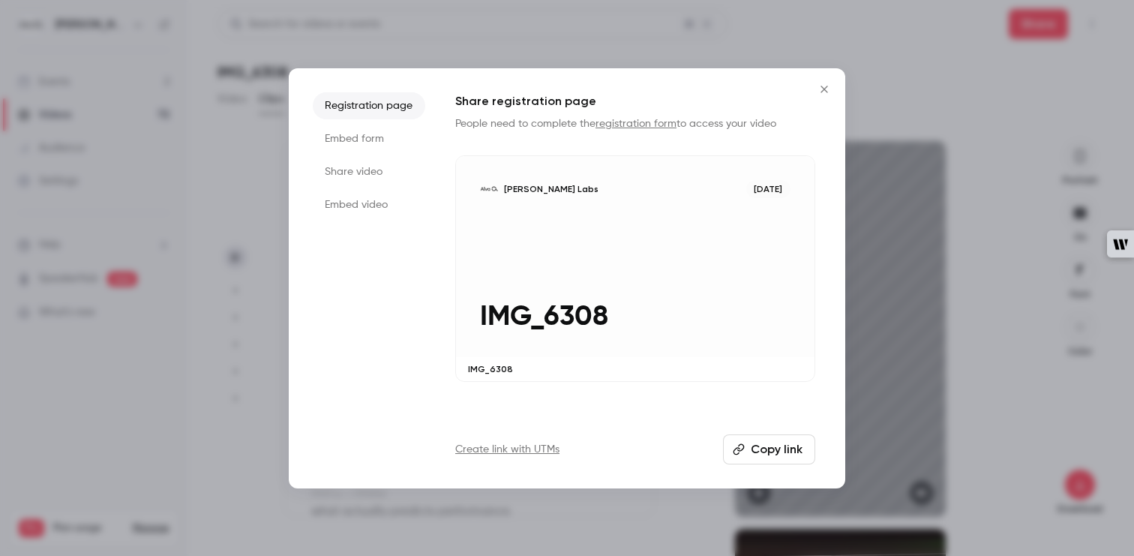
click at [346, 167] on li "Share video" at bounding box center [369, 171] width 112 height 27
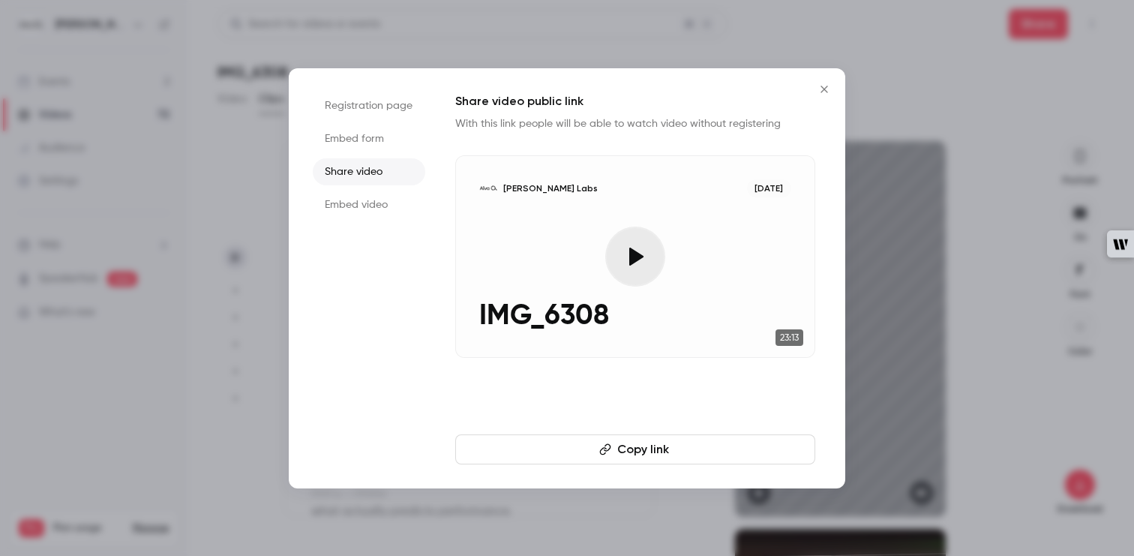
click at [529, 455] on button "Copy link" at bounding box center [635, 449] width 360 height 30
click at [831, 87] on icon "Close" at bounding box center [824, 89] width 18 height 12
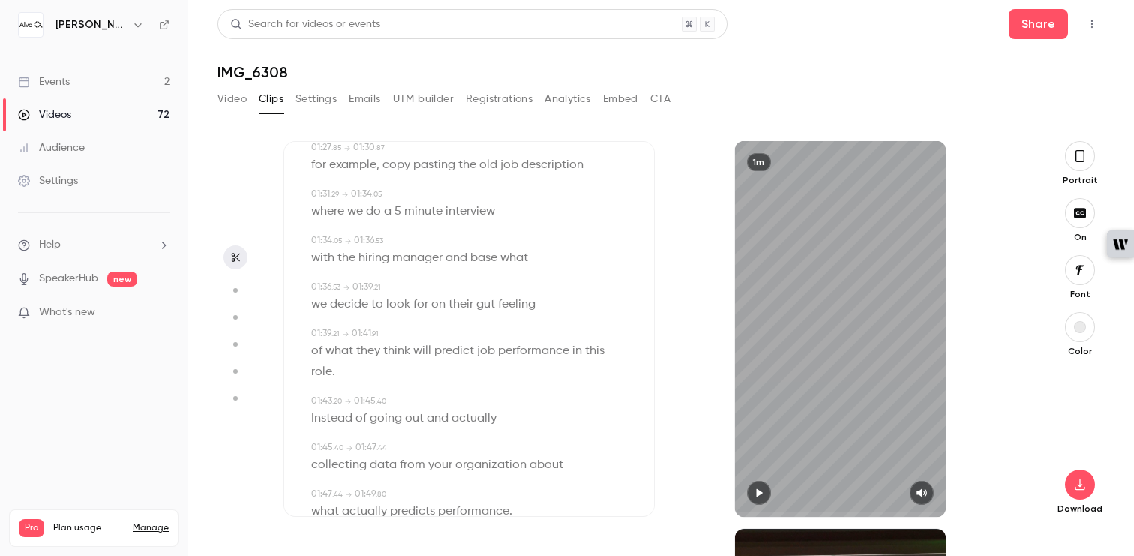
click at [233, 97] on button "Video" at bounding box center [231, 99] width 29 height 24
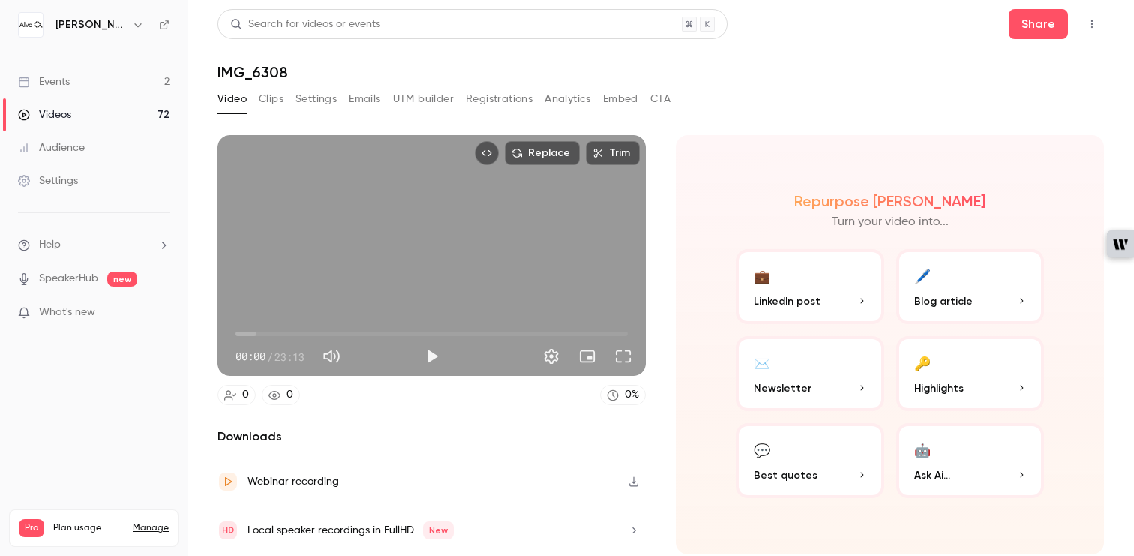
click at [58, 77] on div "Events" at bounding box center [44, 81] width 52 height 15
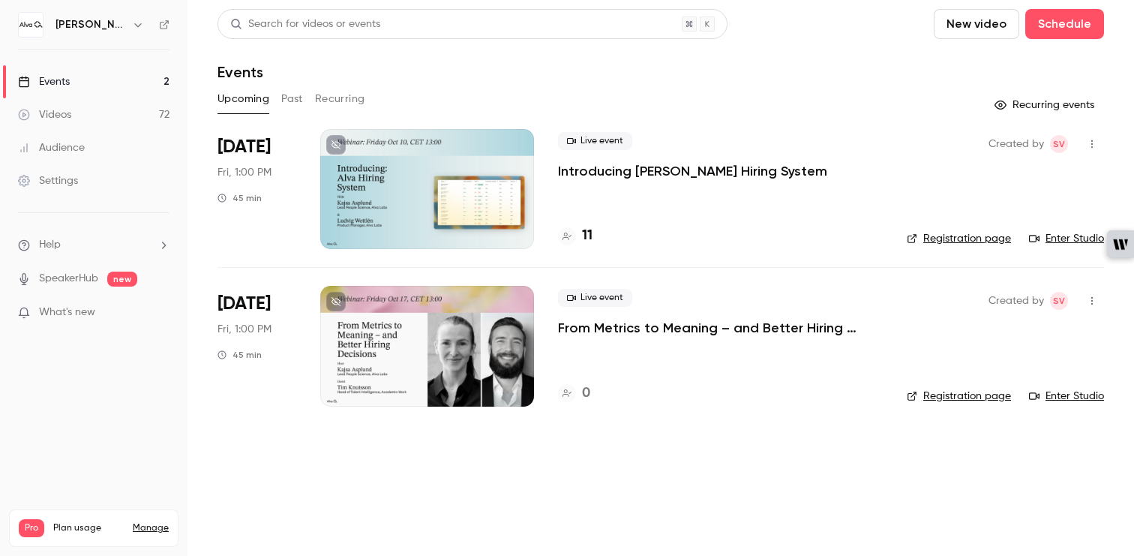
click at [292, 96] on button "Past" at bounding box center [292, 99] width 22 height 24
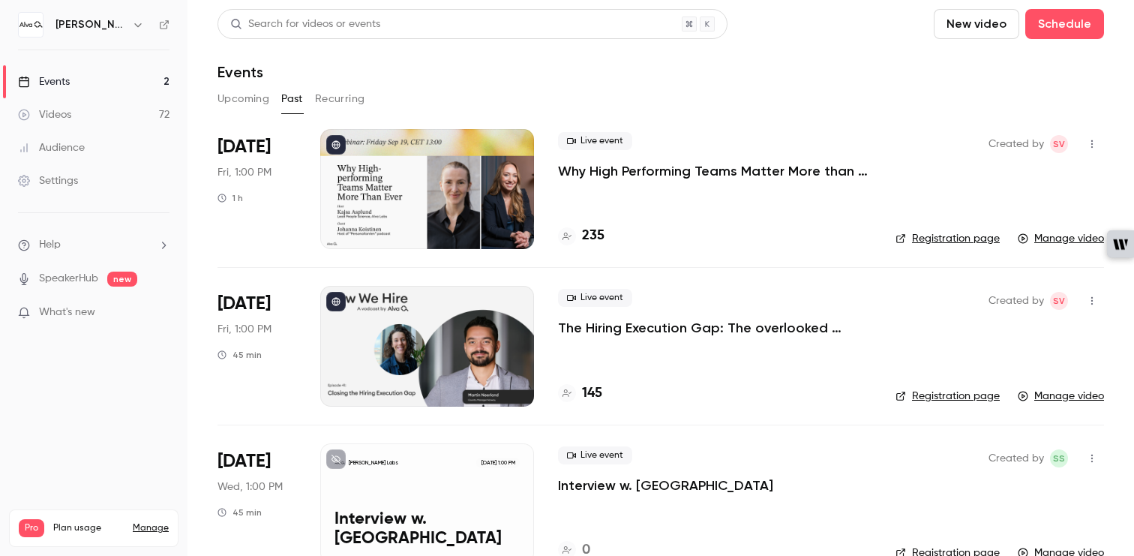
click at [248, 98] on button "Upcoming" at bounding box center [243, 99] width 52 height 24
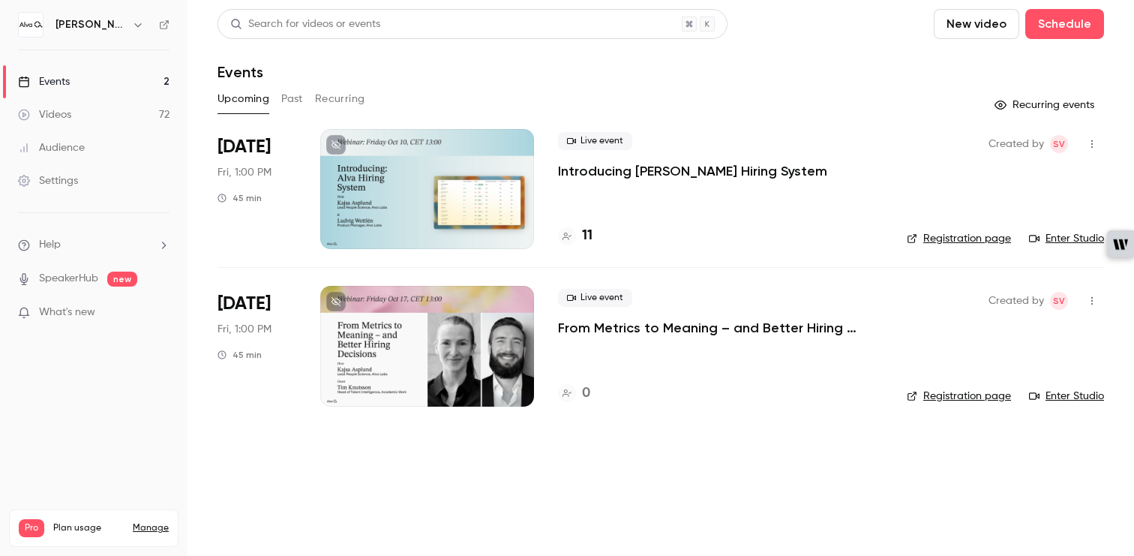
click at [115, 105] on link "Videos 72" at bounding box center [93, 114] width 187 height 33
